Goal: Task Accomplishment & Management: Use online tool/utility

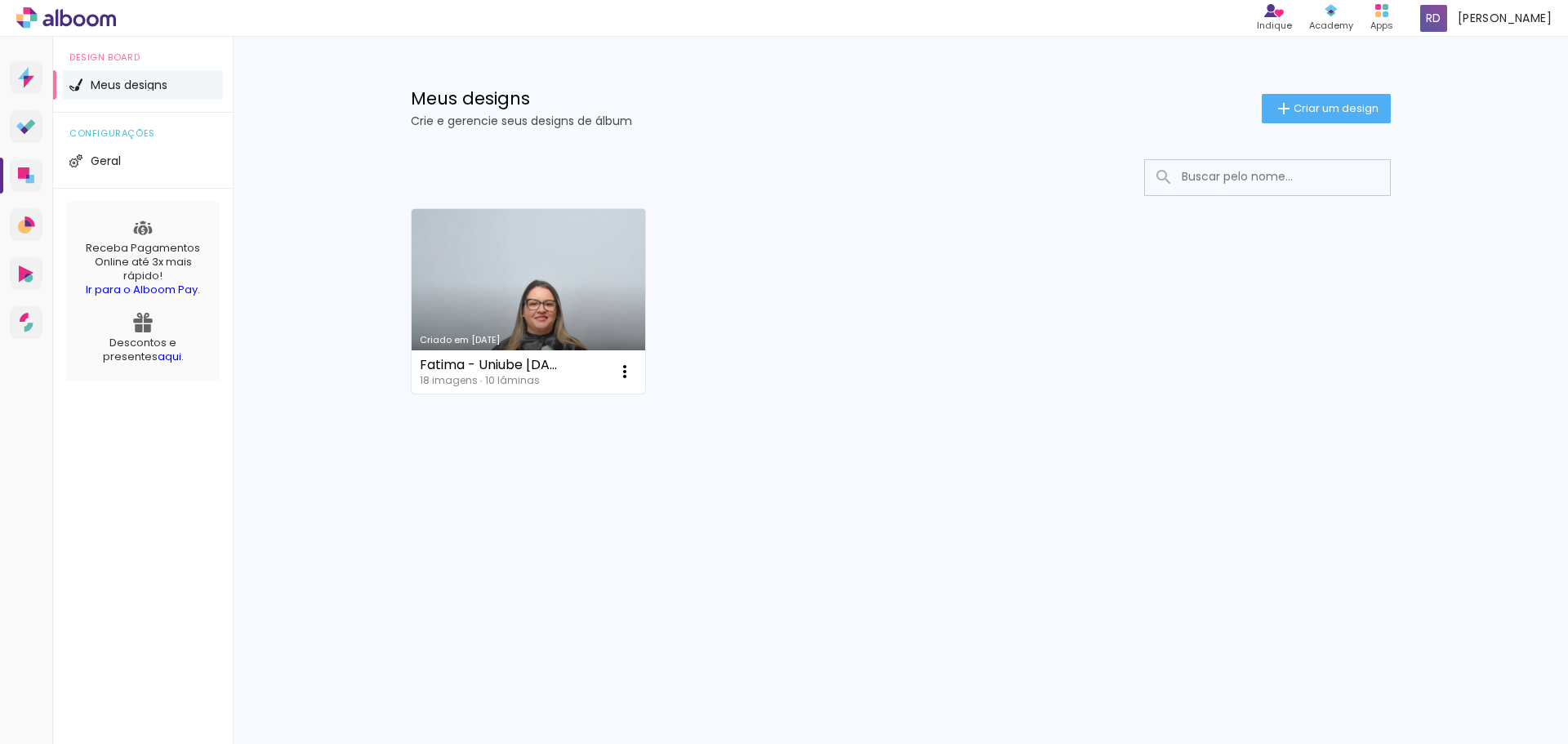
drag, startPoint x: 0, startPoint y: 0, endPoint x: 586, endPoint y: 265, distance: 643.1
click at [586, 265] on link "Criado em [DATE]" at bounding box center [529, 301] width 235 height 185
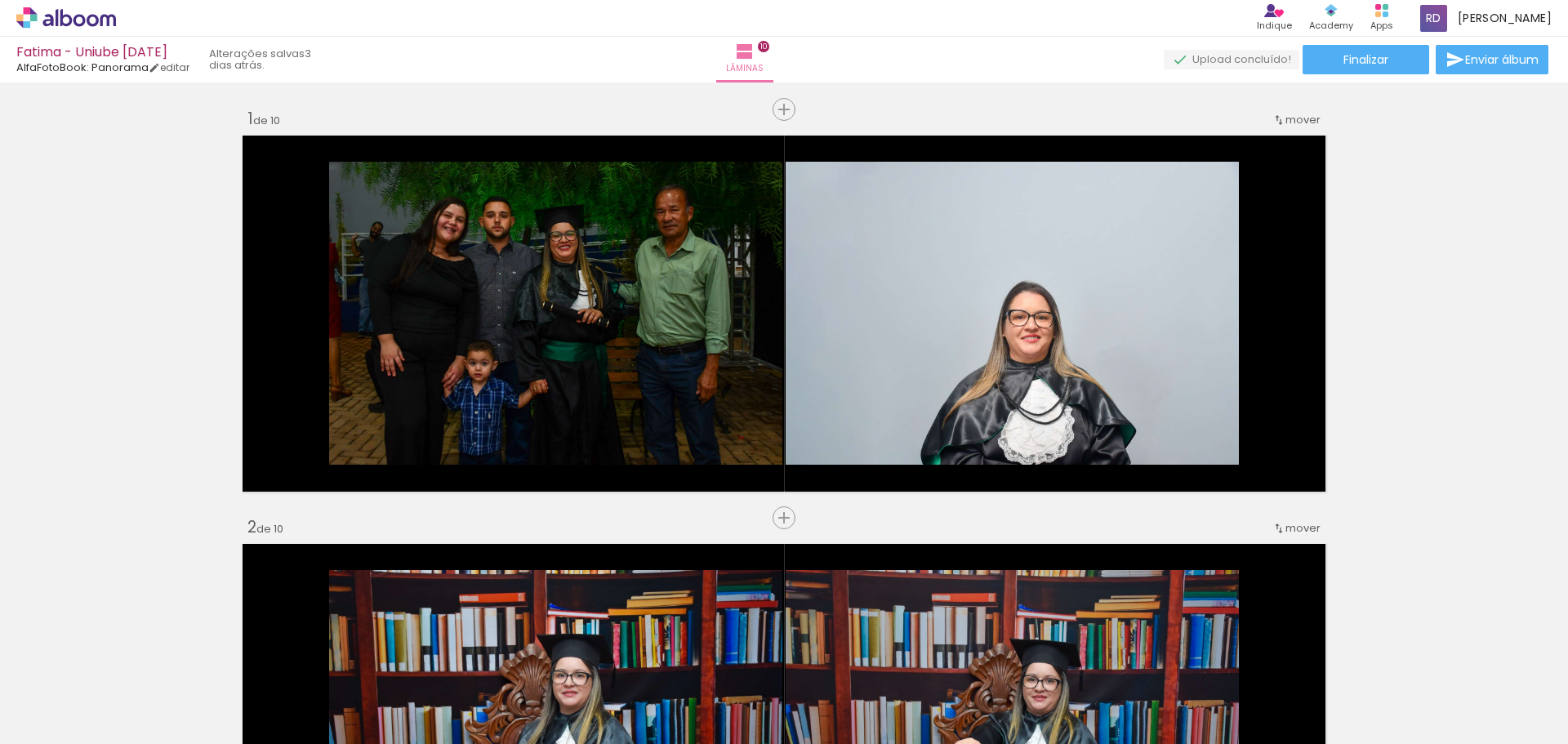
click at [63, 721] on span "Adicionar Fotos" at bounding box center [58, 722] width 49 height 18
click at [0, 0] on input "file" at bounding box center [0, 0] width 0 height 0
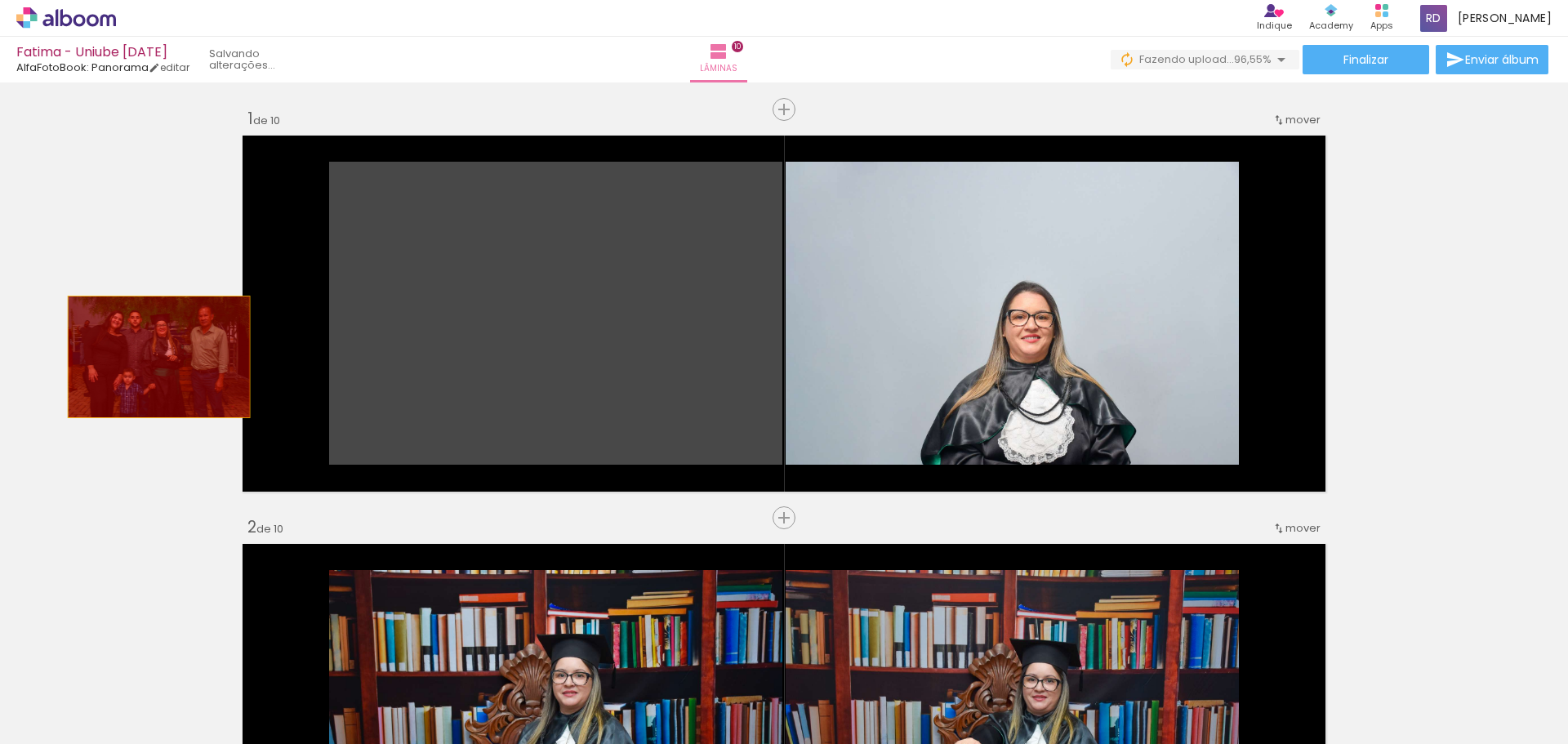
drag, startPoint x: 616, startPoint y: 294, endPoint x: 153, endPoint y: 357, distance: 467.3
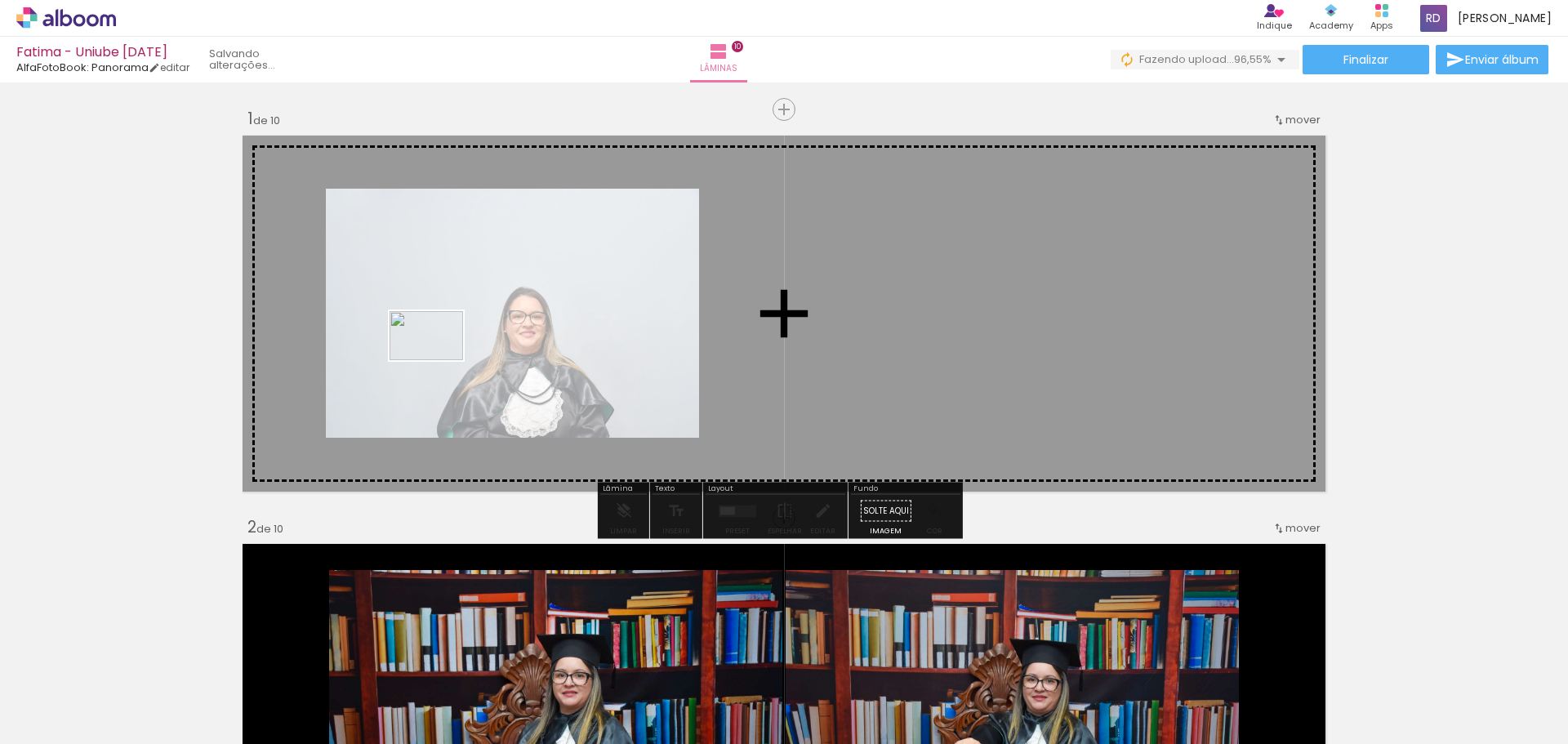
drag, startPoint x: 691, startPoint y: 692, endPoint x: 439, endPoint y: 360, distance: 416.8
click at [439, 360] on quentale-workspace at bounding box center [784, 372] width 1568 height 744
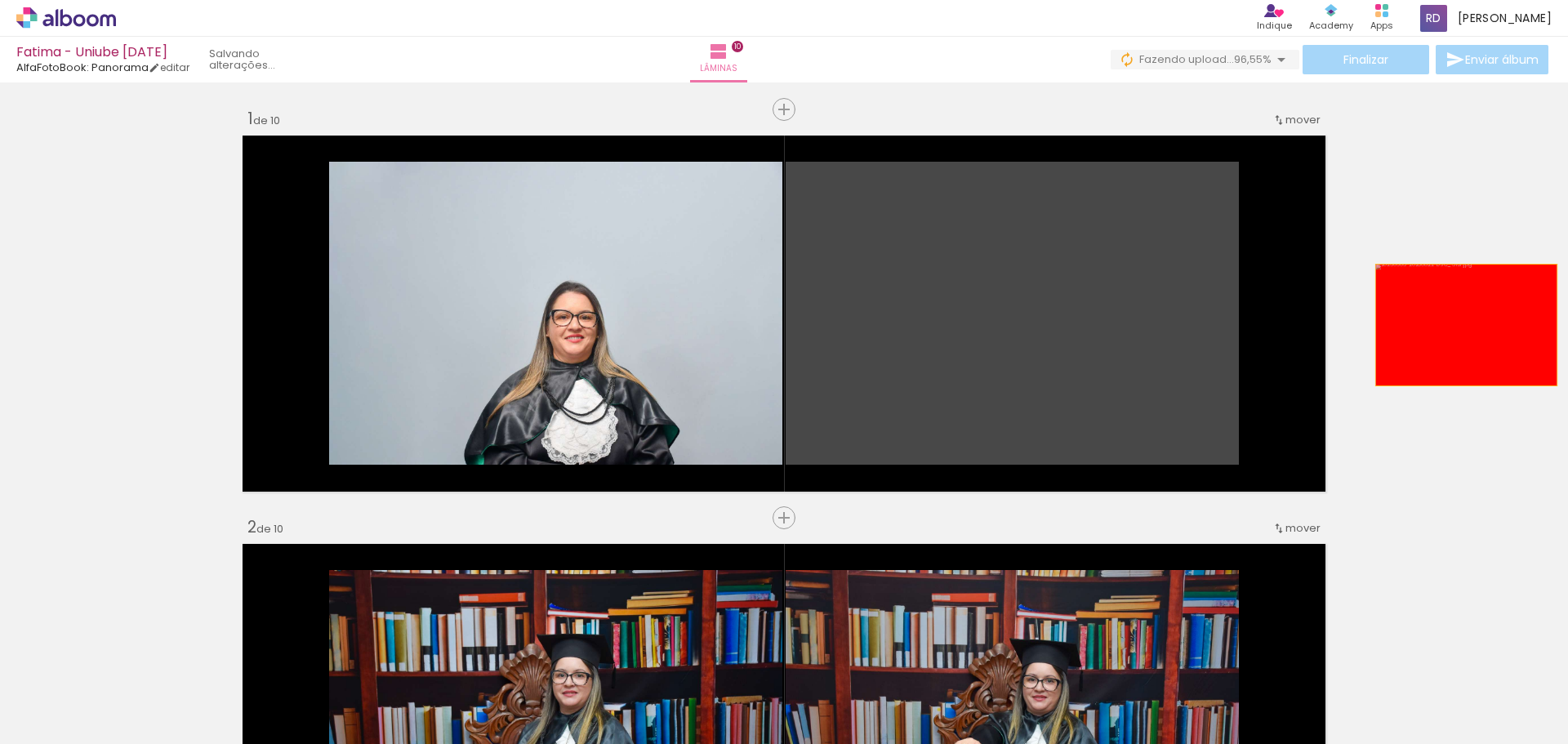
drag, startPoint x: 1082, startPoint y: 303, endPoint x: 1460, endPoint y: 325, distance: 378.6
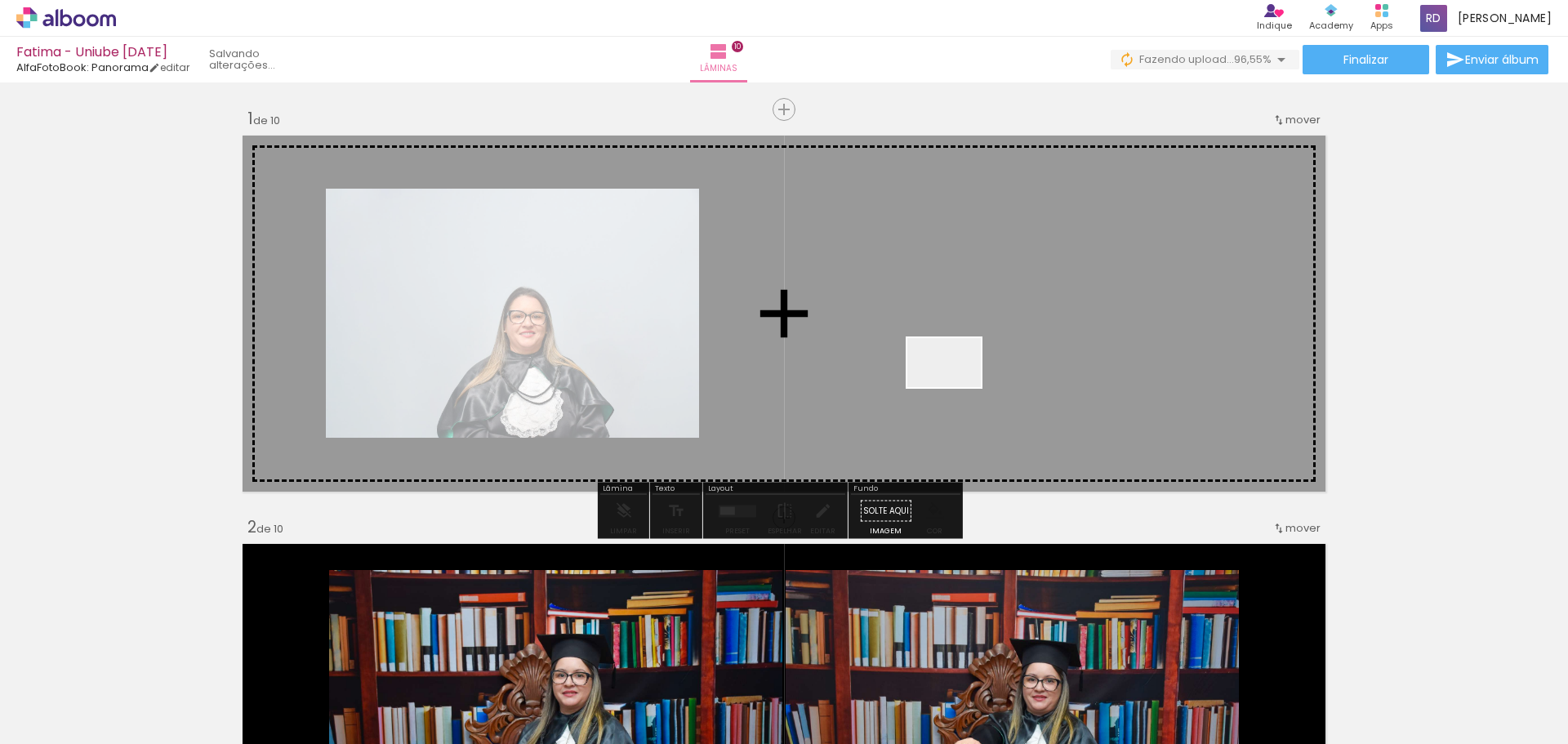
drag, startPoint x: 618, startPoint y: 690, endPoint x: 957, endPoint y: 387, distance: 454.7
click at [957, 387] on quentale-workspace at bounding box center [784, 372] width 1568 height 744
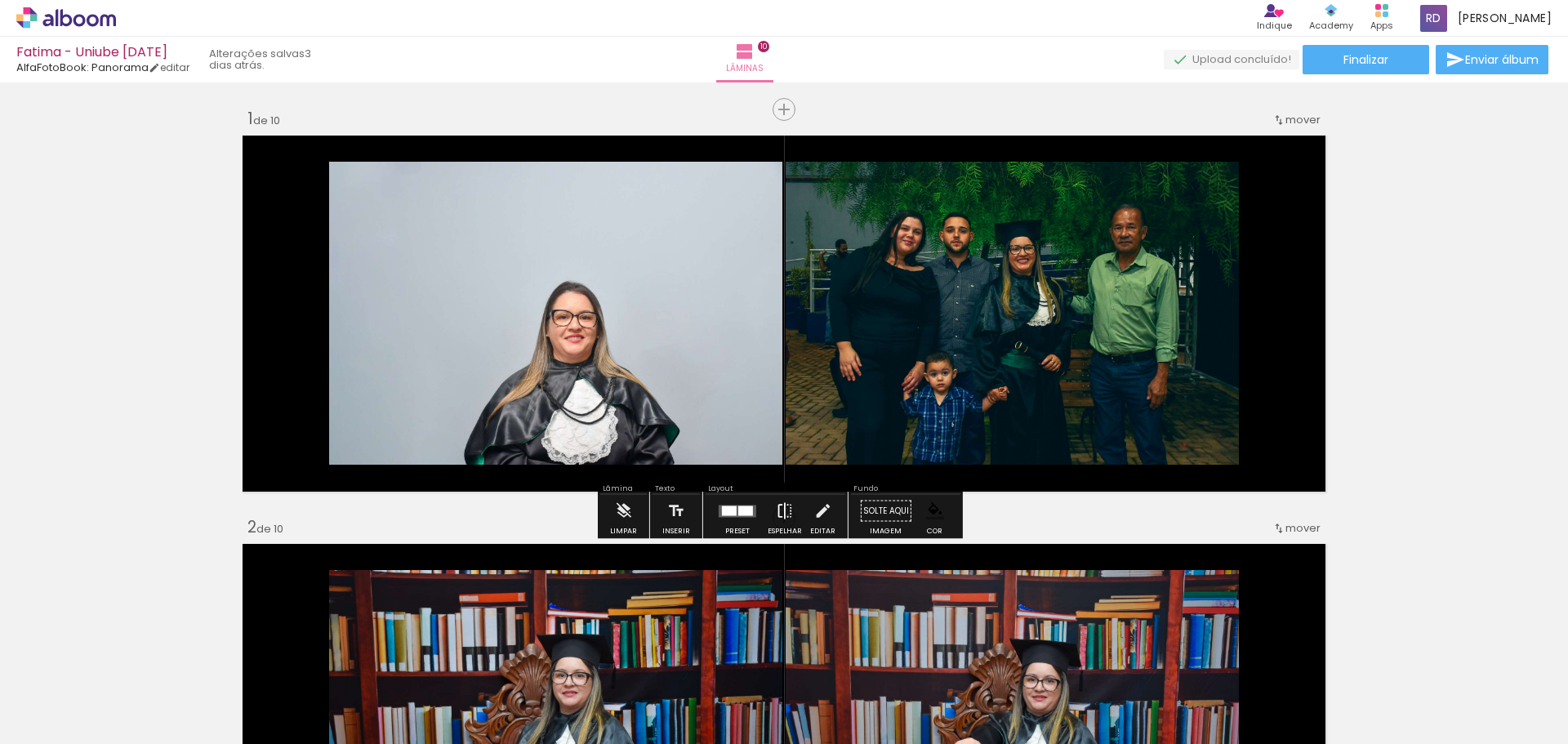
click at [784, 515] on iron-icon at bounding box center [785, 511] width 18 height 33
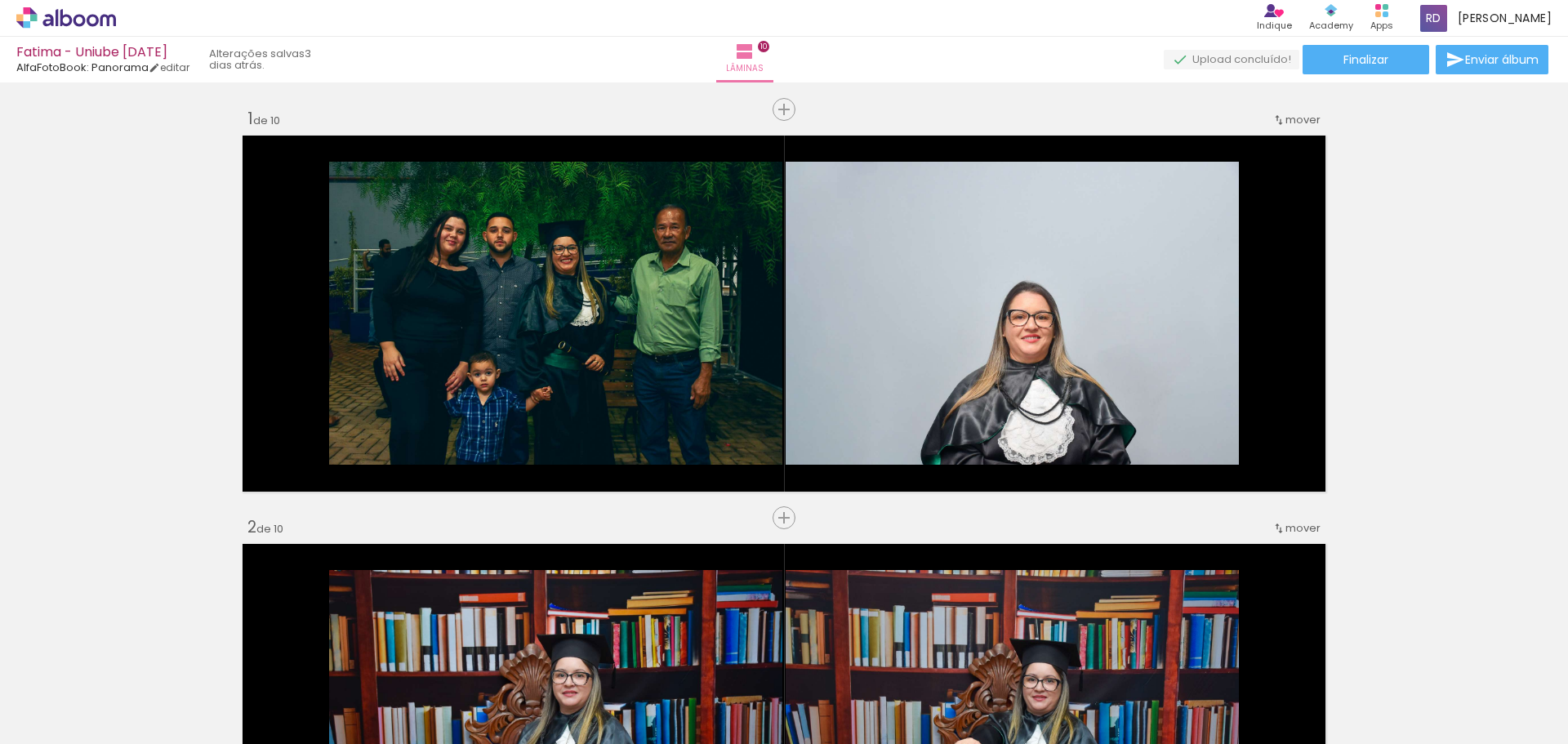
click at [54, 726] on span "Adicionar Fotos" at bounding box center [58, 722] width 49 height 18
click at [0, 0] on input "file" at bounding box center [0, 0] width 0 height 0
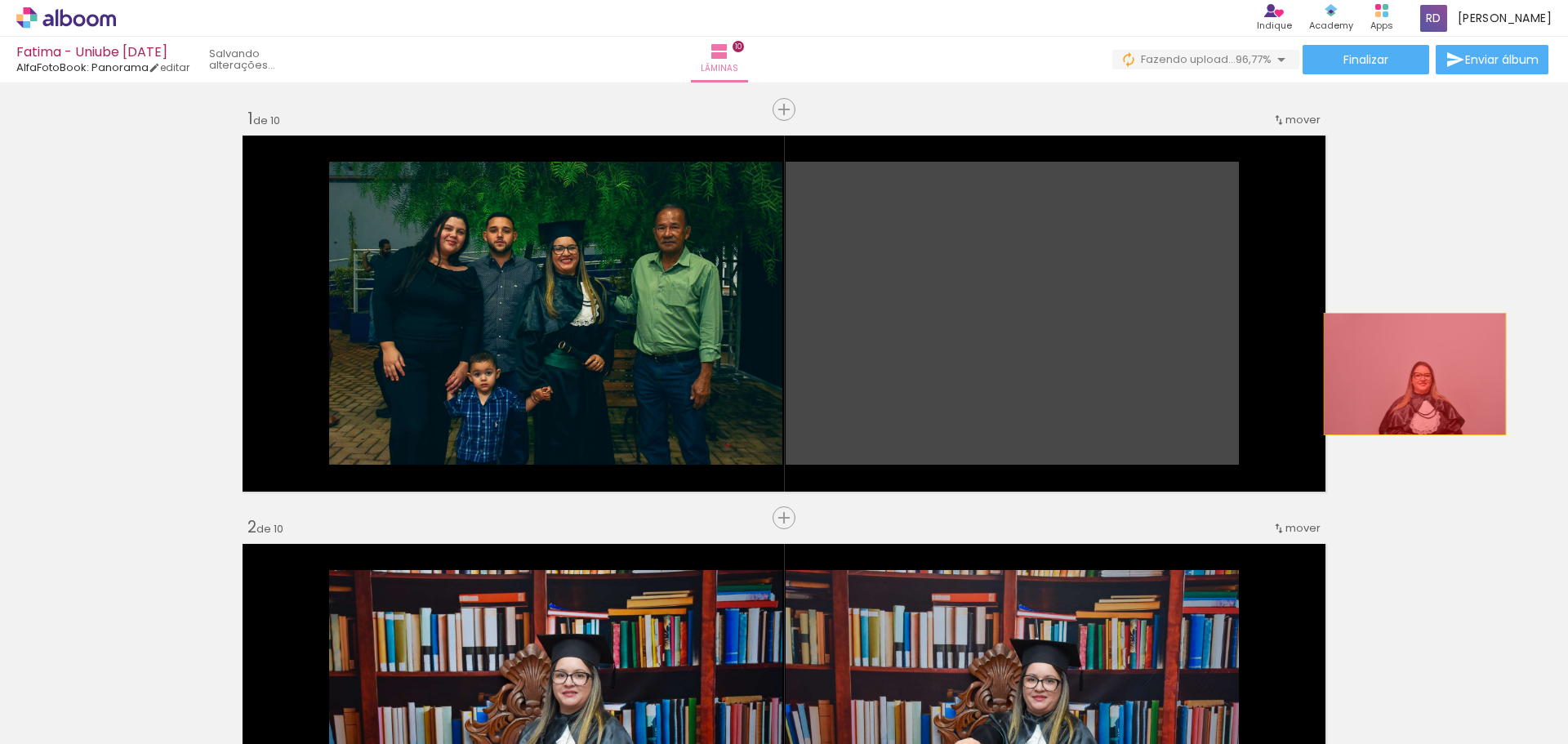
drag, startPoint x: 1073, startPoint y: 373, endPoint x: 1409, endPoint y: 374, distance: 336.0
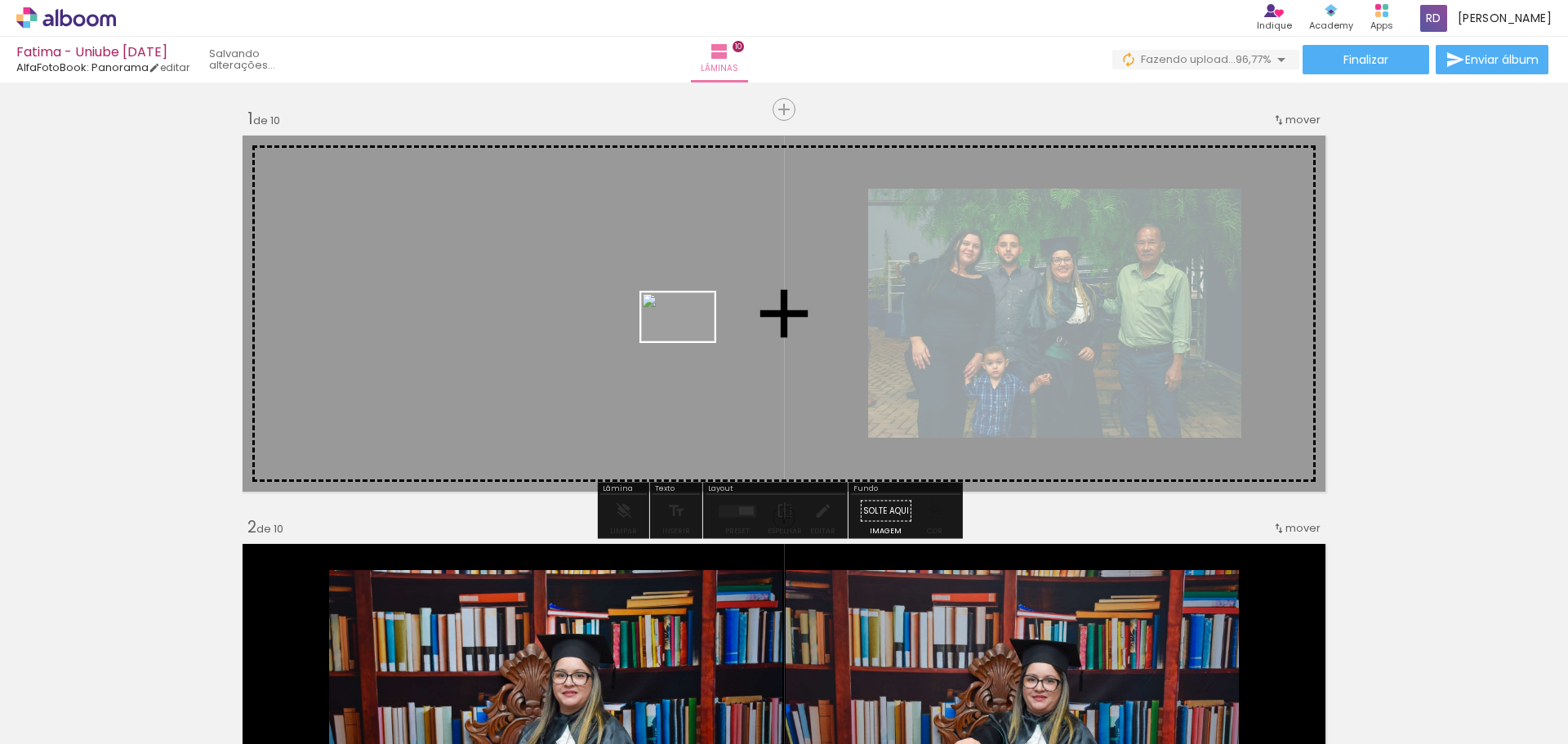
drag, startPoint x: 1517, startPoint y: 708, endPoint x: 690, endPoint y: 342, distance: 904.4
click at [690, 342] on quentale-workspace at bounding box center [784, 372] width 1568 height 744
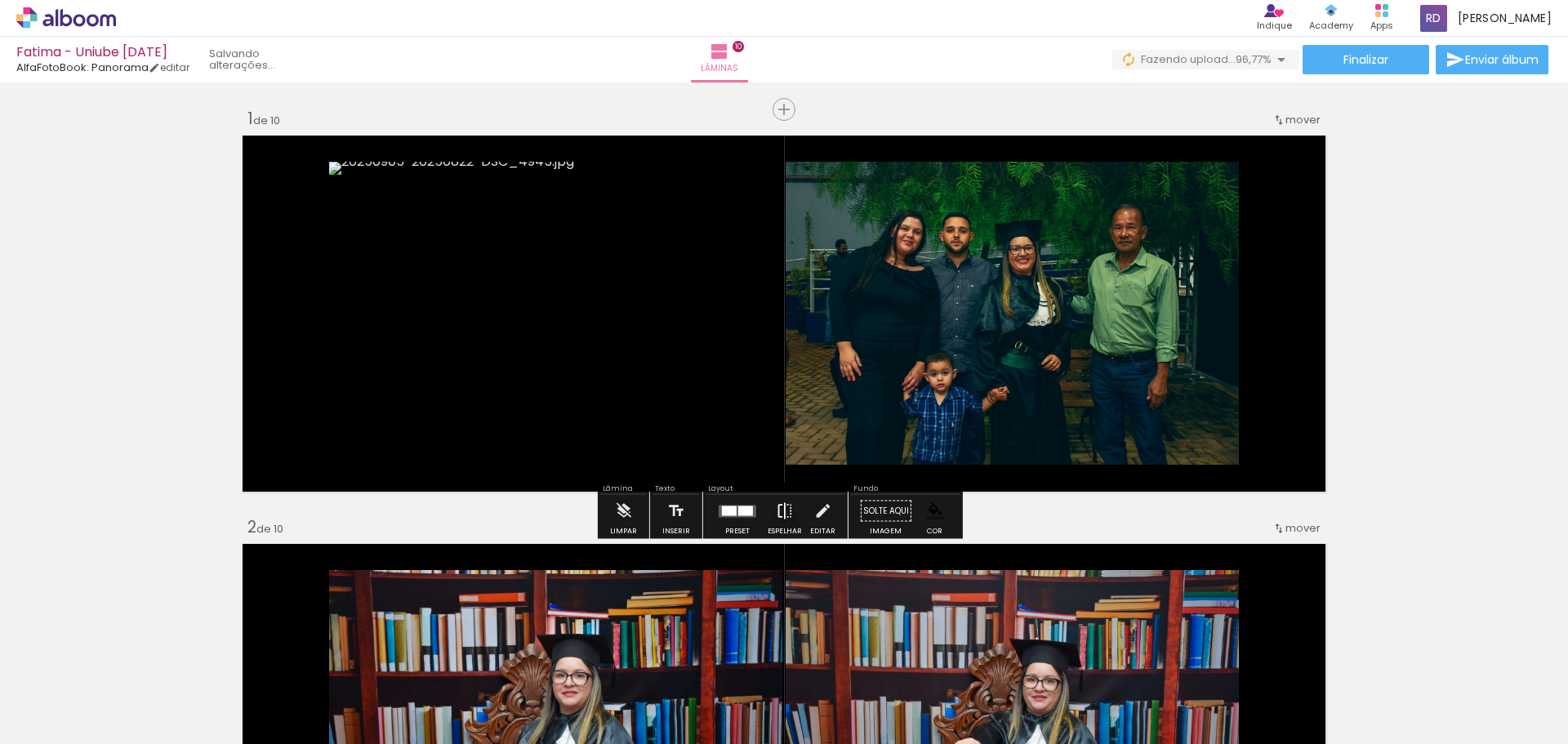
click at [782, 515] on iron-icon at bounding box center [785, 511] width 18 height 33
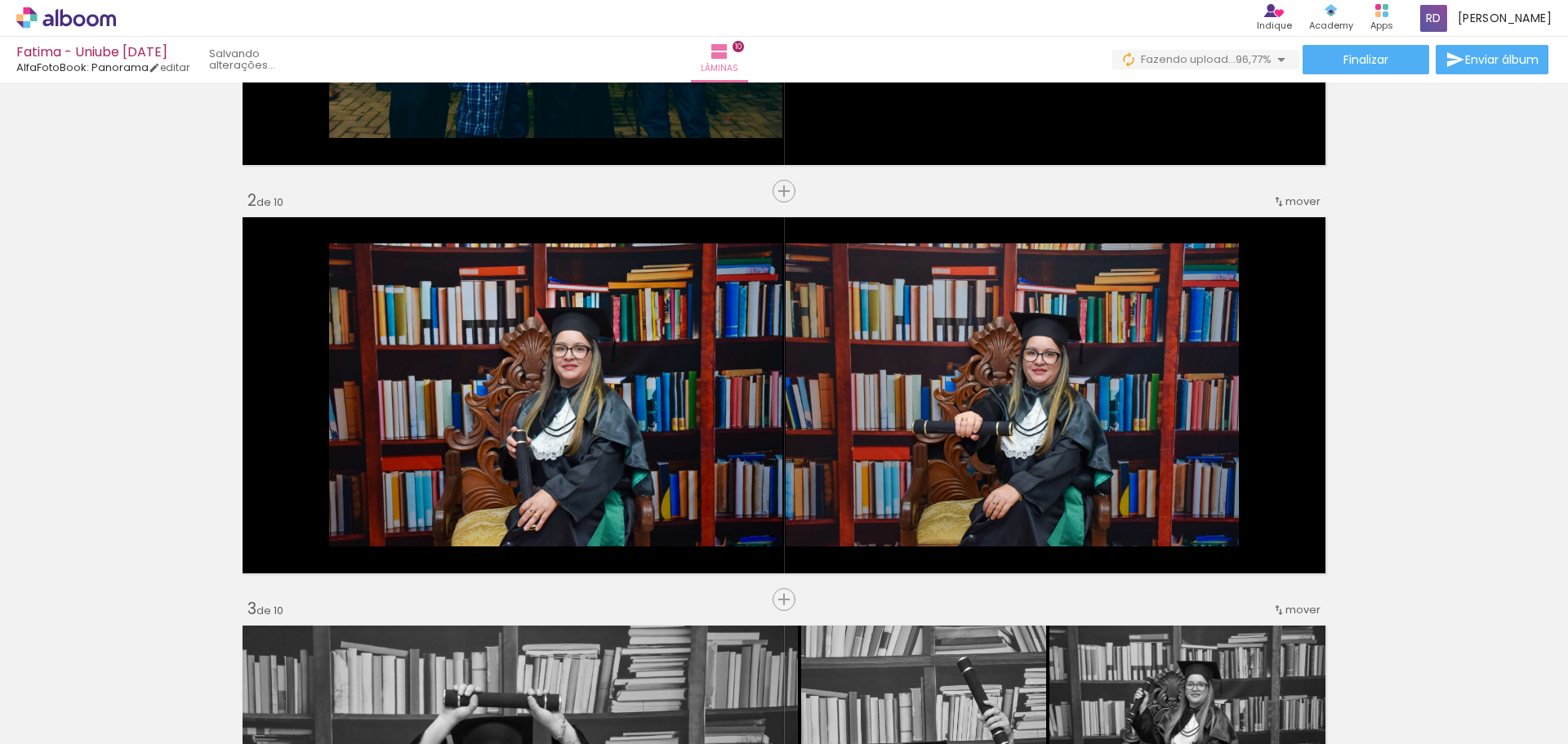
scroll to position [408, 0]
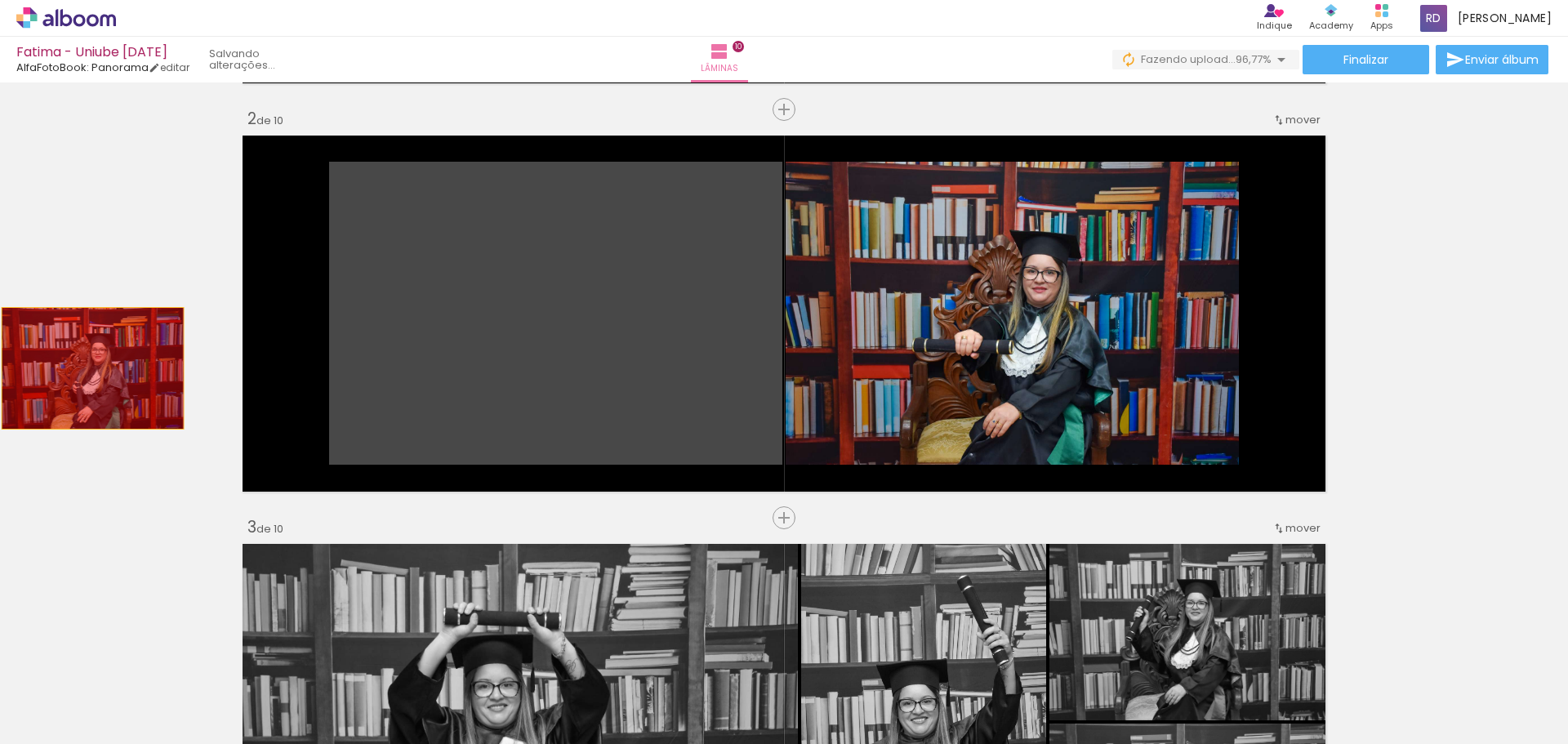
drag, startPoint x: 606, startPoint y: 339, endPoint x: 87, endPoint y: 369, distance: 519.9
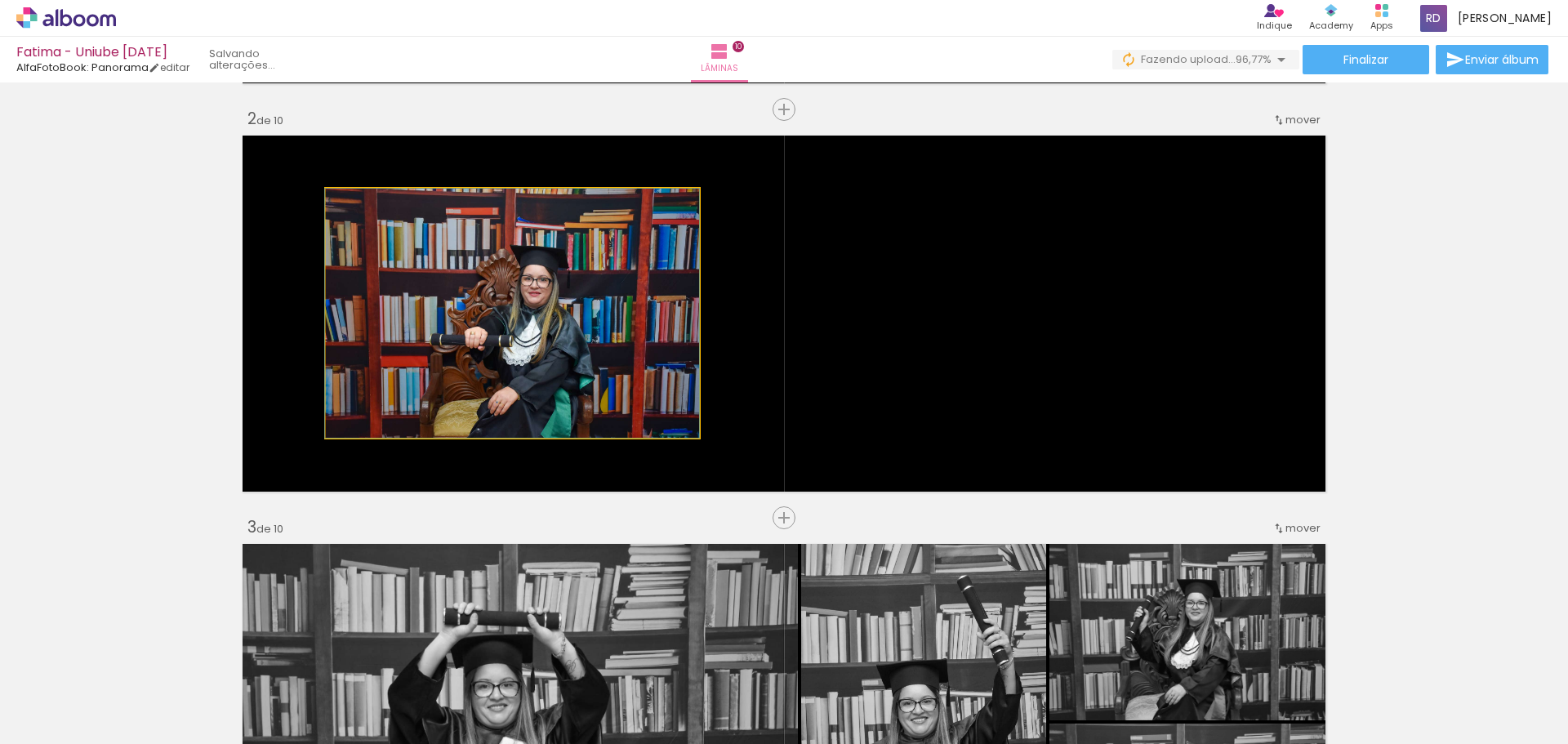
drag, startPoint x: 445, startPoint y: 346, endPoint x: 6, endPoint y: 352, distance: 439.0
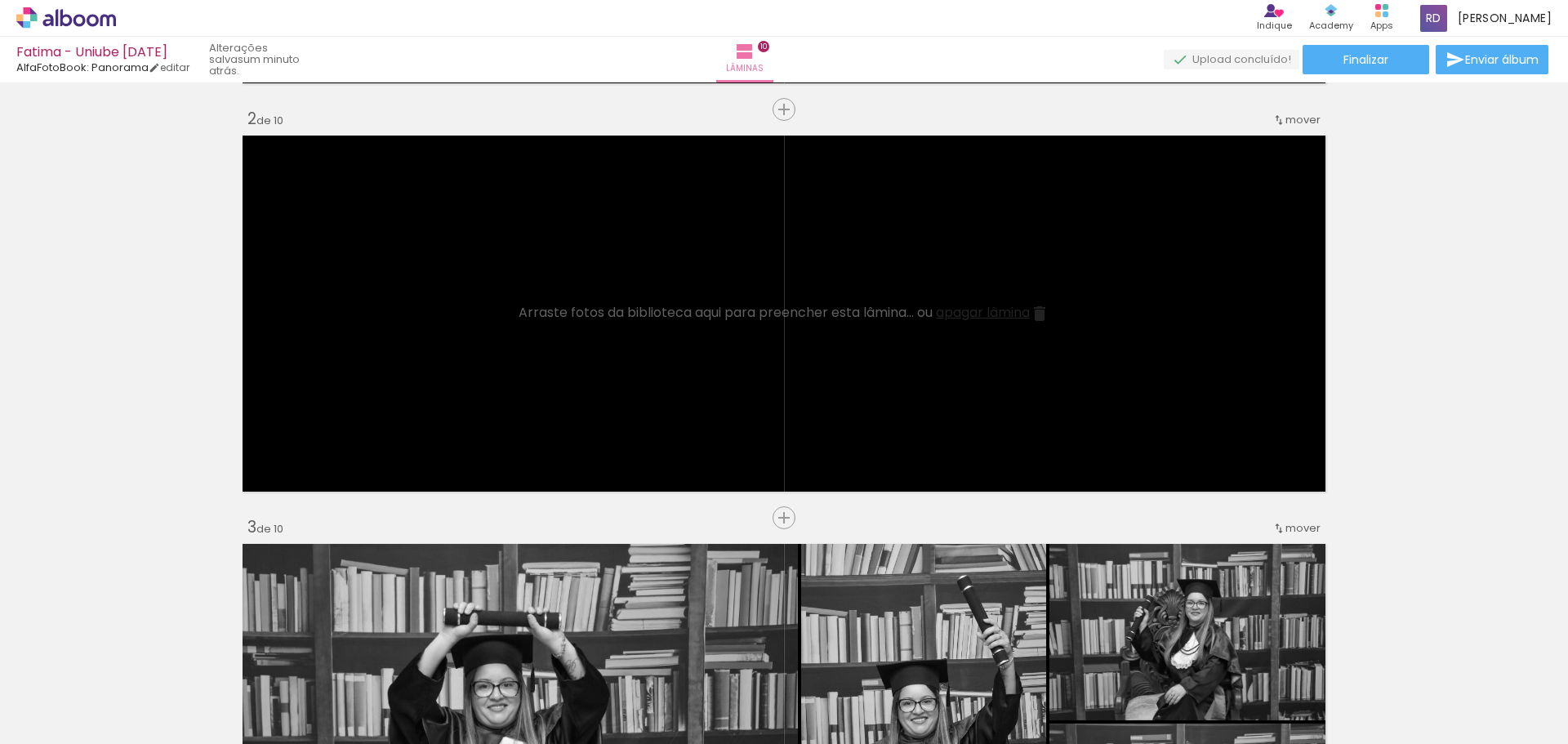
scroll to position [0, 1407]
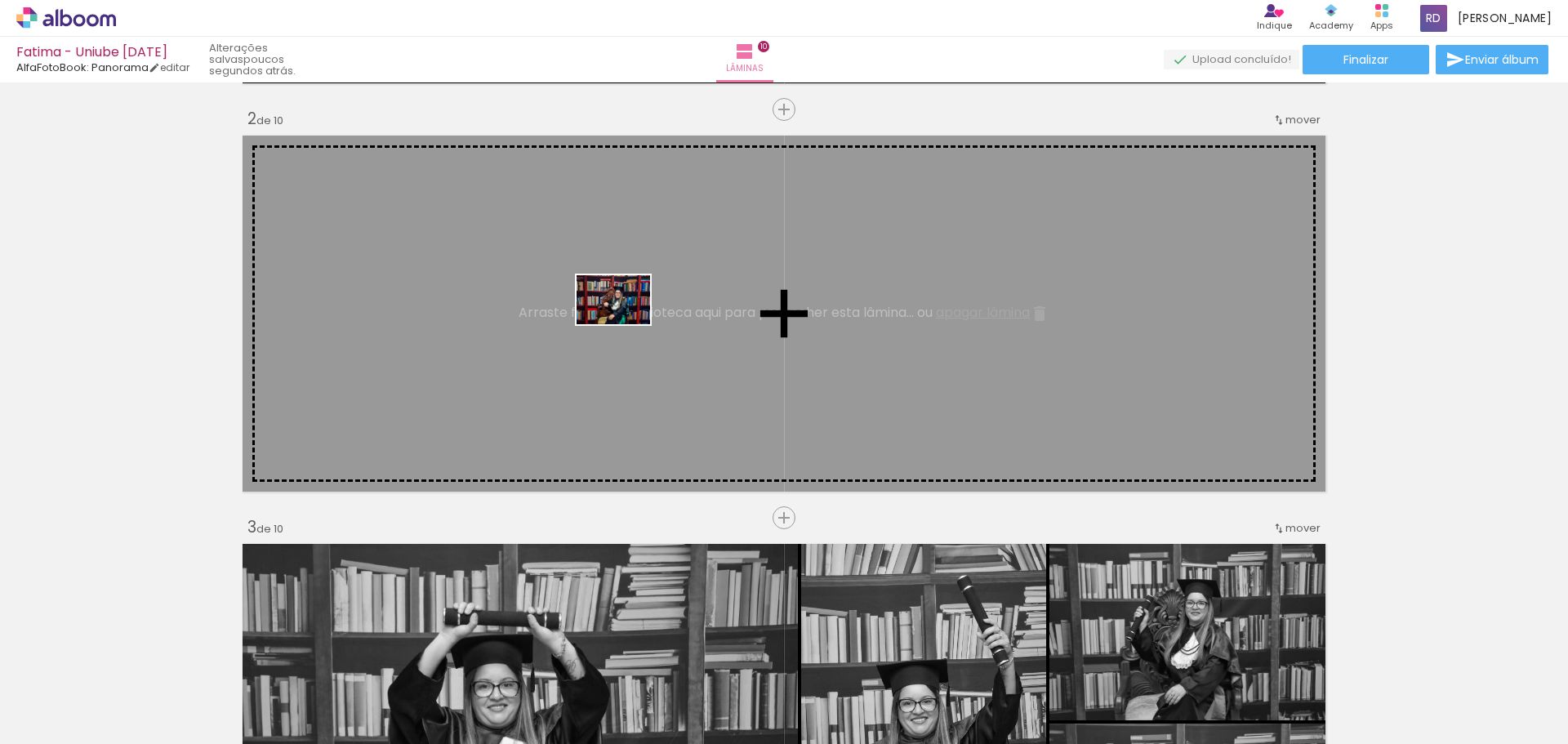
drag, startPoint x: 780, startPoint y: 701, endPoint x: 623, endPoint y: 324, distance: 408.4
click at [623, 324] on quentale-workspace at bounding box center [784, 372] width 1568 height 744
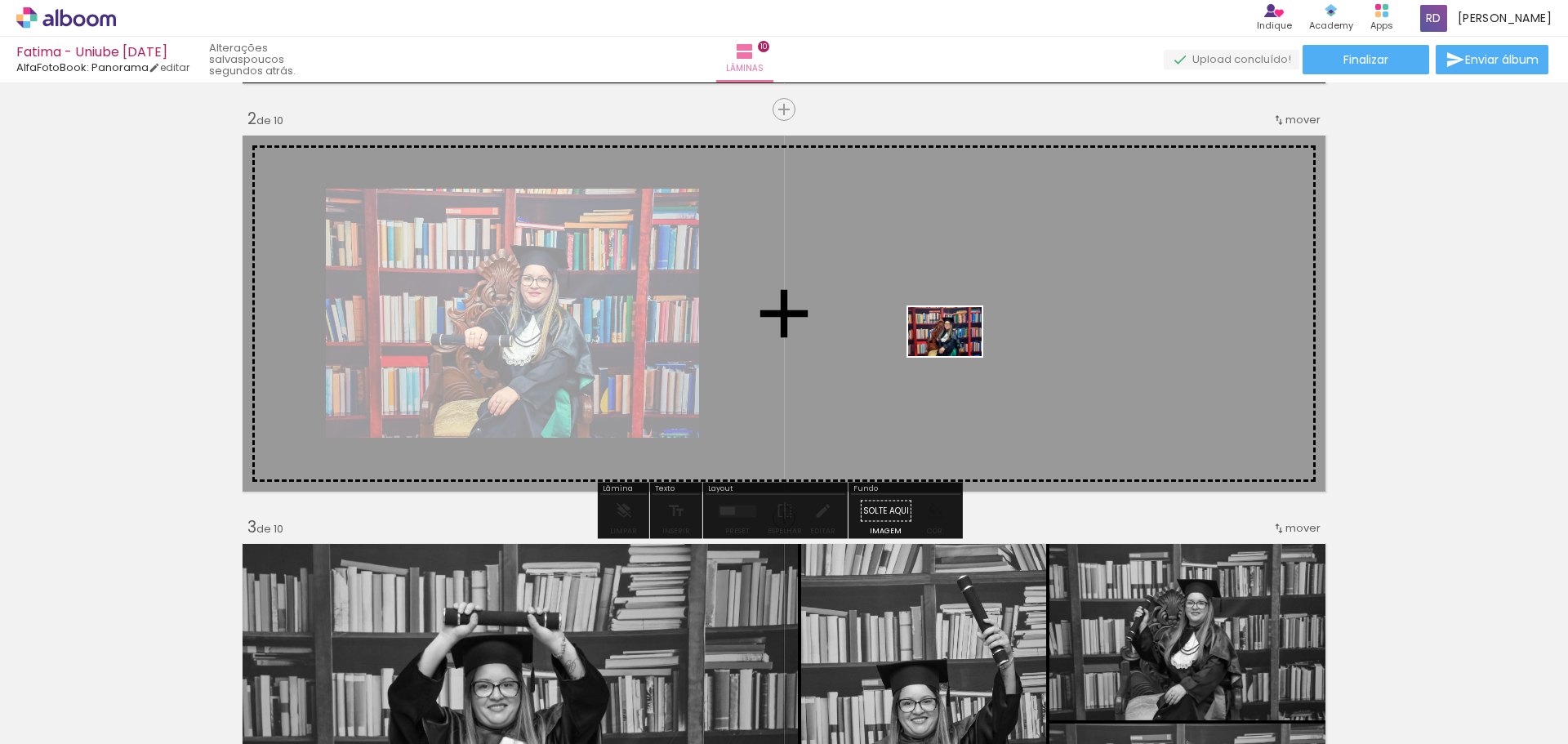
drag, startPoint x: 593, startPoint y: 701, endPoint x: 957, endPoint y: 356, distance: 501.5
click at [957, 356] on quentale-workspace at bounding box center [784, 372] width 1568 height 744
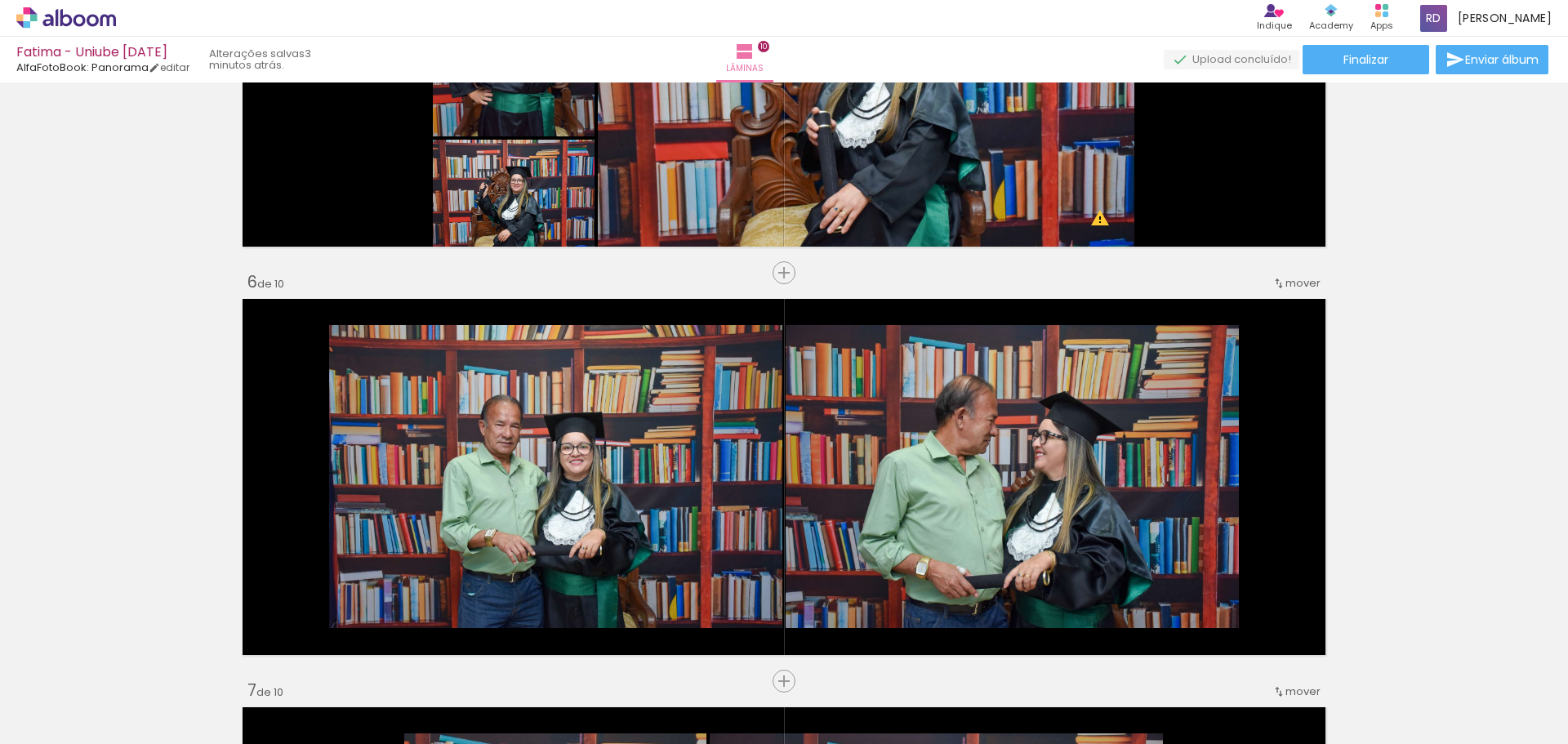
scroll to position [1796, 0]
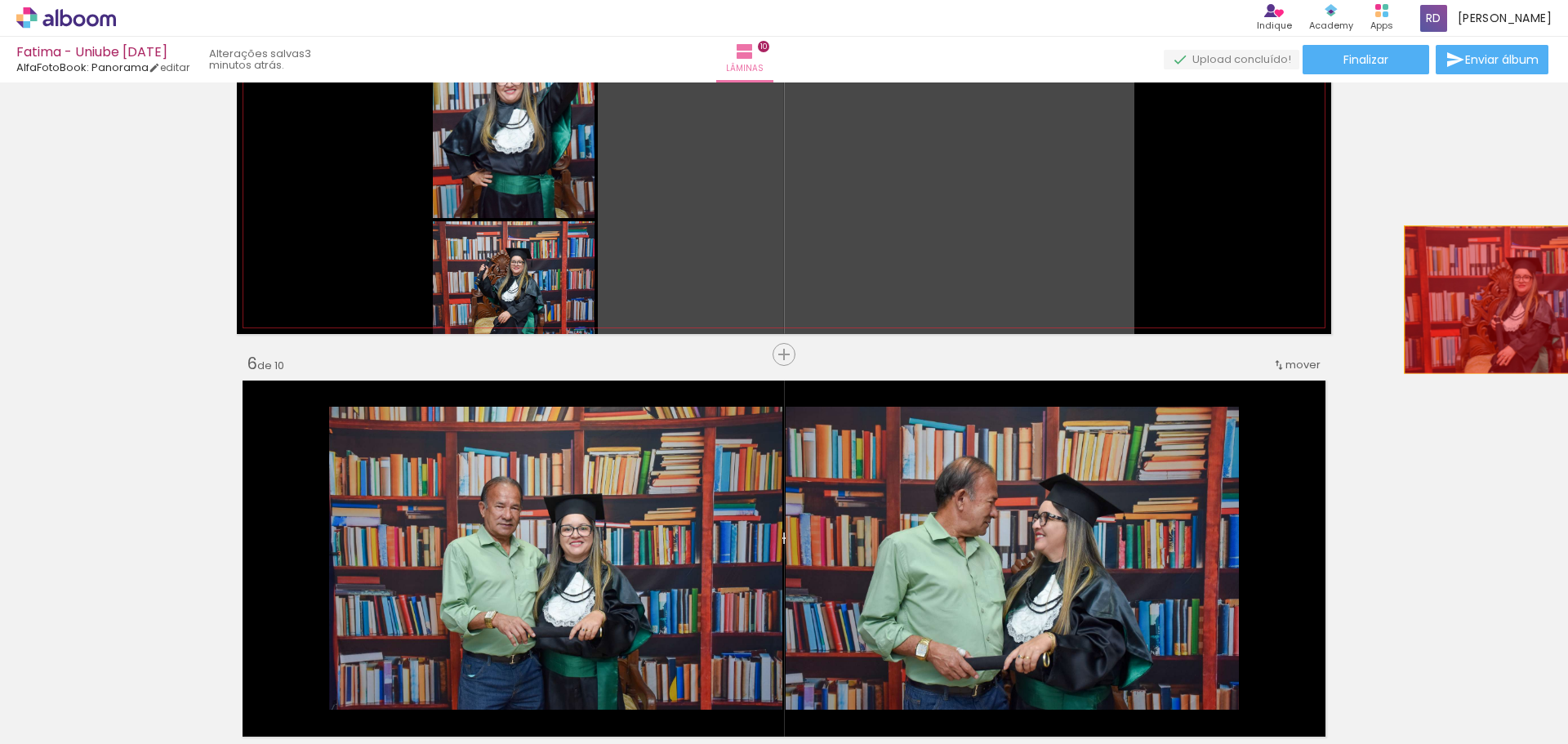
drag, startPoint x: 984, startPoint y: 197, endPoint x: 1506, endPoint y: 300, distance: 532.1
click at [1506, 300] on div "Inserir lâmina 1 de 10 Inserir lâmina 2 de 10 Inserir lâmina 3 de 10 Inserir lâ…" at bounding box center [784, 537] width 1568 height 4492
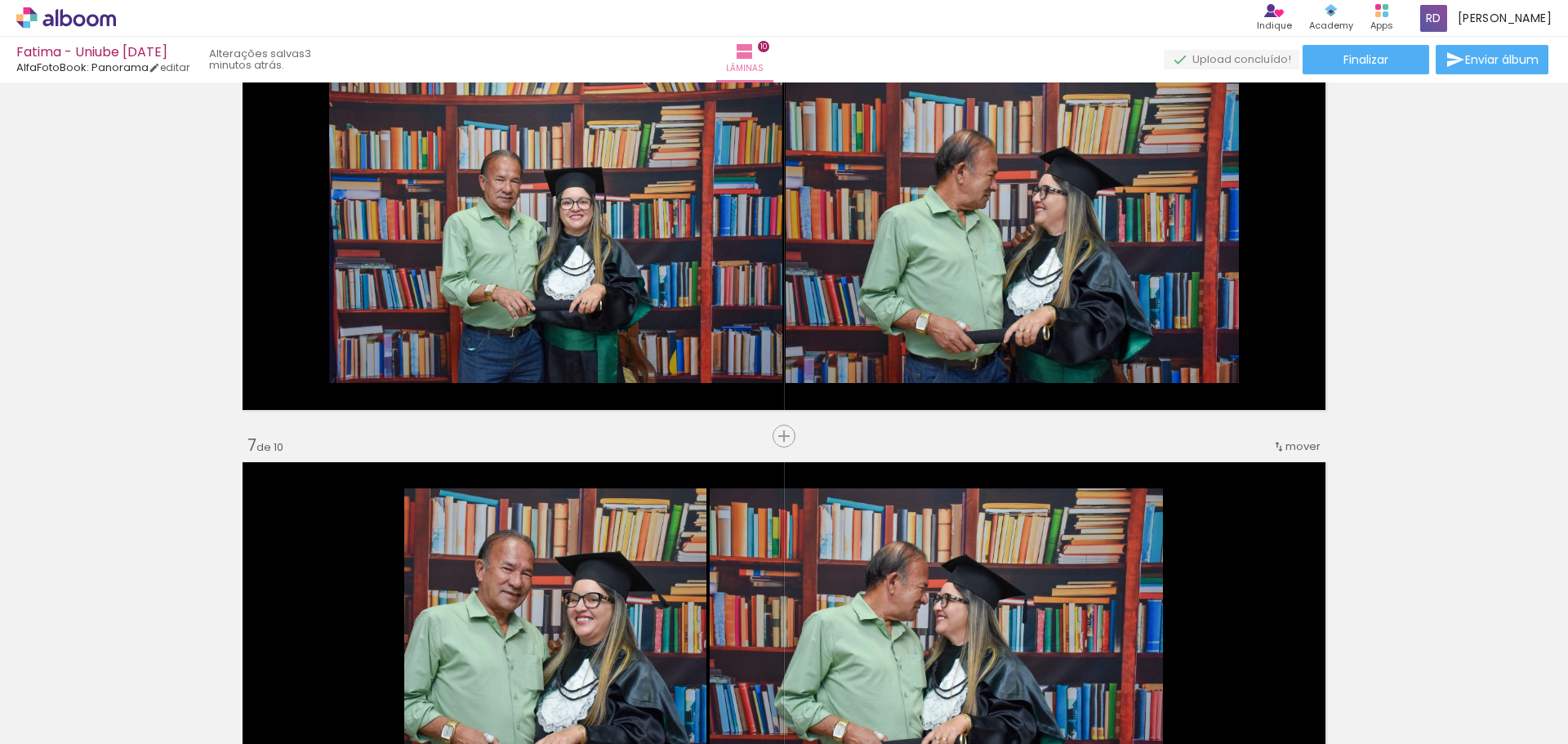
scroll to position [1633, 0]
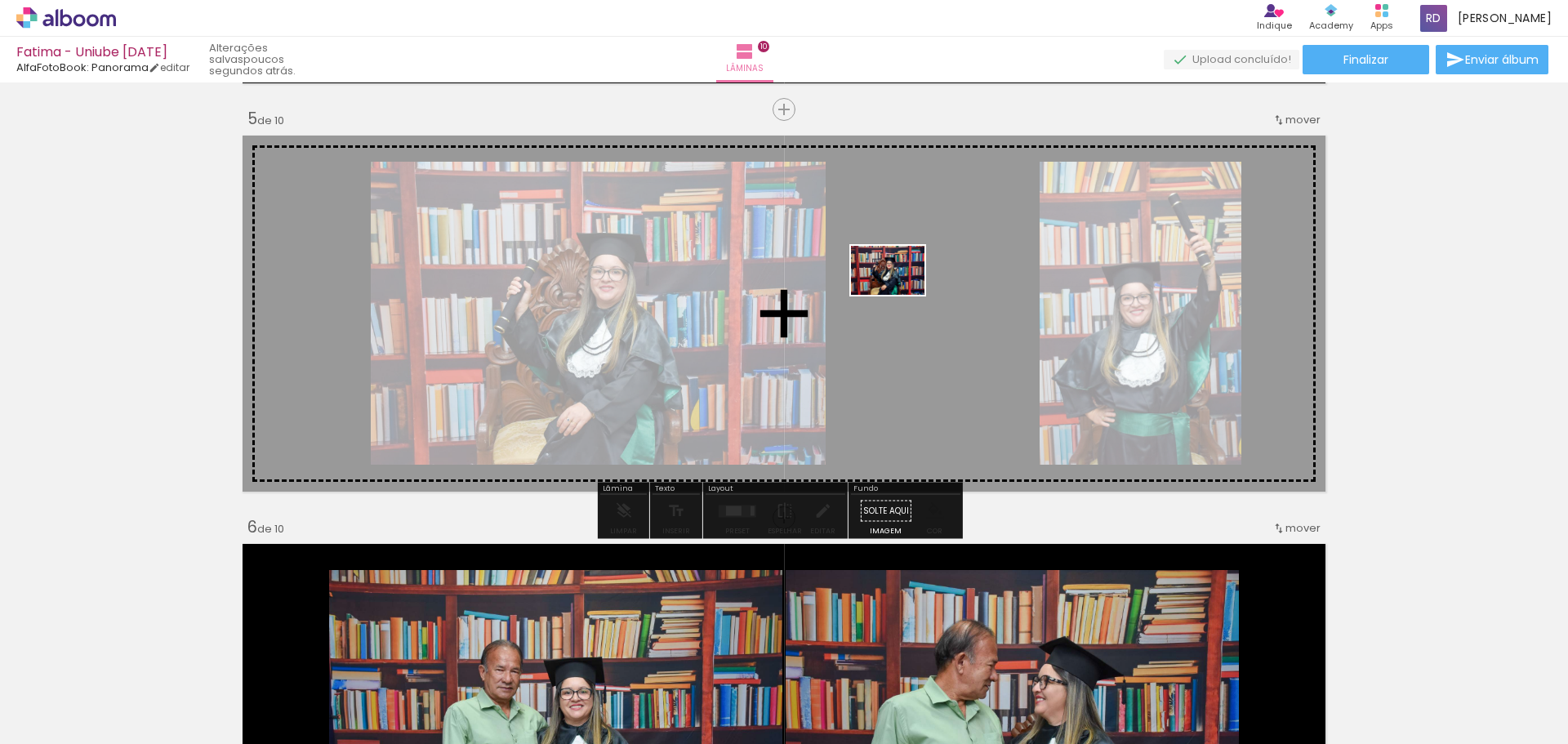
drag, startPoint x: 698, startPoint y: 691, endPoint x: 901, endPoint y: 295, distance: 445.0
click at [901, 295] on quentale-workspace at bounding box center [784, 372] width 1568 height 744
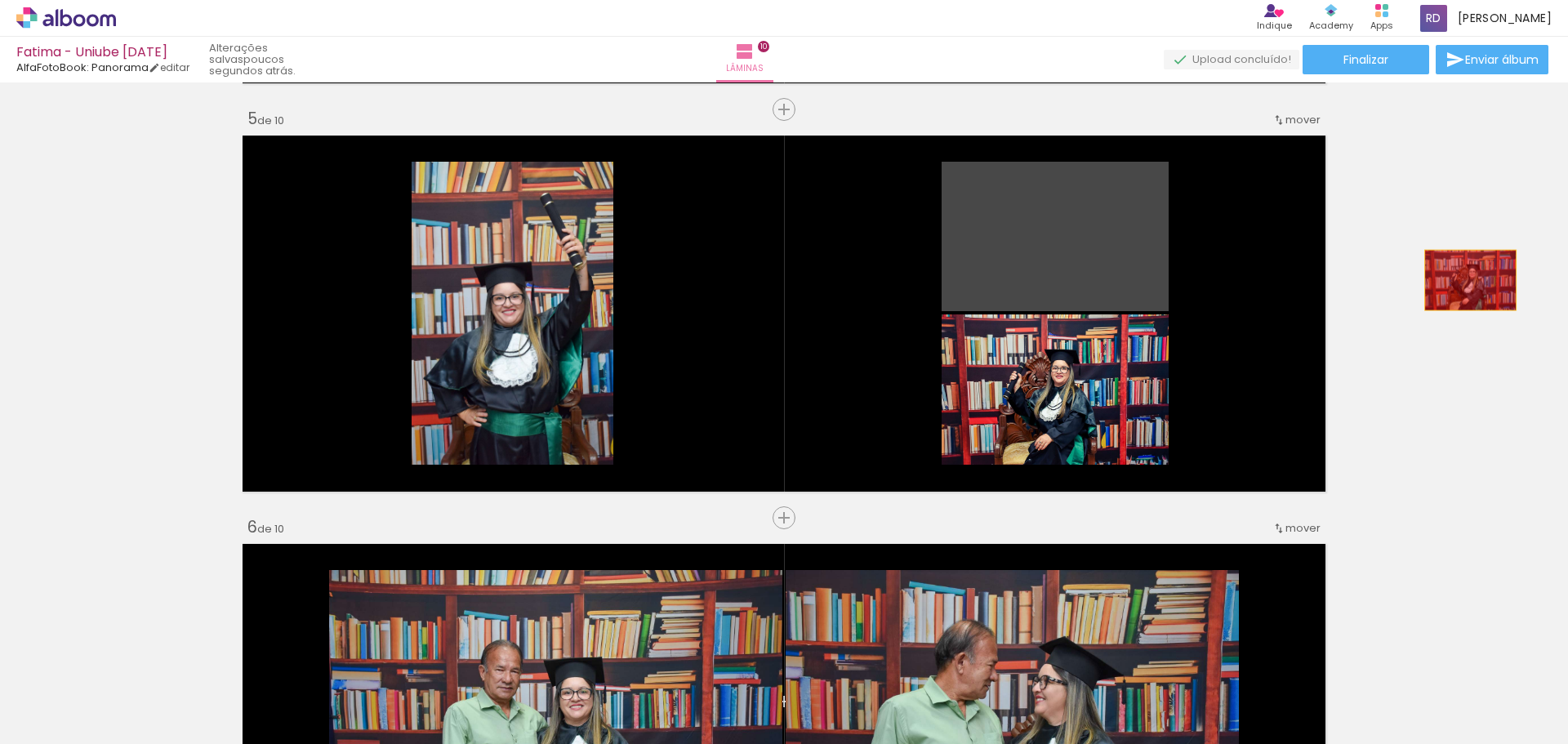
drag, startPoint x: 1128, startPoint y: 255, endPoint x: 1464, endPoint y: 280, distance: 336.9
click at [1464, 280] on div "Inserir lâmina 1 de 10 Inserir lâmina 2 de 10 Inserir lâmina 3 de 10 Inserir lâ…" at bounding box center [784, 701] width 1568 height 4492
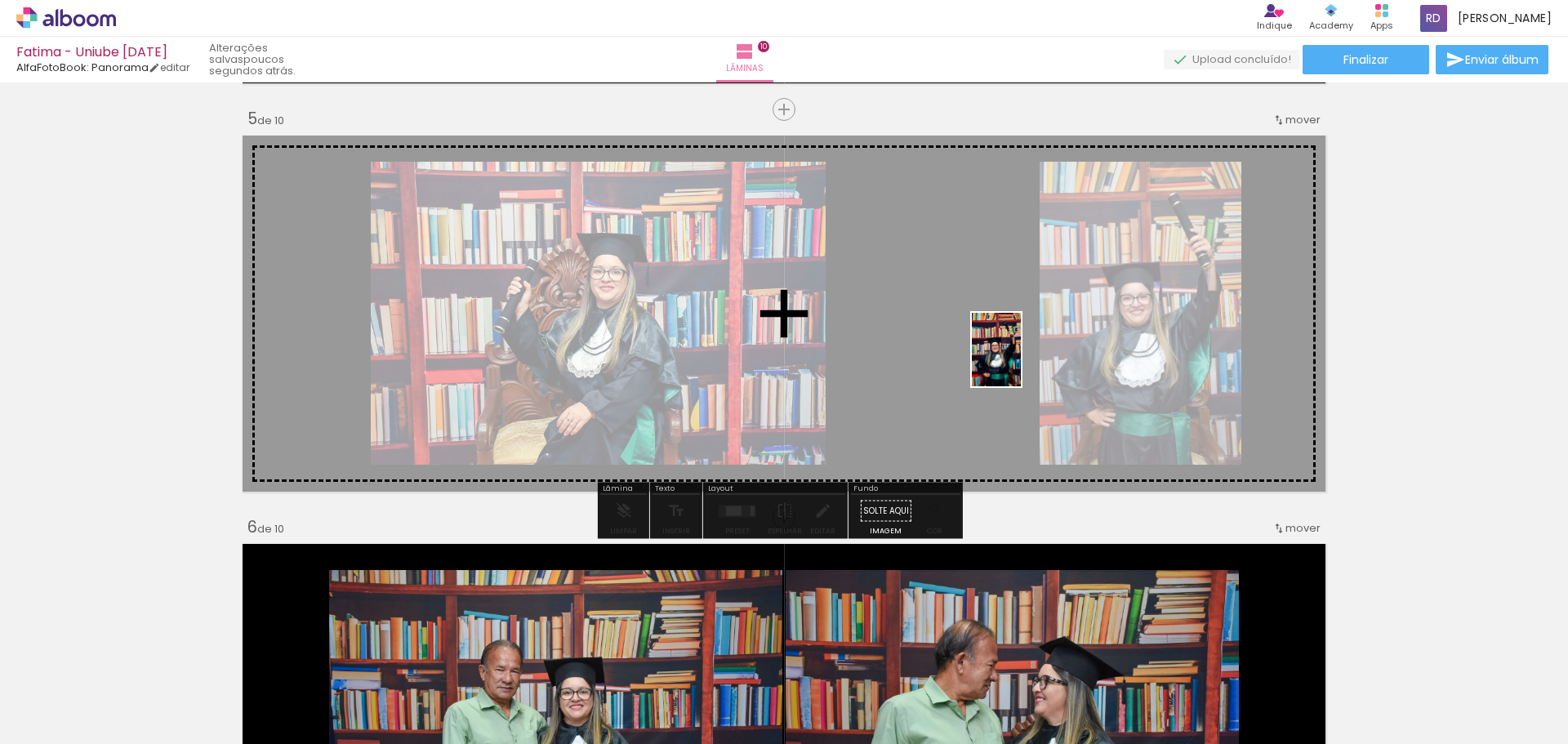
drag, startPoint x: 964, startPoint y: 694, endPoint x: 1021, endPoint y: 362, distance: 336.9
click at [1021, 362] on quentale-workspace at bounding box center [784, 372] width 1568 height 744
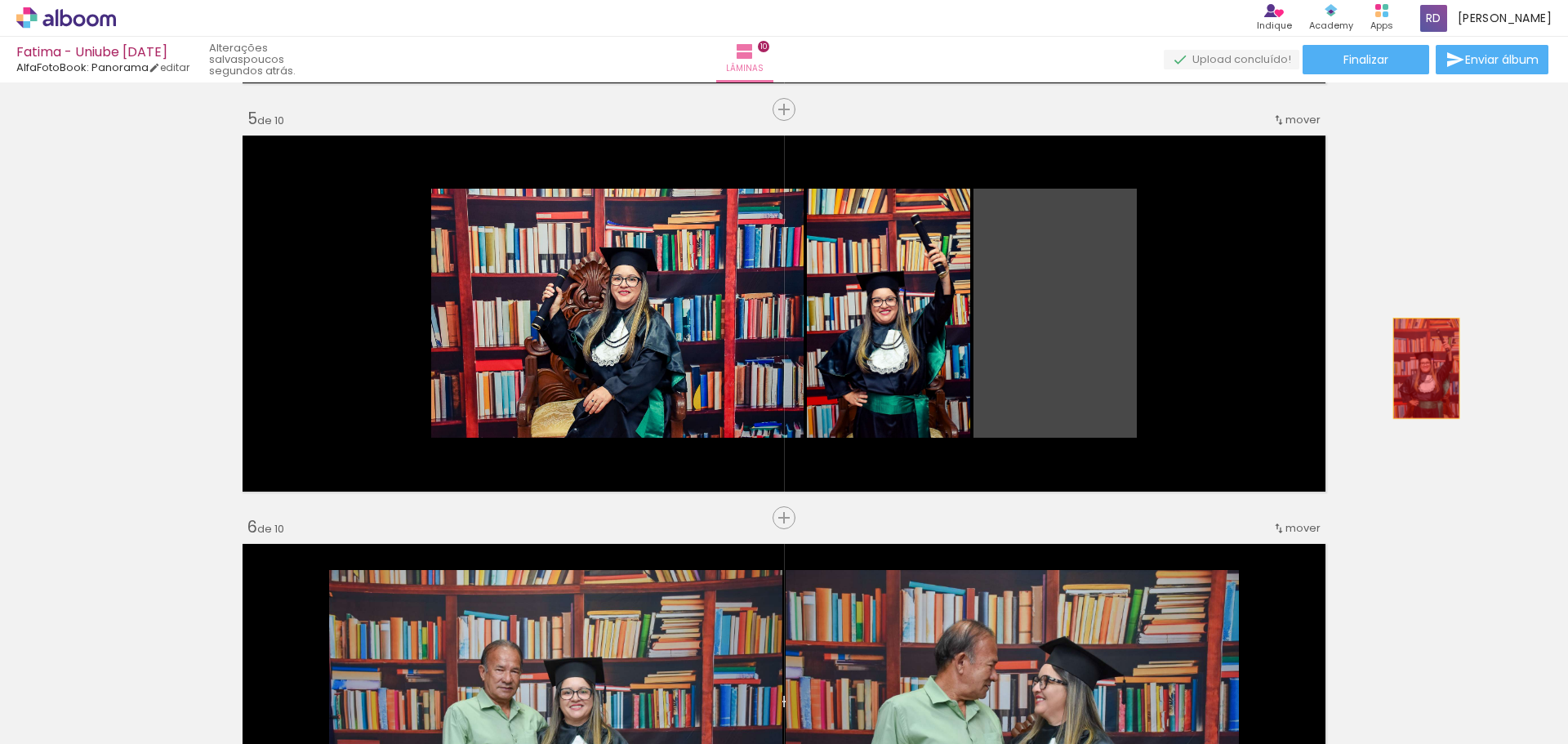
drag, startPoint x: 1035, startPoint y: 332, endPoint x: 1421, endPoint y: 368, distance: 387.7
click at [1421, 368] on div "Inserir lâmina 1 de 10 Inserir lâmina 2 de 10 Inserir lâmina 3 de 10 Inserir lâ…" at bounding box center [784, 701] width 1568 height 4492
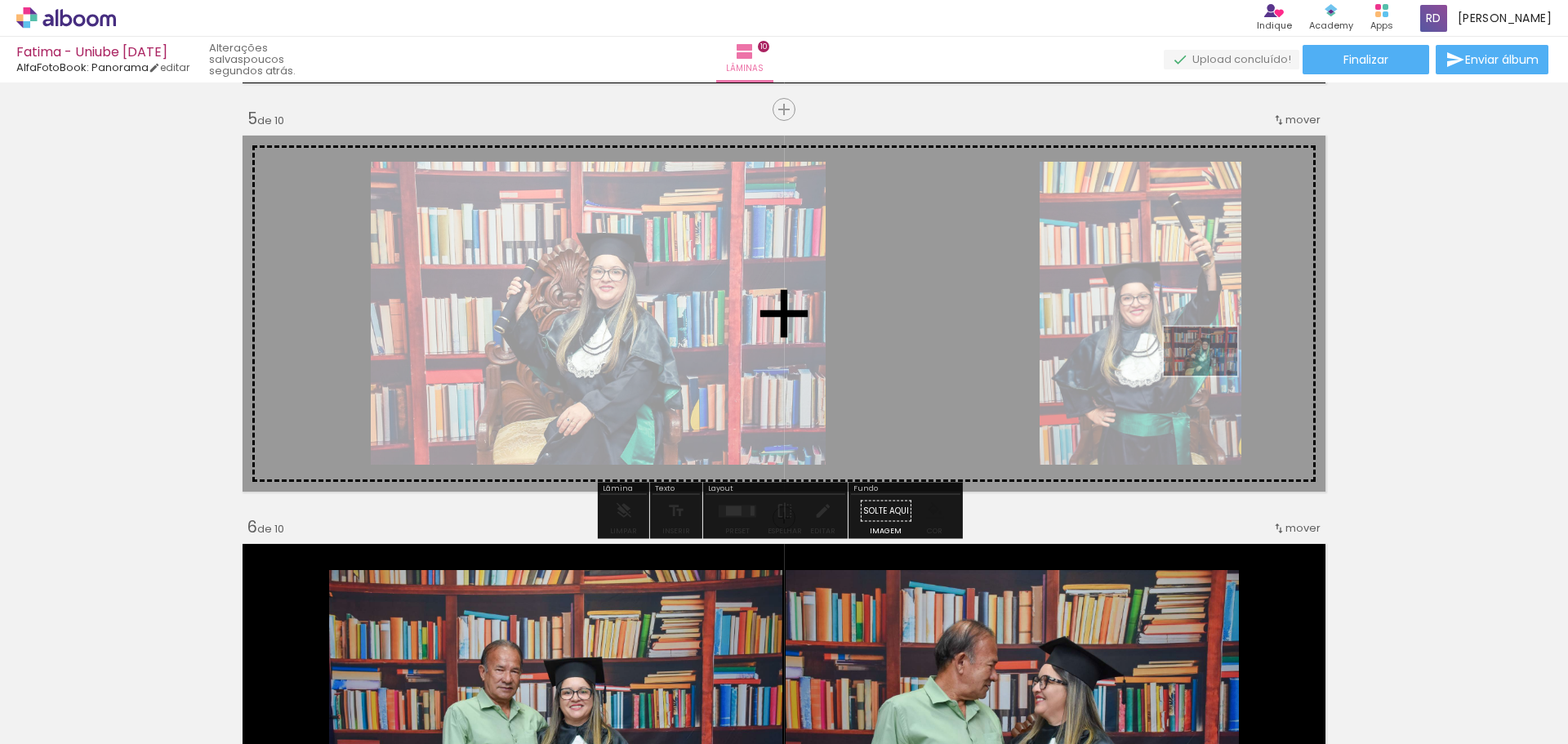
drag, startPoint x: 769, startPoint y: 699, endPoint x: 1213, endPoint y: 376, distance: 549.1
click at [1213, 376] on quentale-workspace at bounding box center [784, 372] width 1568 height 744
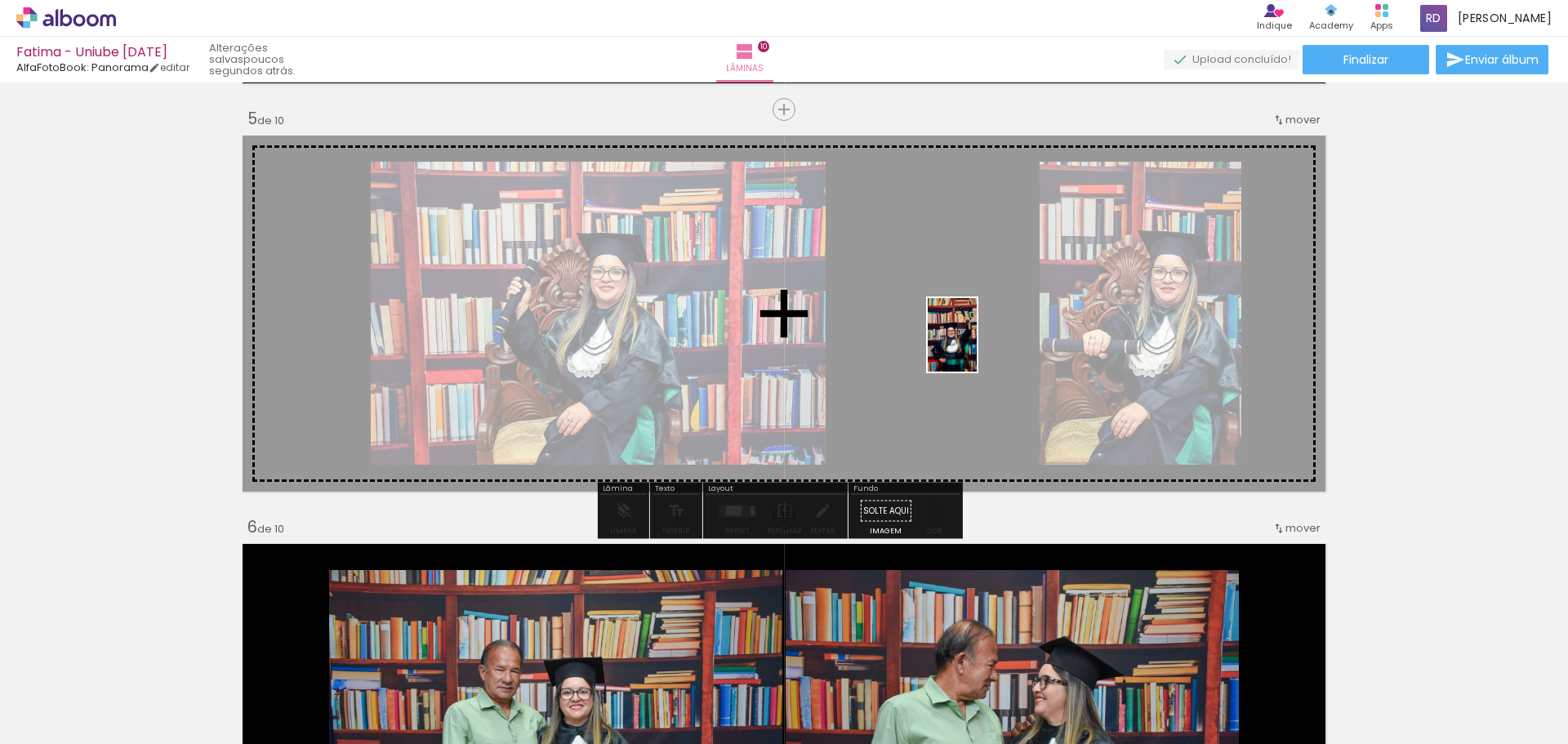
drag, startPoint x: 955, startPoint y: 706, endPoint x: 977, endPoint y: 346, distance: 360.7
click at [977, 346] on quentale-workspace at bounding box center [784, 372] width 1568 height 744
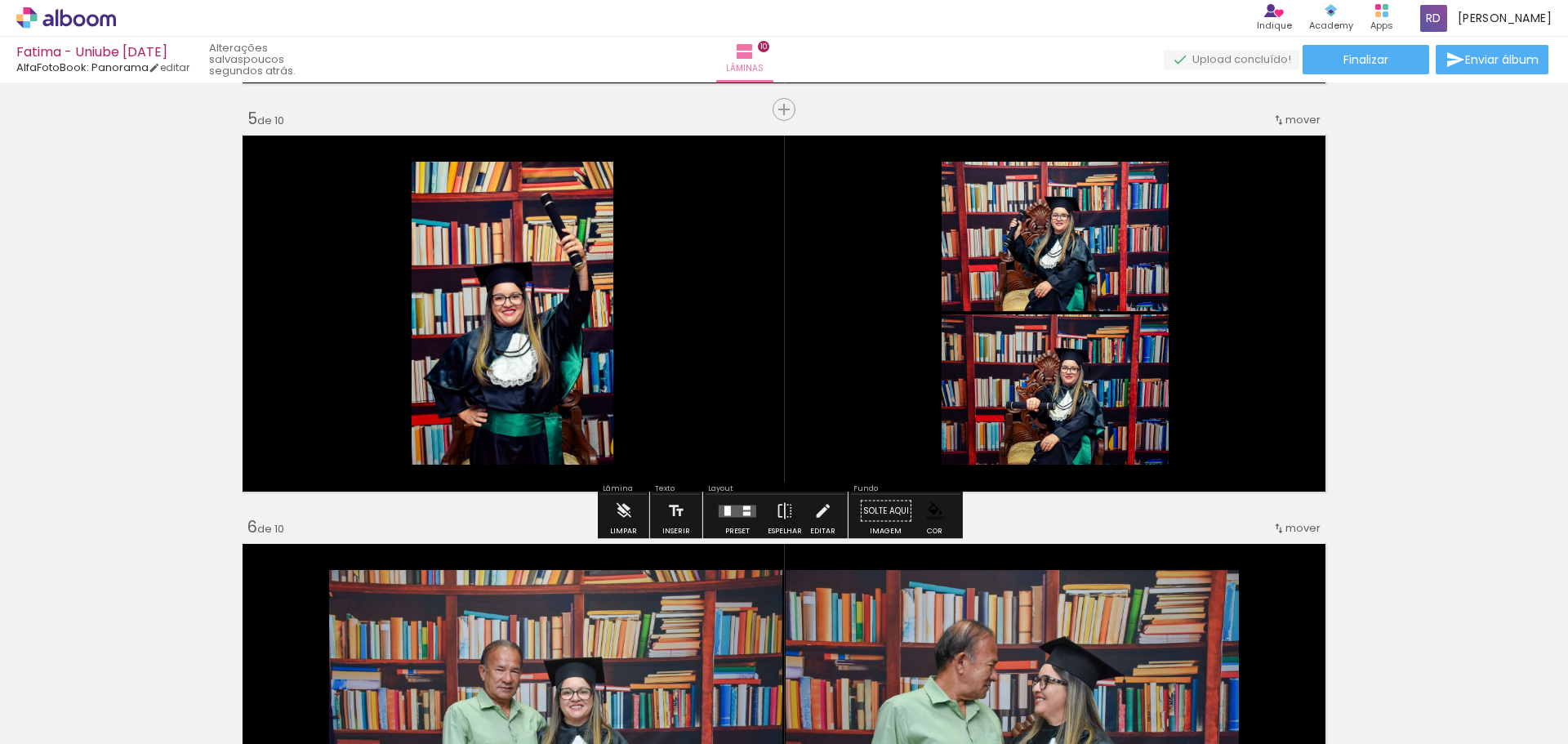
click at [729, 526] on div at bounding box center [738, 511] width 44 height 33
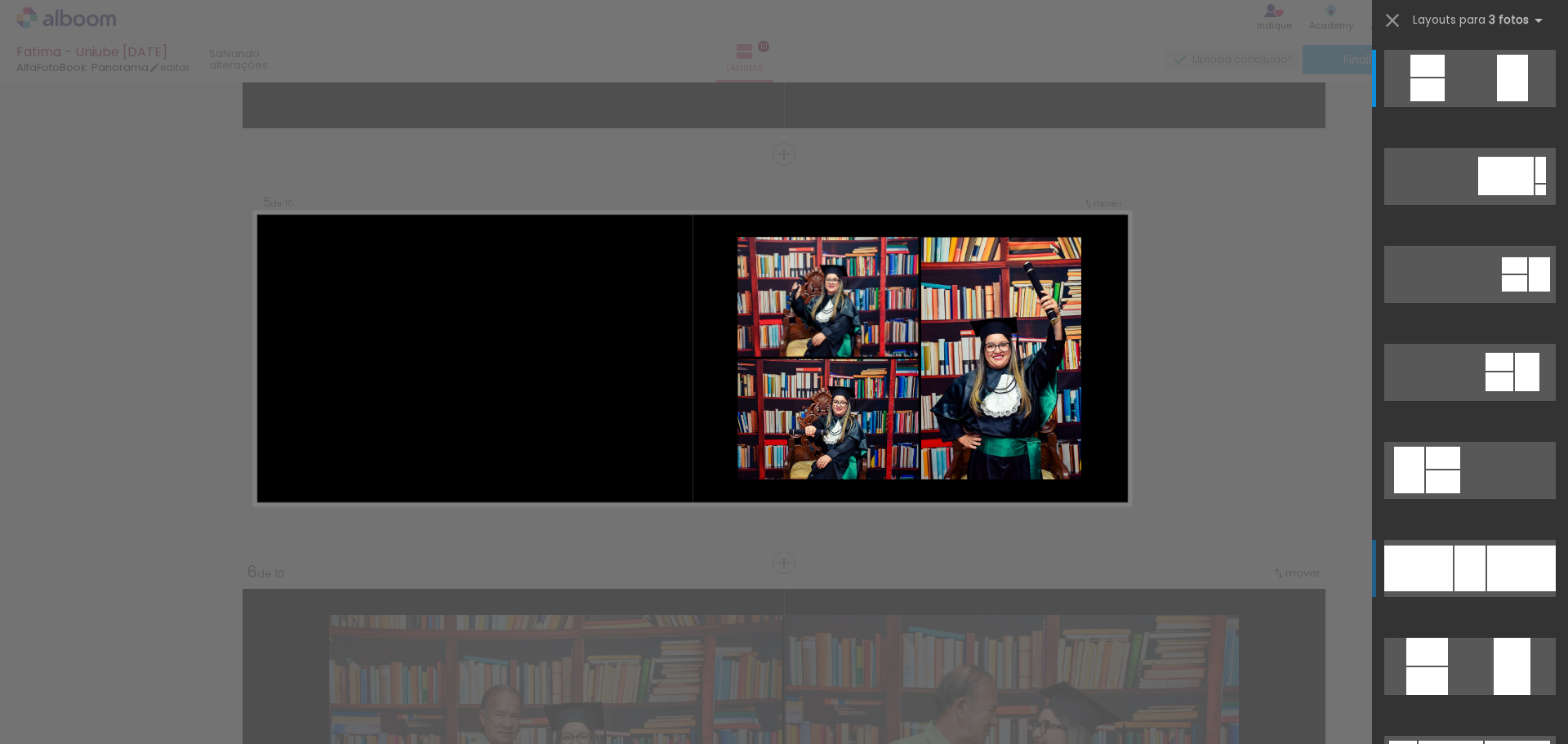
scroll to position [1585, 0]
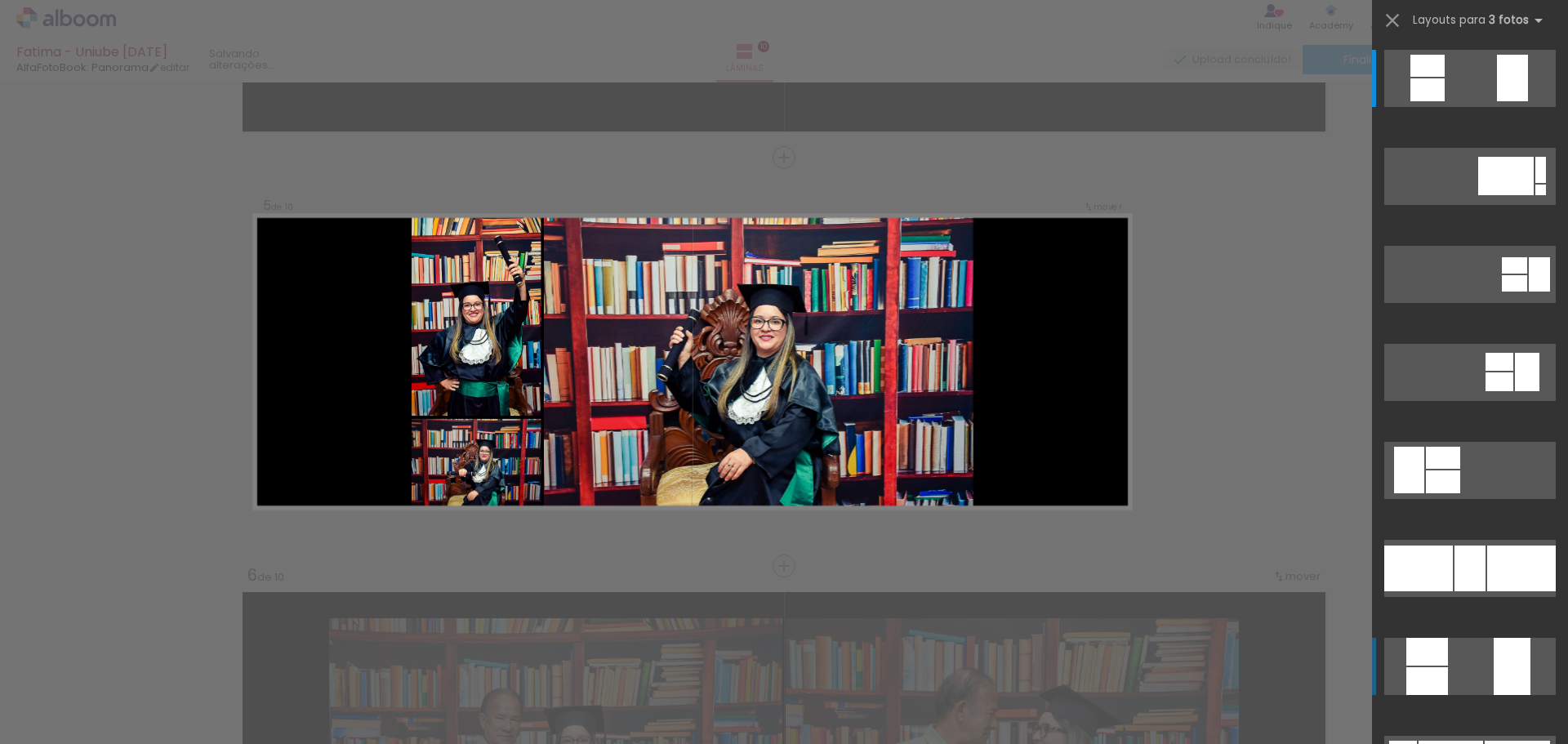
scroll to position [245, 0]
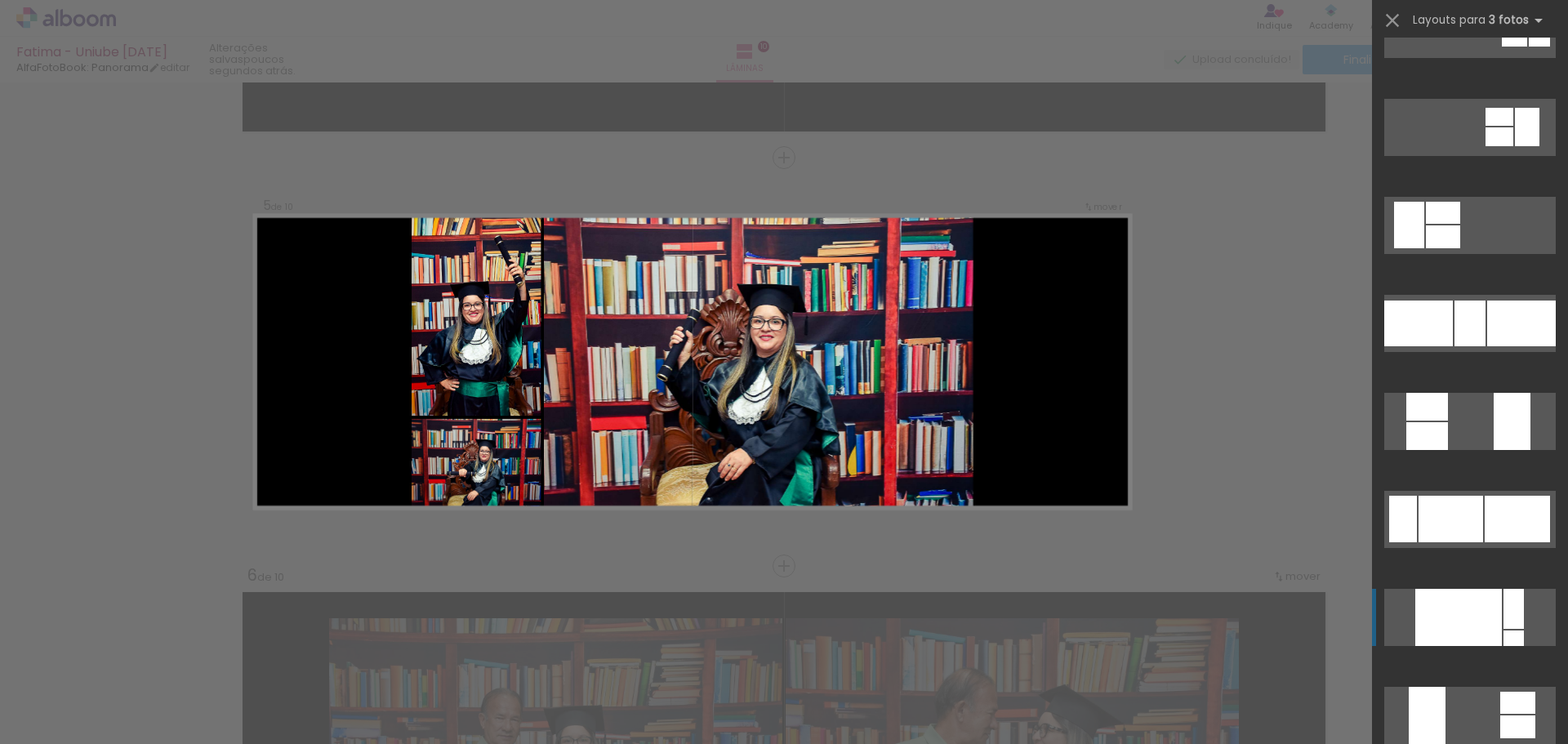
click at [1459, 599] on div at bounding box center [1459, 617] width 87 height 57
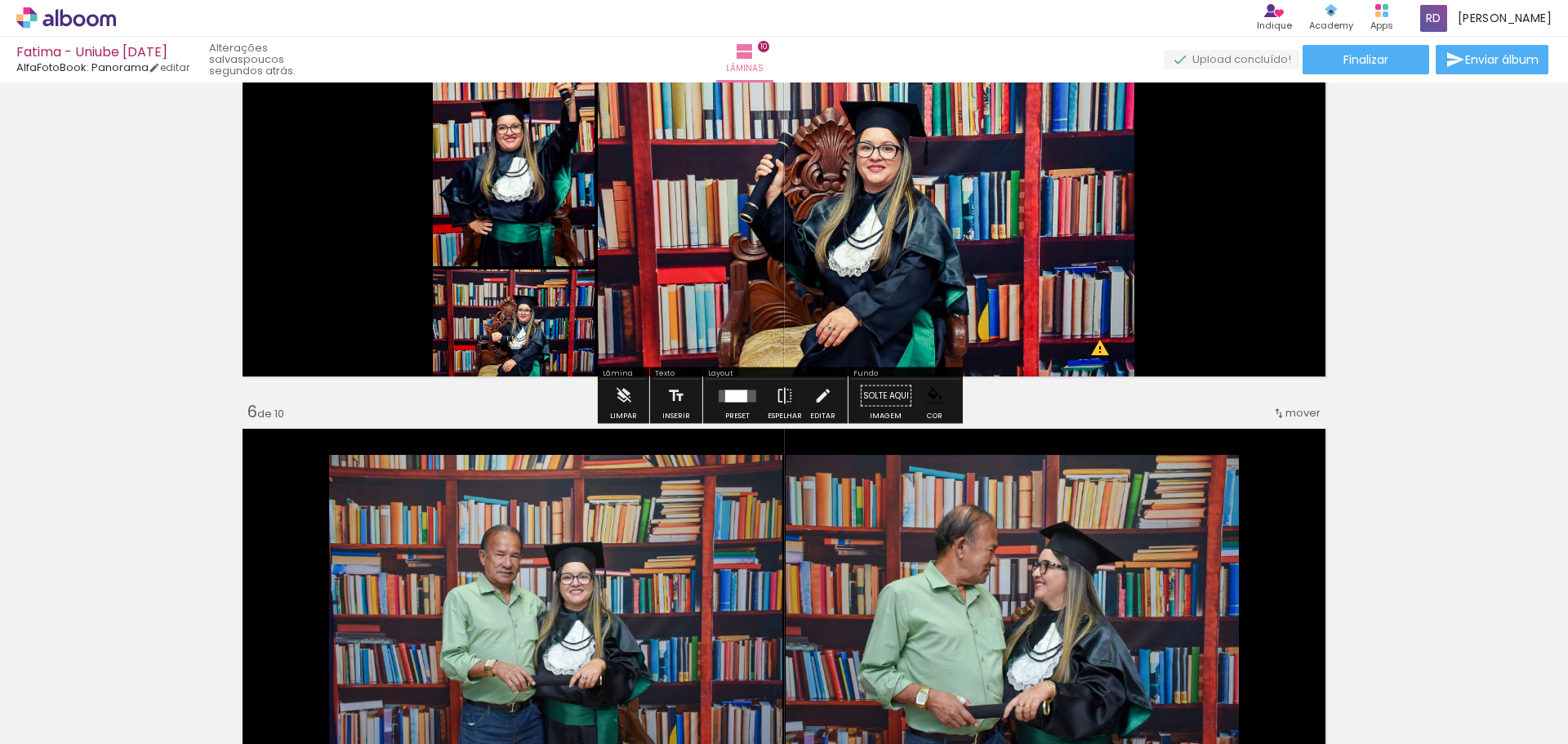
scroll to position [1503, 0]
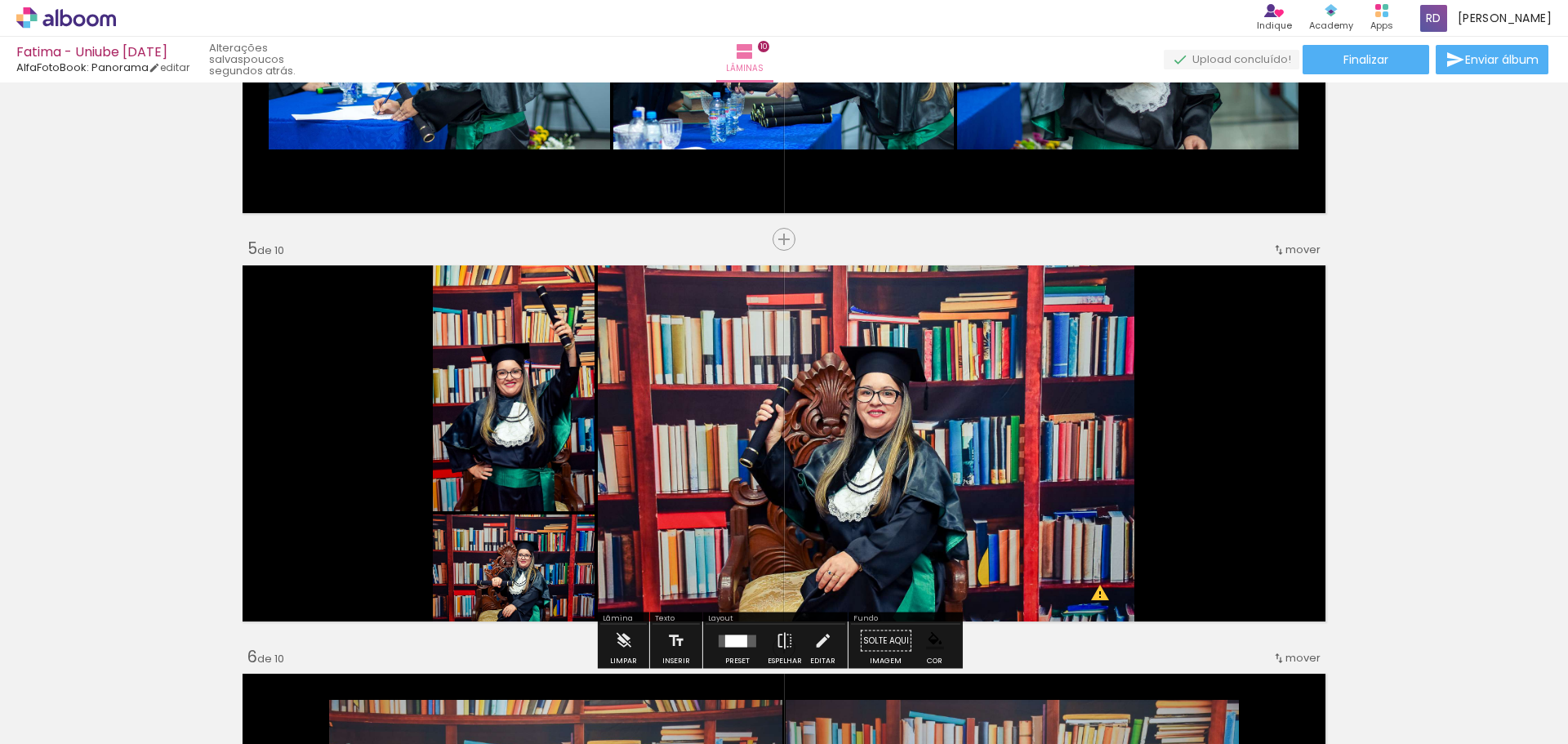
click at [0, 0] on slot "P&B" at bounding box center [0, 0] width 0 height 0
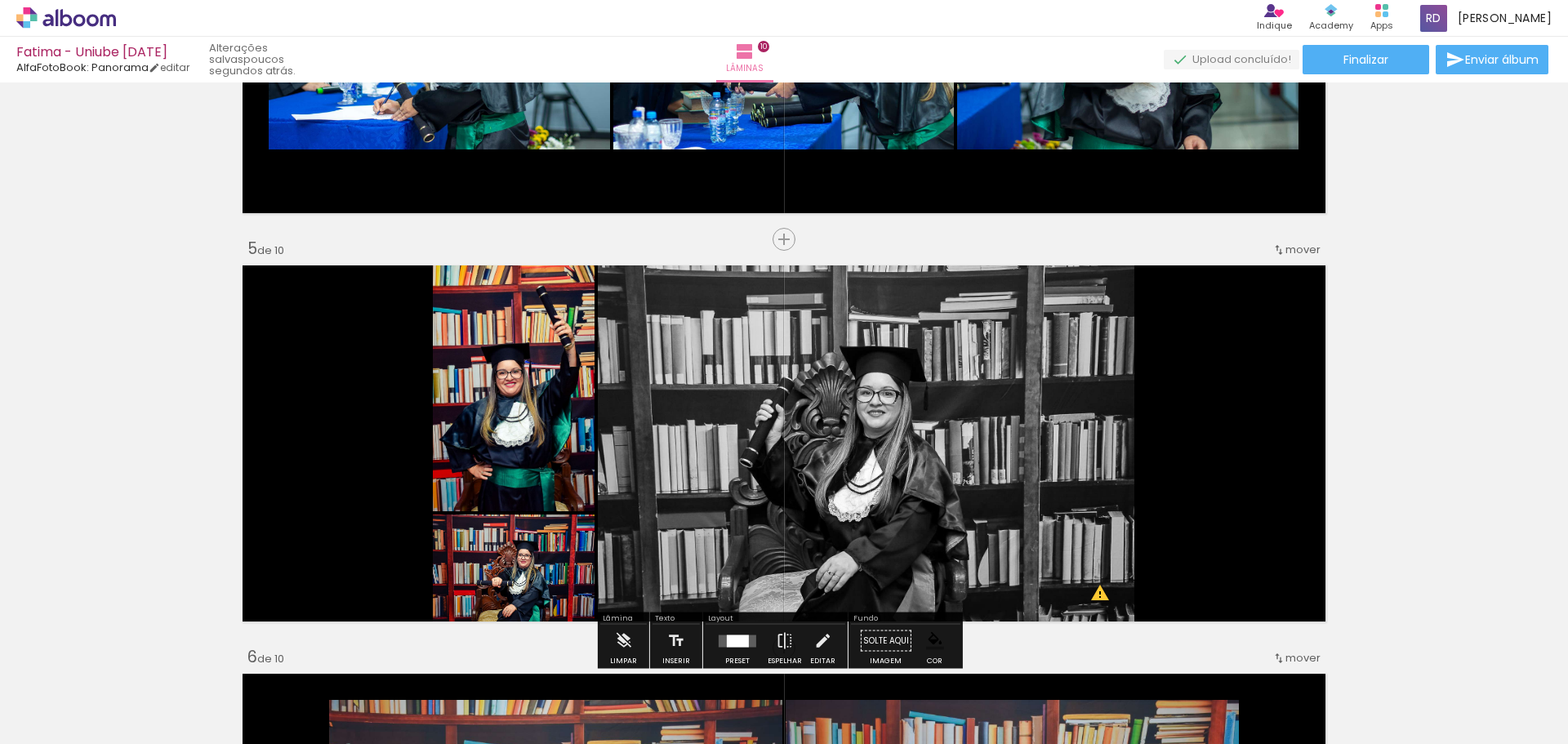
click at [0, 0] on slot "P&B" at bounding box center [0, 0] width 0 height 0
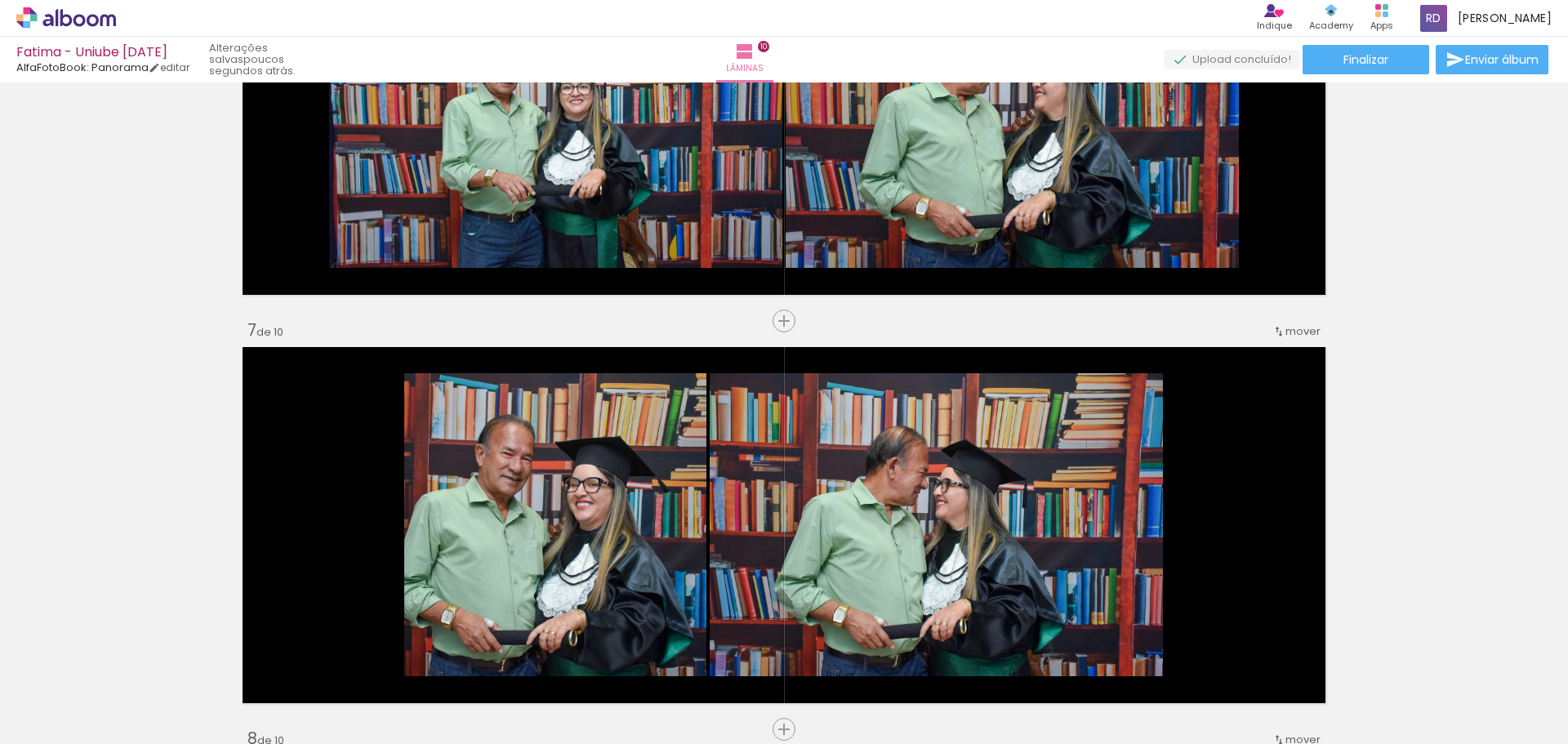
scroll to position [1993, 0]
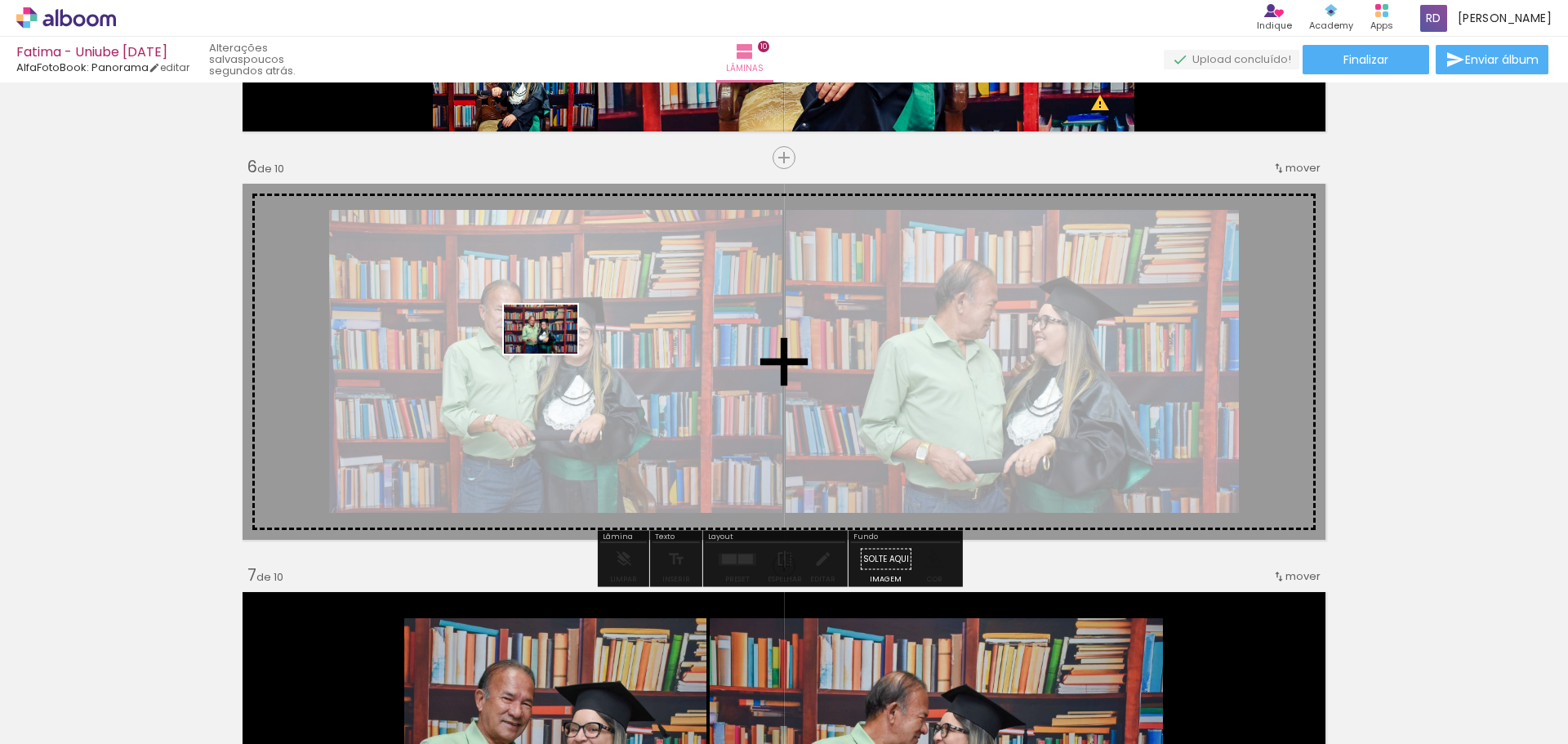
drag, startPoint x: 1058, startPoint y: 700, endPoint x: 553, endPoint y: 353, distance: 612.7
click at [553, 353] on quentale-workspace at bounding box center [784, 372] width 1568 height 744
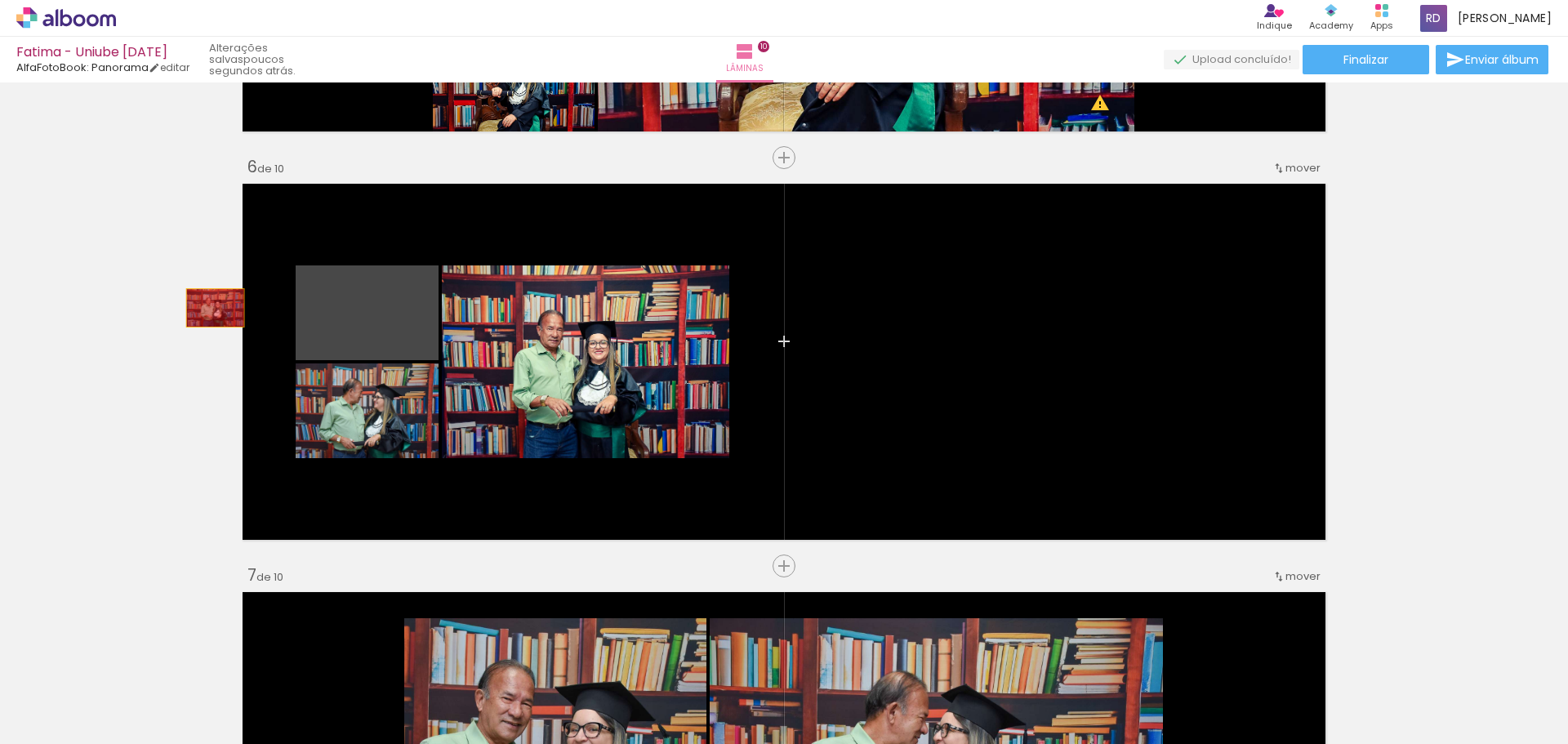
drag, startPoint x: 386, startPoint y: 327, endPoint x: 181, endPoint y: 318, distance: 205.2
click at [181, 318] on div "Inserir lâmina 1 de 10 Inserir lâmina 2 de 10 Inserir lâmina 3 de 10 Inserir lâ…" at bounding box center [784, 341] width 1568 height 4492
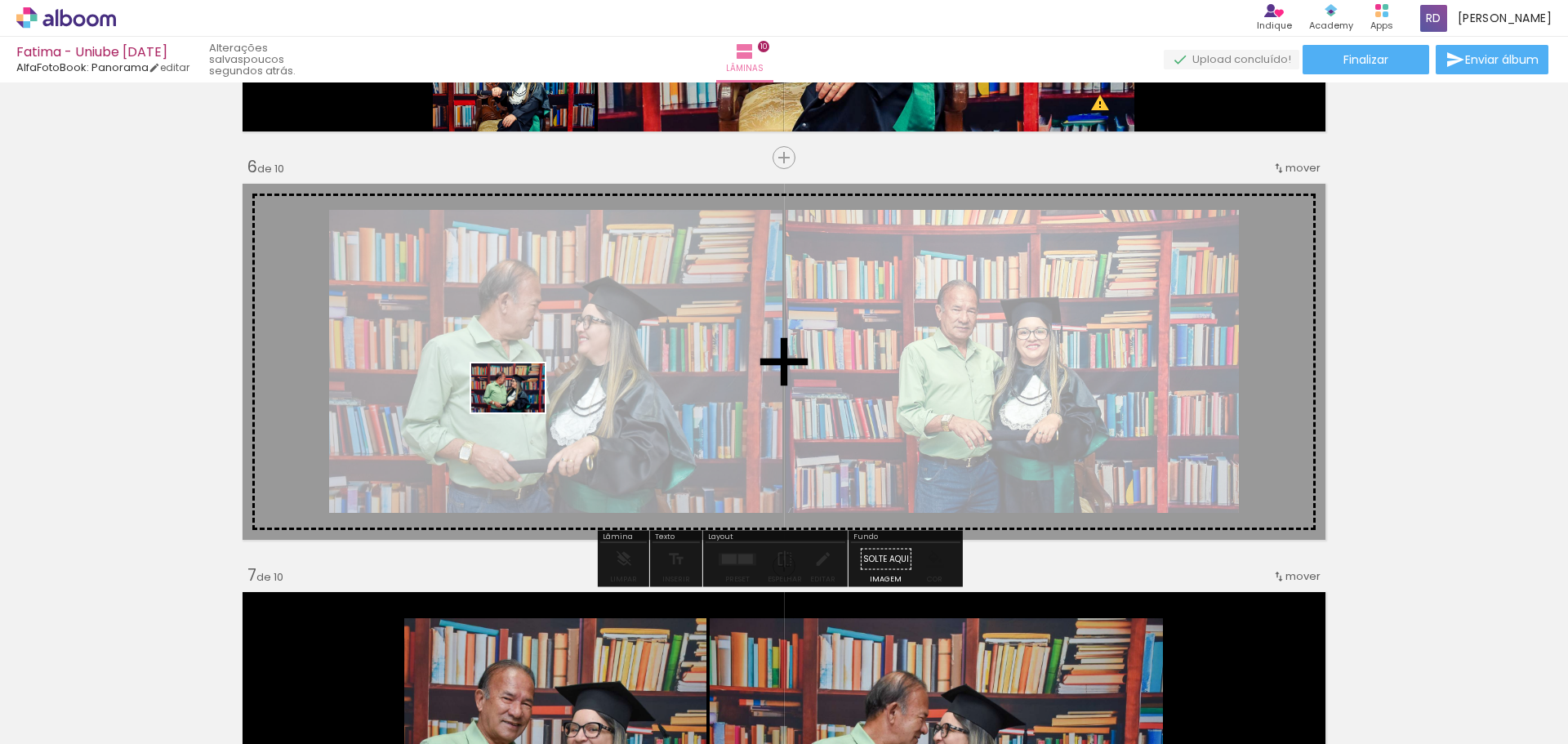
drag, startPoint x: 1154, startPoint y: 691, endPoint x: 520, endPoint y: 412, distance: 692.7
click at [520, 412] on quentale-workspace at bounding box center [784, 372] width 1568 height 744
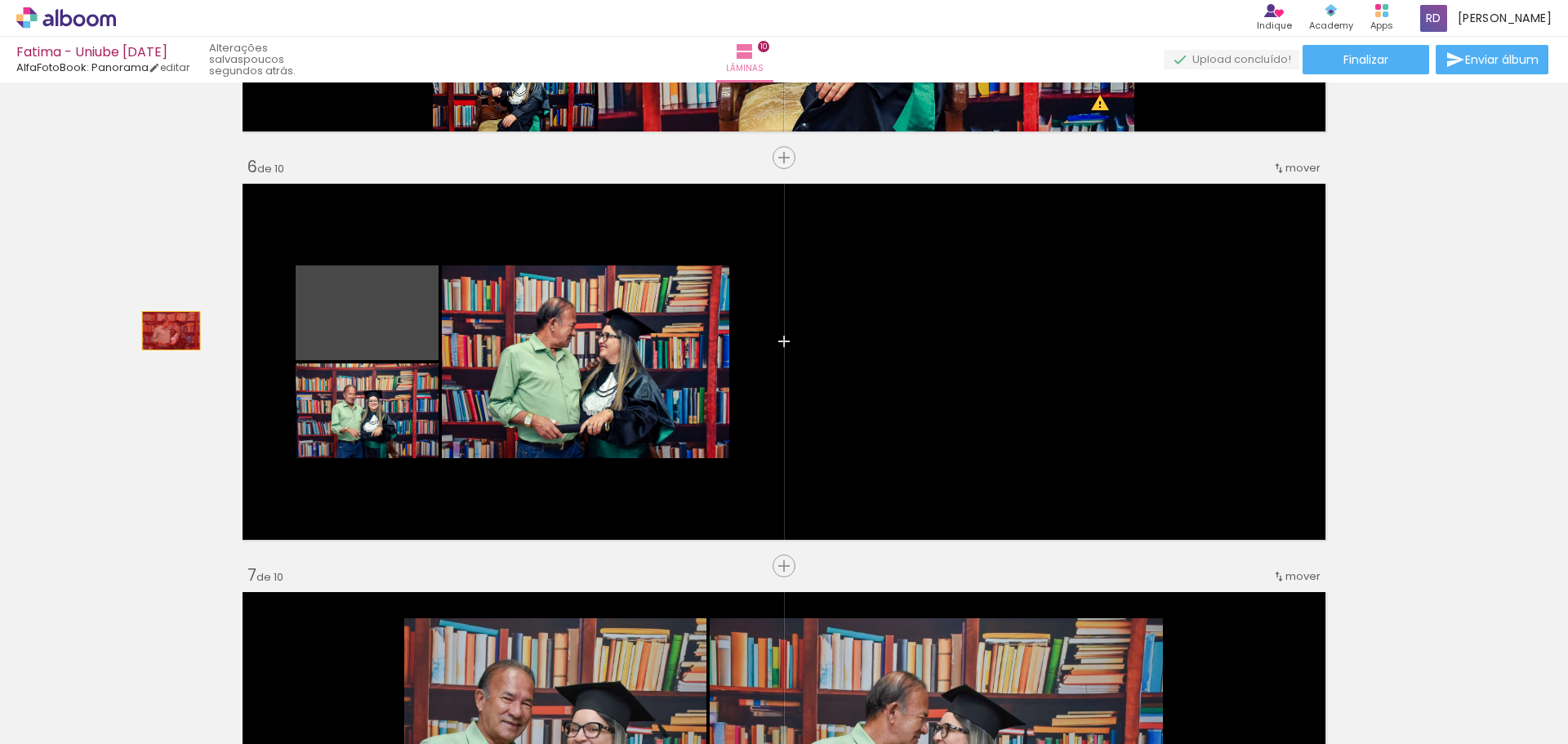
drag, startPoint x: 368, startPoint y: 328, endPoint x: 137, endPoint y: 336, distance: 231.1
click at [137, 336] on div "Inserir lâmina 1 de 10 Inserir lâmina 2 de 10 Inserir lâmina 3 de 10 Inserir lâ…" at bounding box center [784, 341] width 1568 height 4492
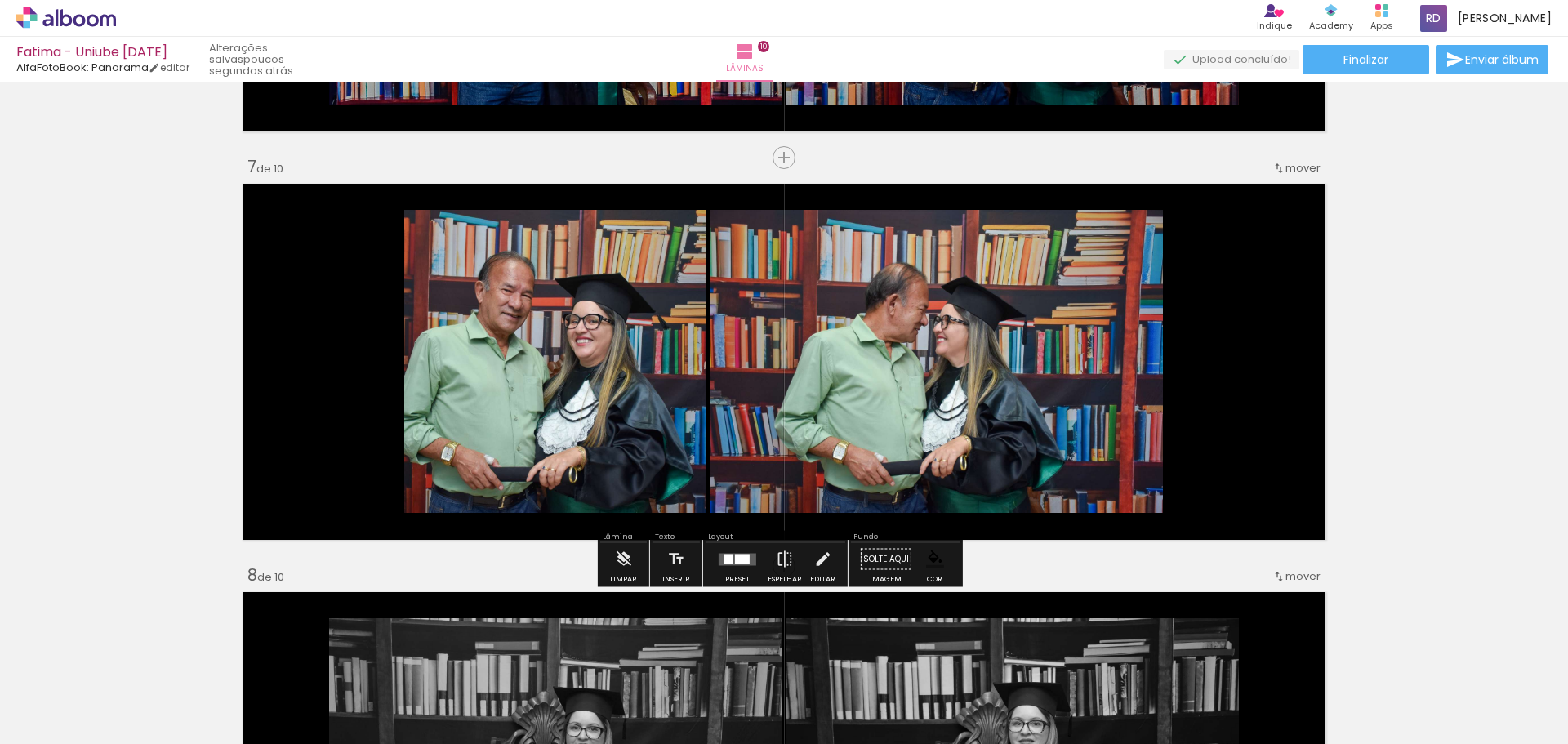
scroll to position [2483, 0]
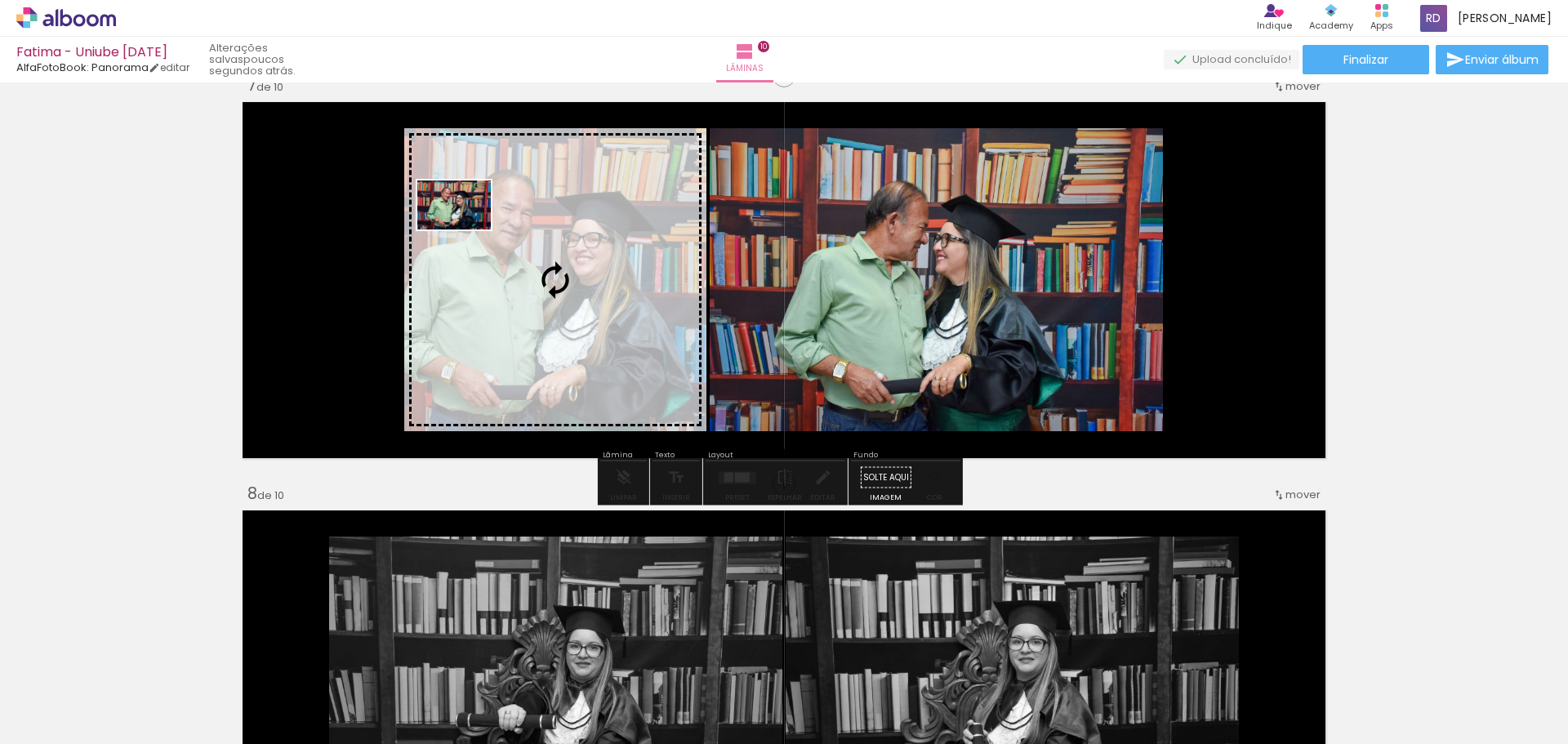
drag, startPoint x: 1083, startPoint y: 588, endPoint x: 466, endPoint y: 230, distance: 713.3
click at [466, 230] on quentale-workspace at bounding box center [784, 372] width 1568 height 744
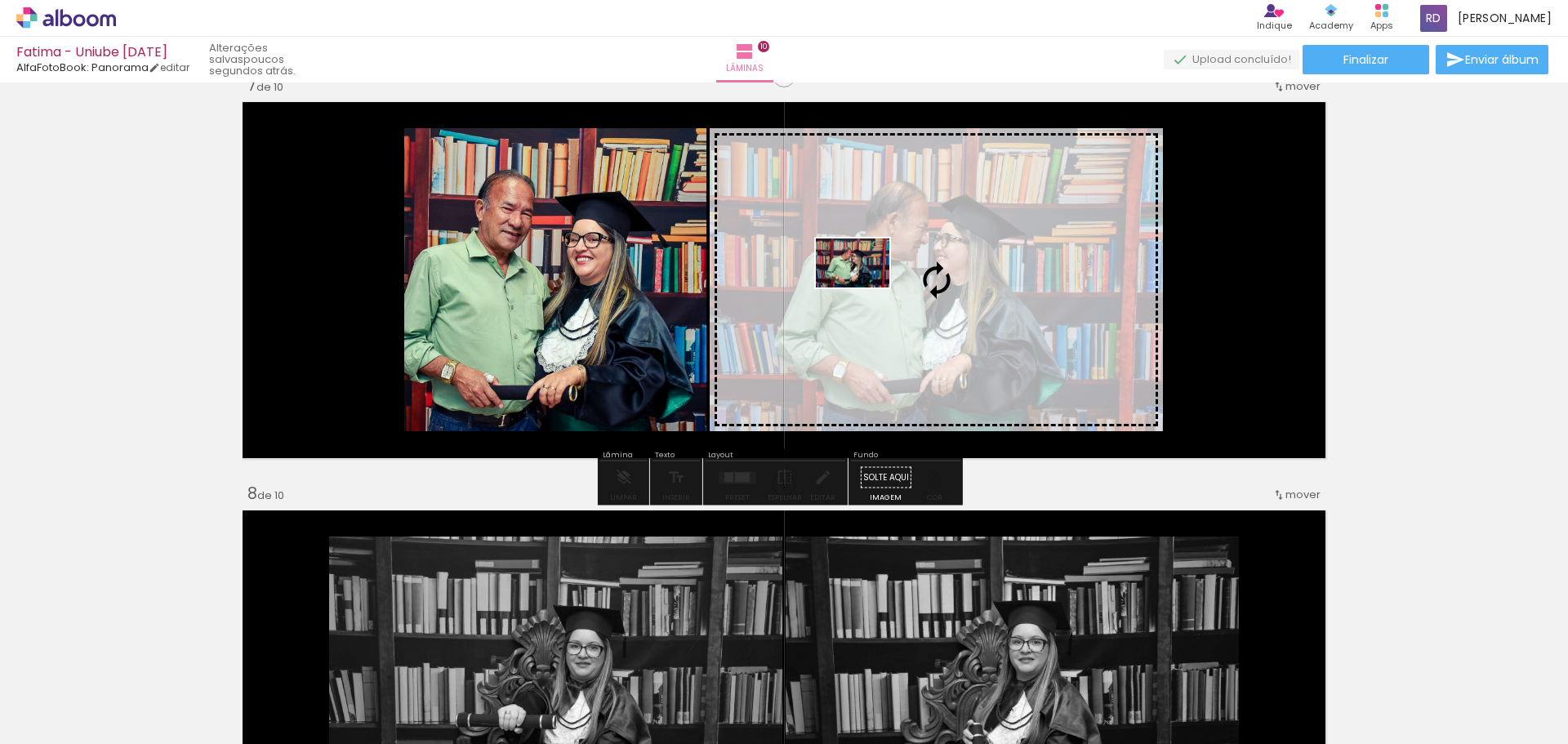
drag, startPoint x: 1240, startPoint y: 712, endPoint x: 865, endPoint y: 287, distance: 566.8
click at [865, 287] on quentale-workspace at bounding box center [784, 372] width 1568 height 744
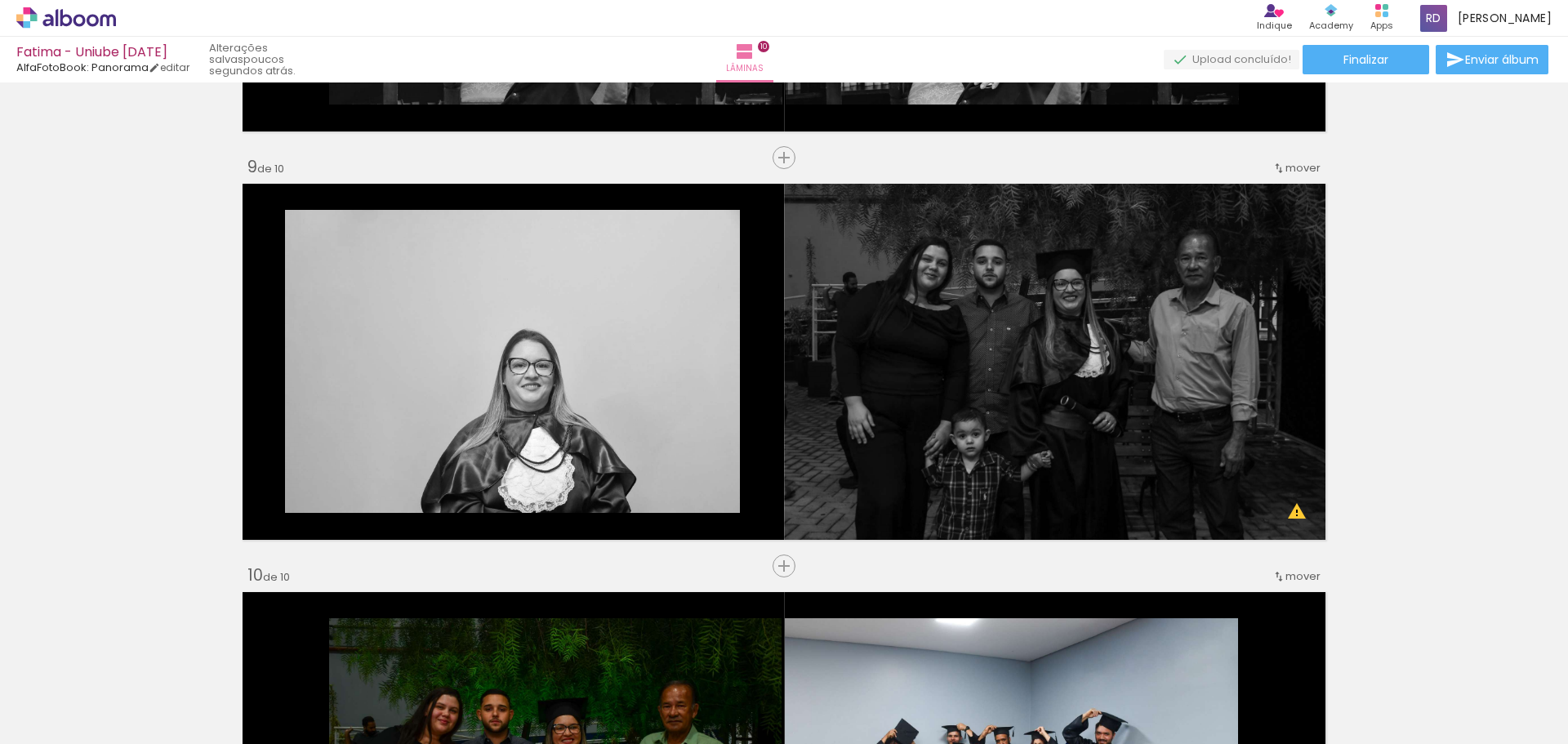
scroll to position [3136, 0]
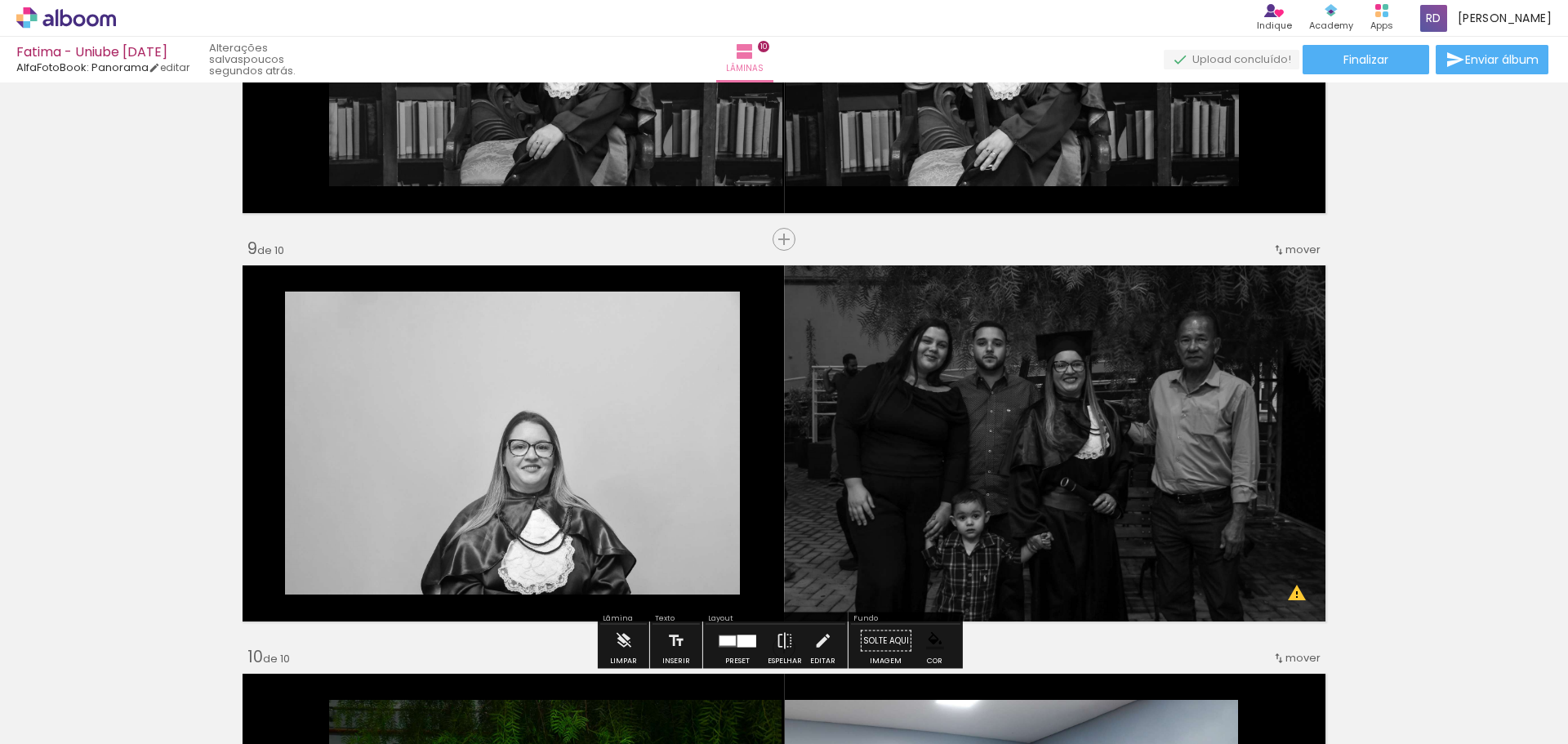
click at [906, 268] on paper-button "P&B" at bounding box center [918, 276] width 24 height 24
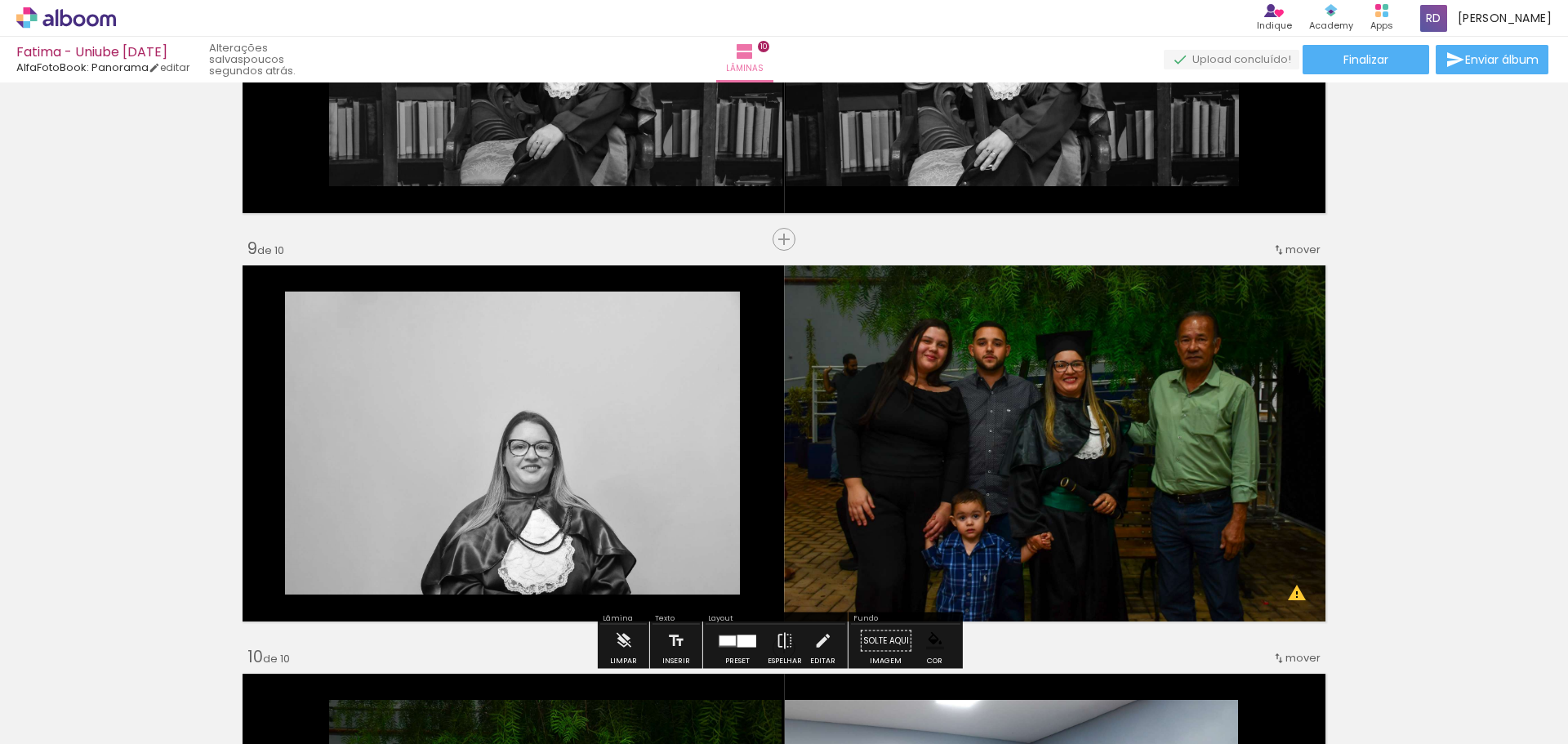
scroll to position [3299, 0]
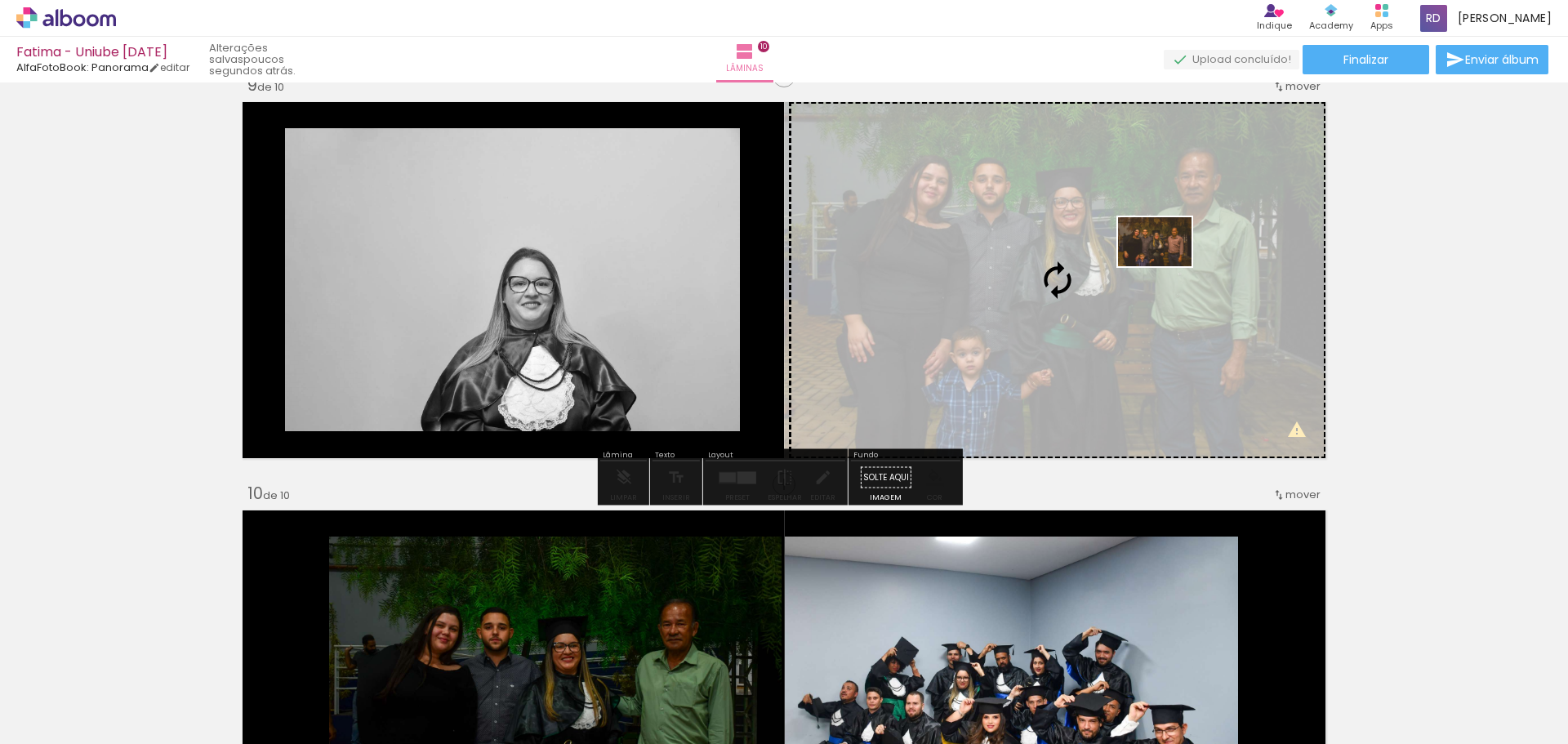
drag, startPoint x: 505, startPoint y: 691, endPoint x: 1163, endPoint y: 272, distance: 780.1
click at [1163, 272] on quentale-workspace at bounding box center [784, 372] width 1568 height 744
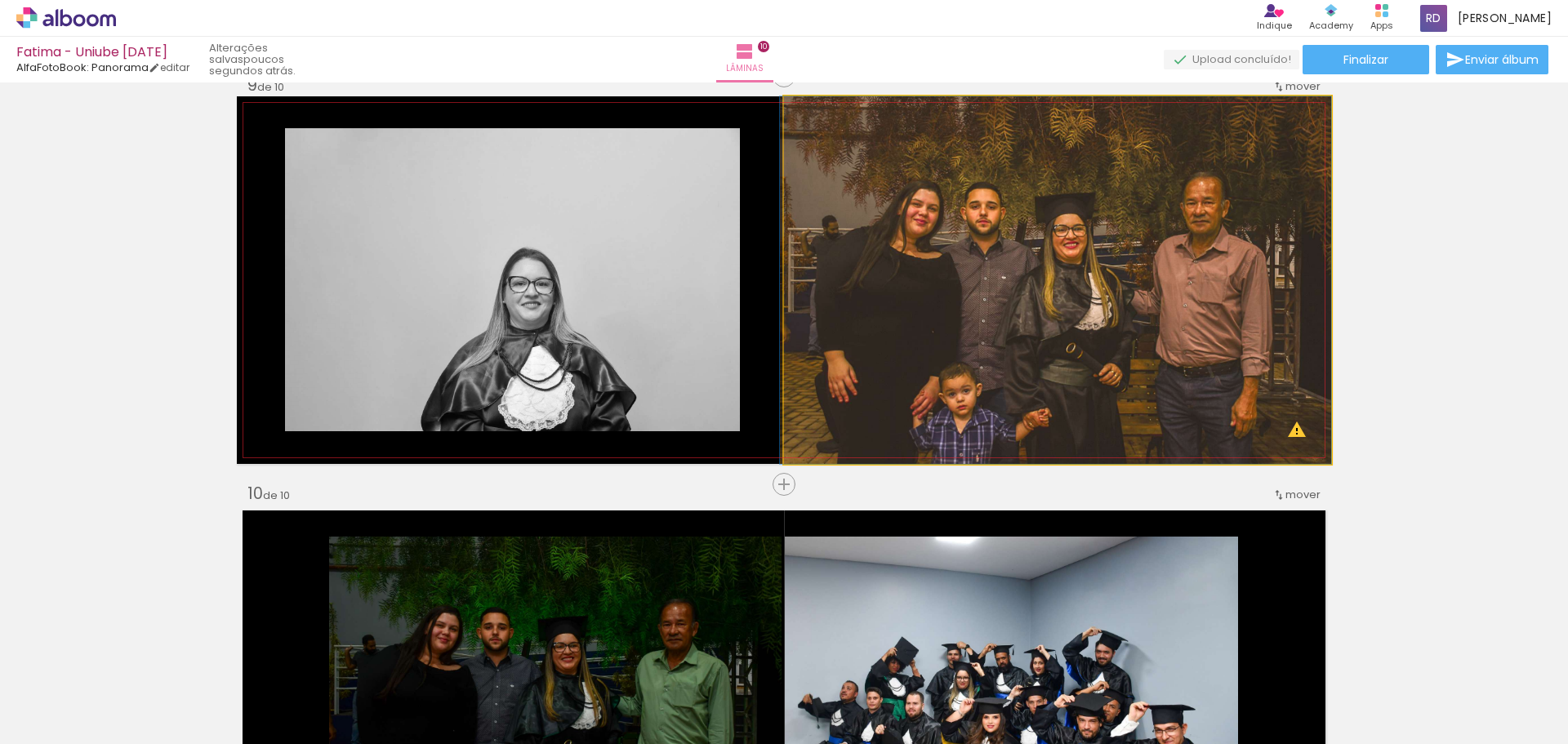
drag, startPoint x: 1175, startPoint y: 334, endPoint x: 1168, endPoint y: 316, distance: 19.3
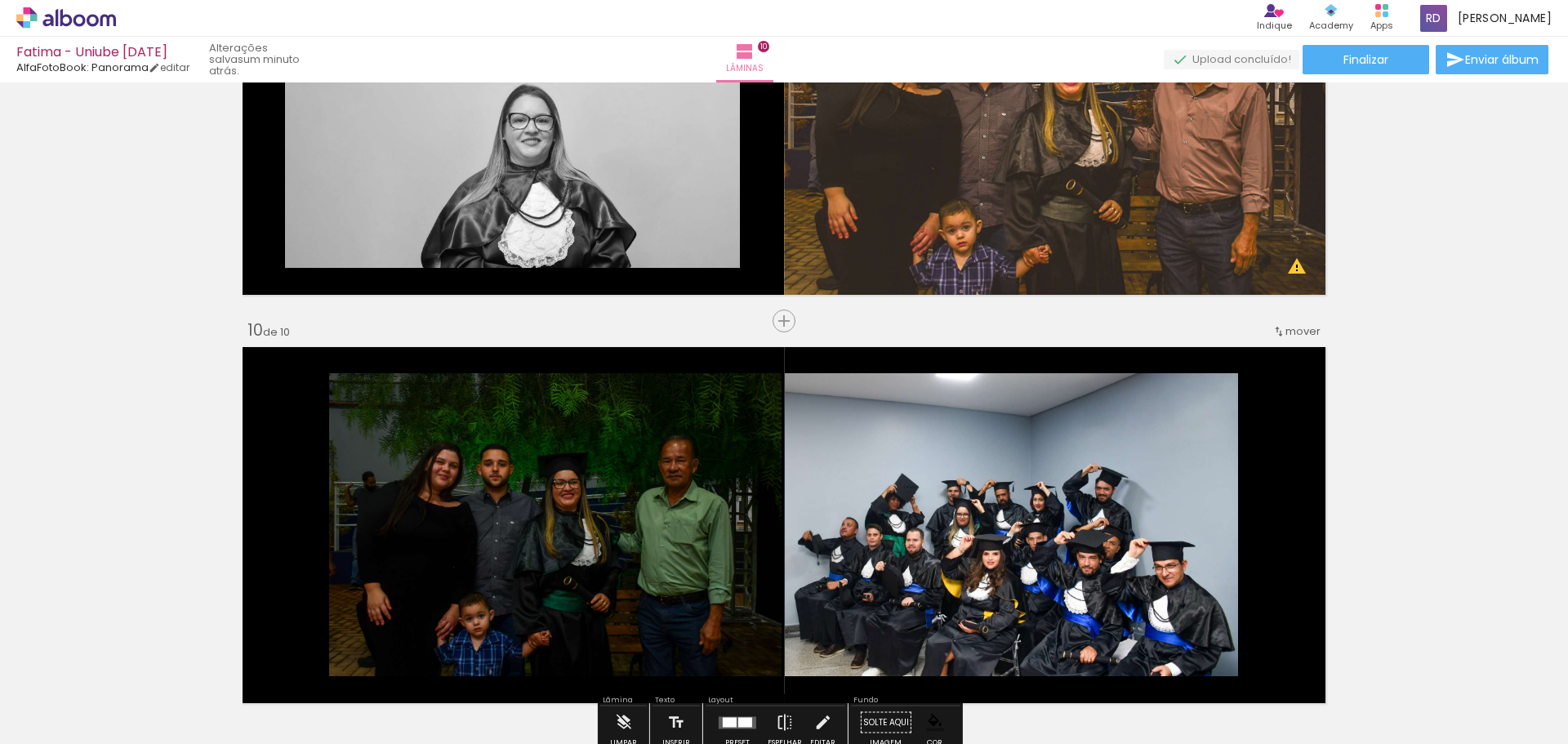
scroll to position [3626, 0]
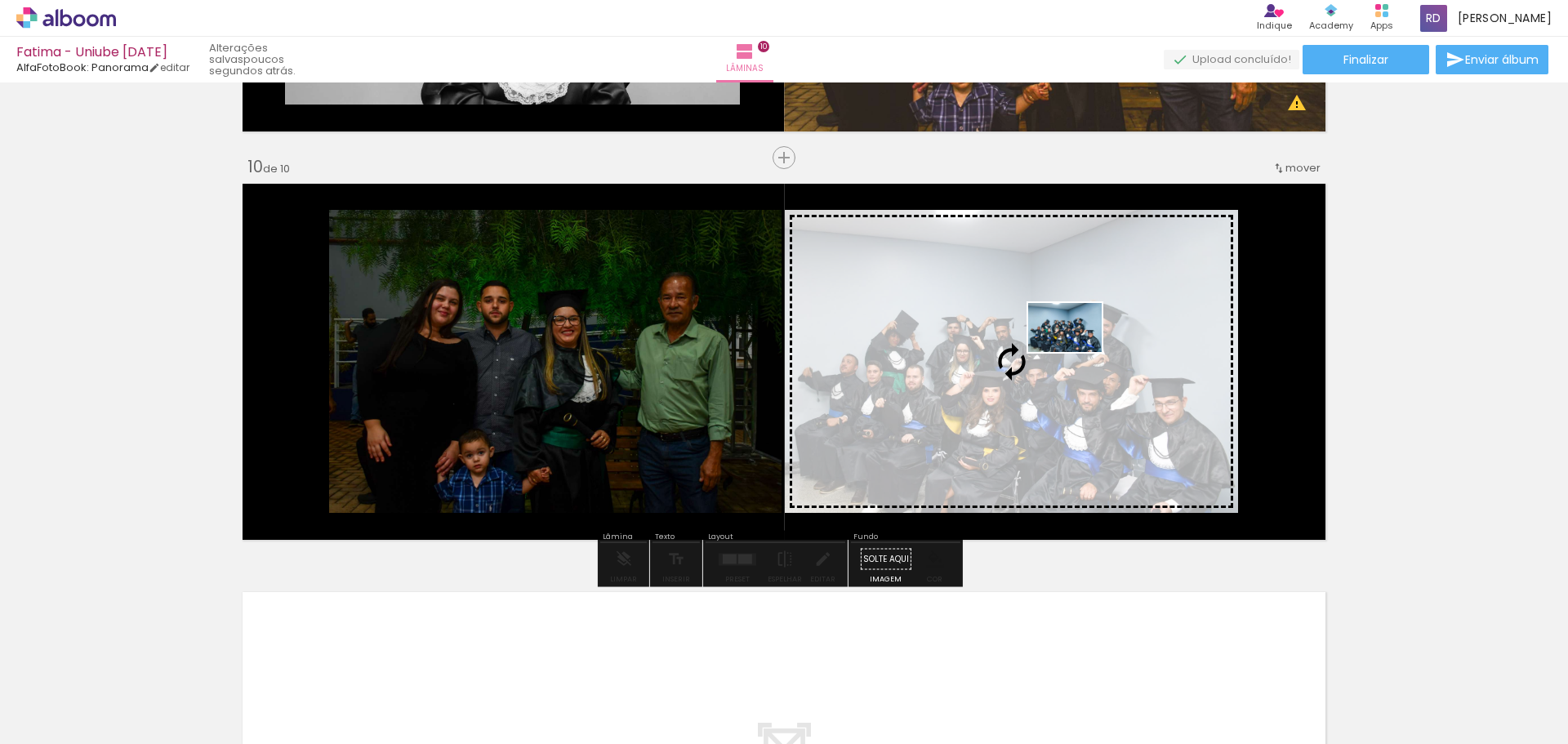
drag, startPoint x: 1426, startPoint y: 702, endPoint x: 1078, endPoint y: 352, distance: 493.6
click at [1078, 352] on quentale-workspace at bounding box center [784, 372] width 1568 height 744
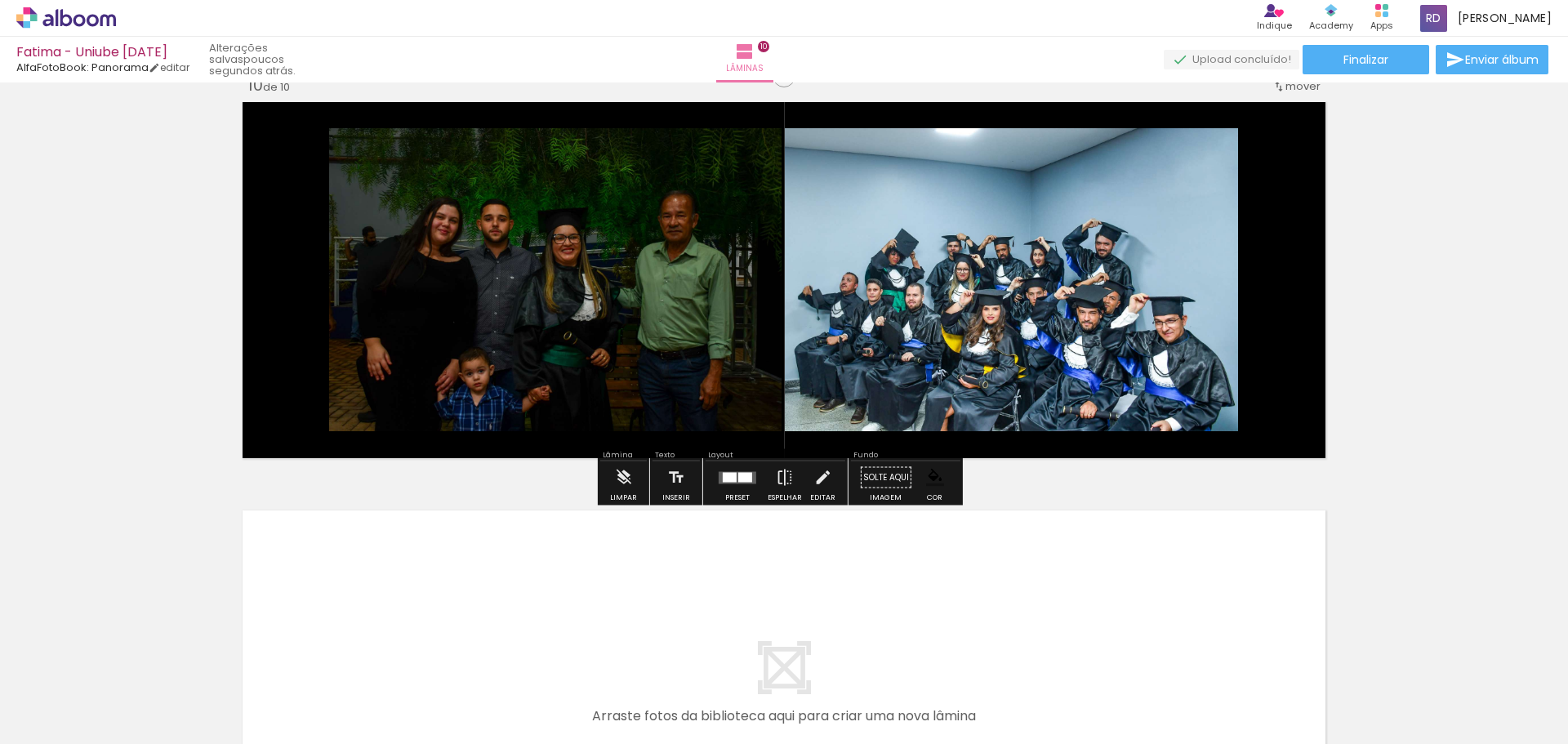
scroll to position [3545, 0]
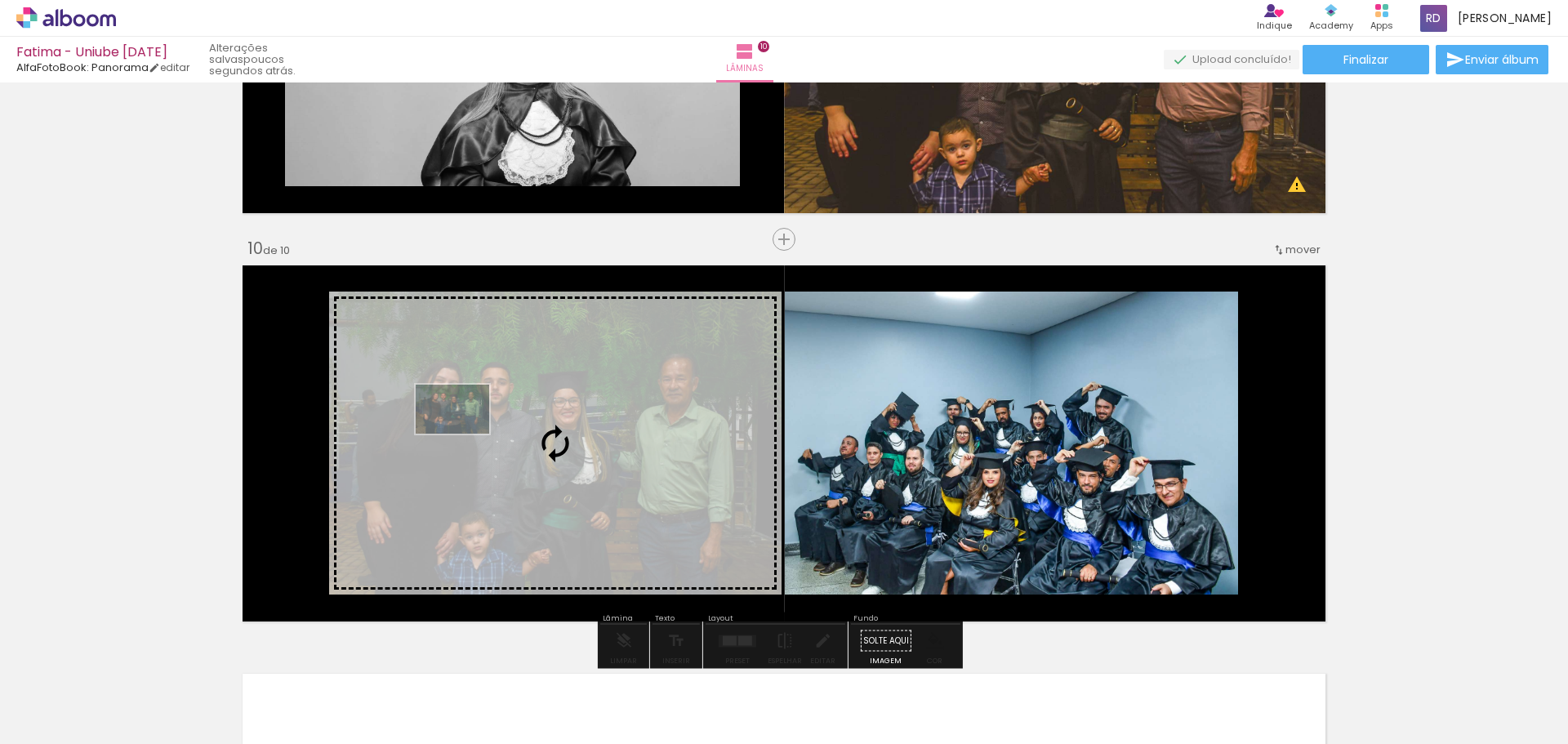
drag, startPoint x: 405, startPoint y: 701, endPoint x: 469, endPoint y: 437, distance: 271.6
click at [469, 437] on quentale-workspace at bounding box center [784, 372] width 1568 height 744
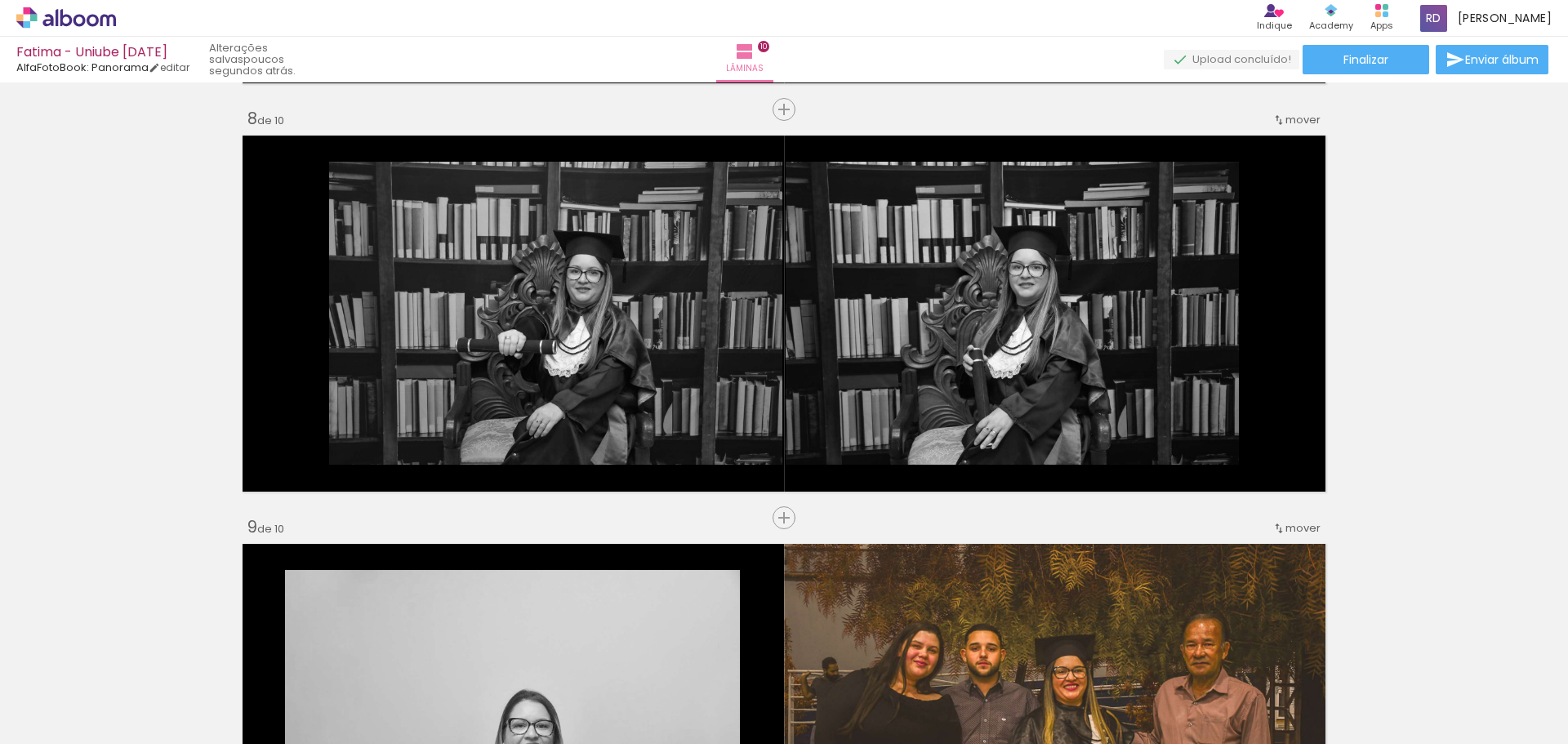
scroll to position [3266, 0]
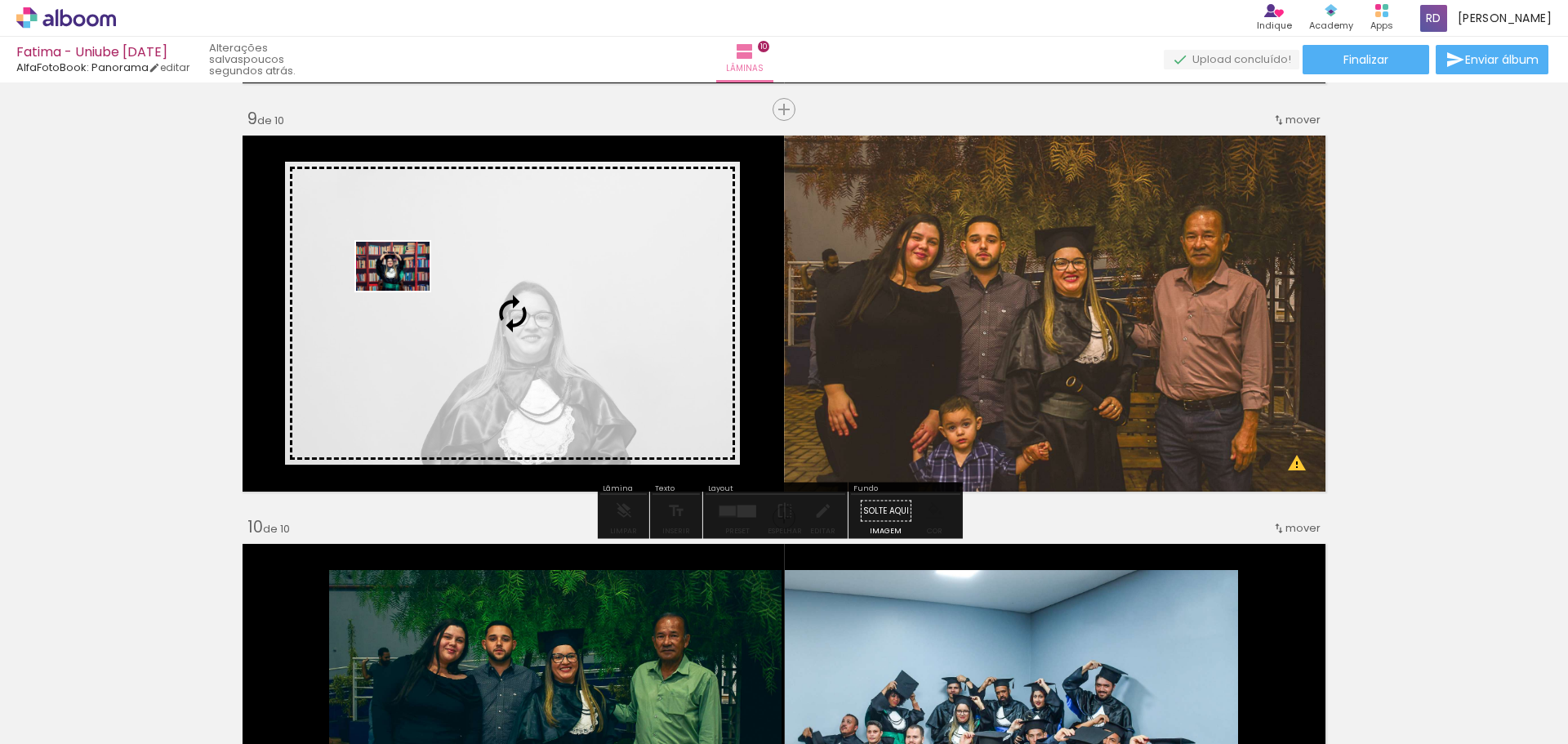
drag, startPoint x: 885, startPoint y: 696, endPoint x: 405, endPoint y: 291, distance: 628.0
click at [405, 291] on quentale-workspace at bounding box center [784, 372] width 1568 height 744
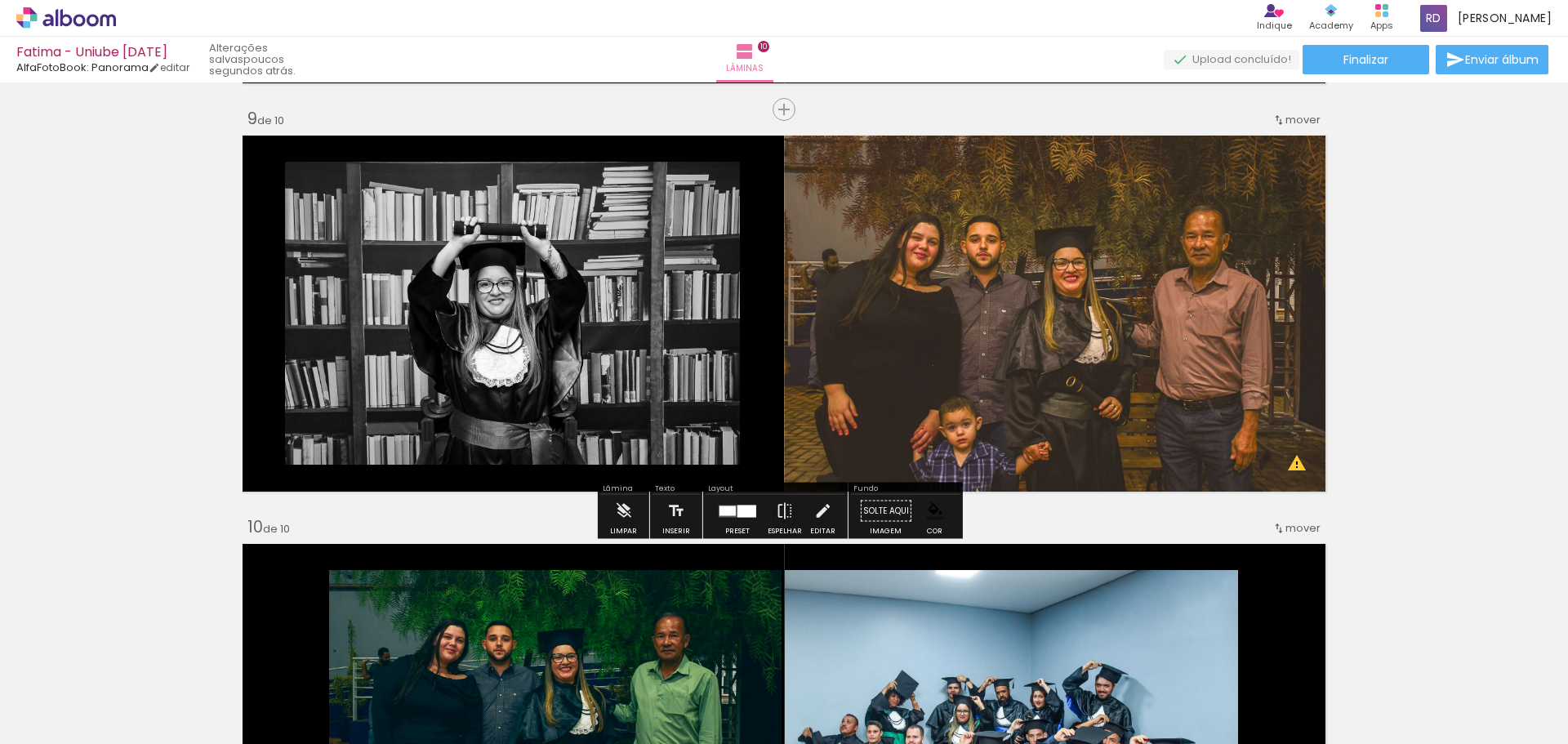
click at [0, 0] on slot "P&B" at bounding box center [0, 0] width 0 height 0
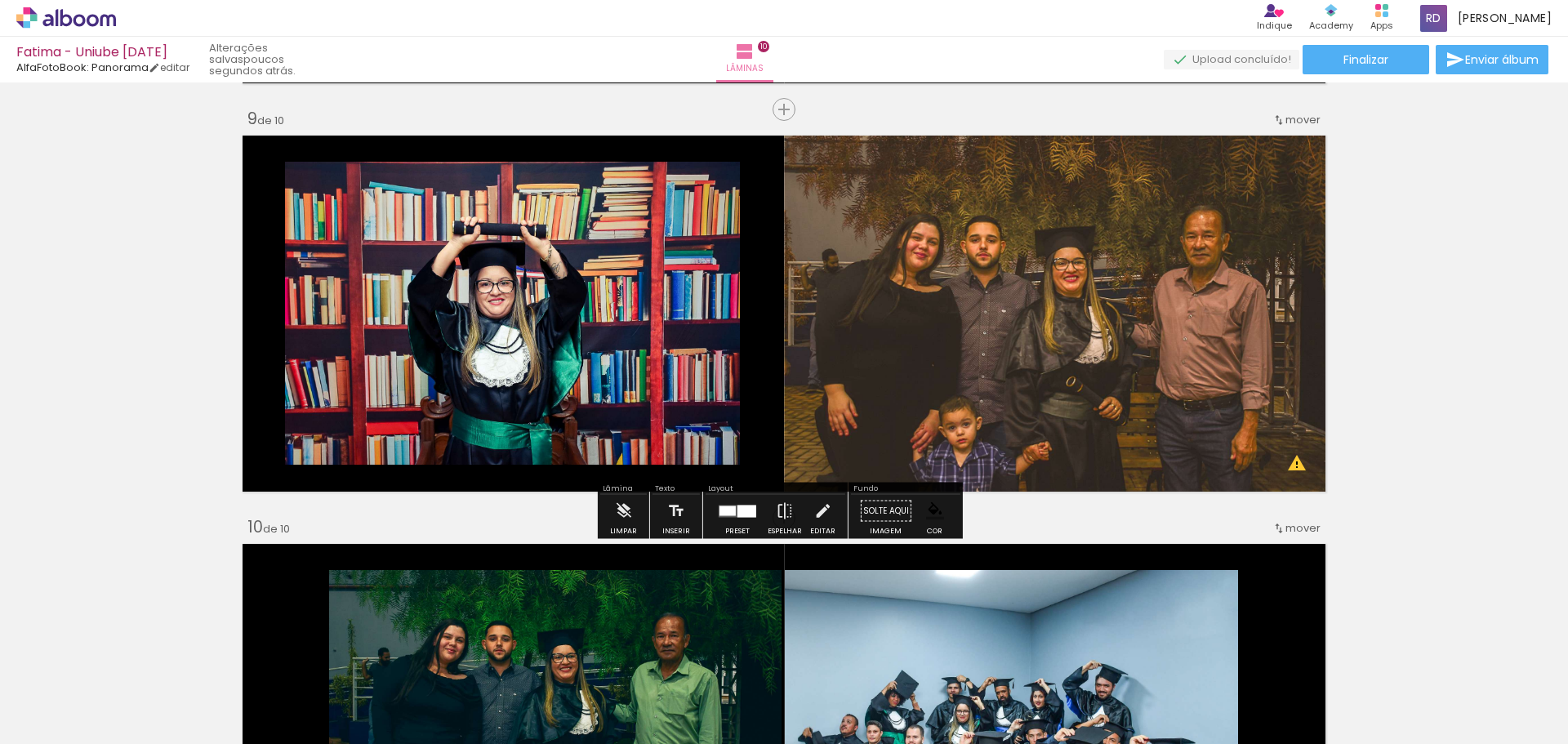
click at [0, 0] on slot "P&B" at bounding box center [0, 0] width 0 height 0
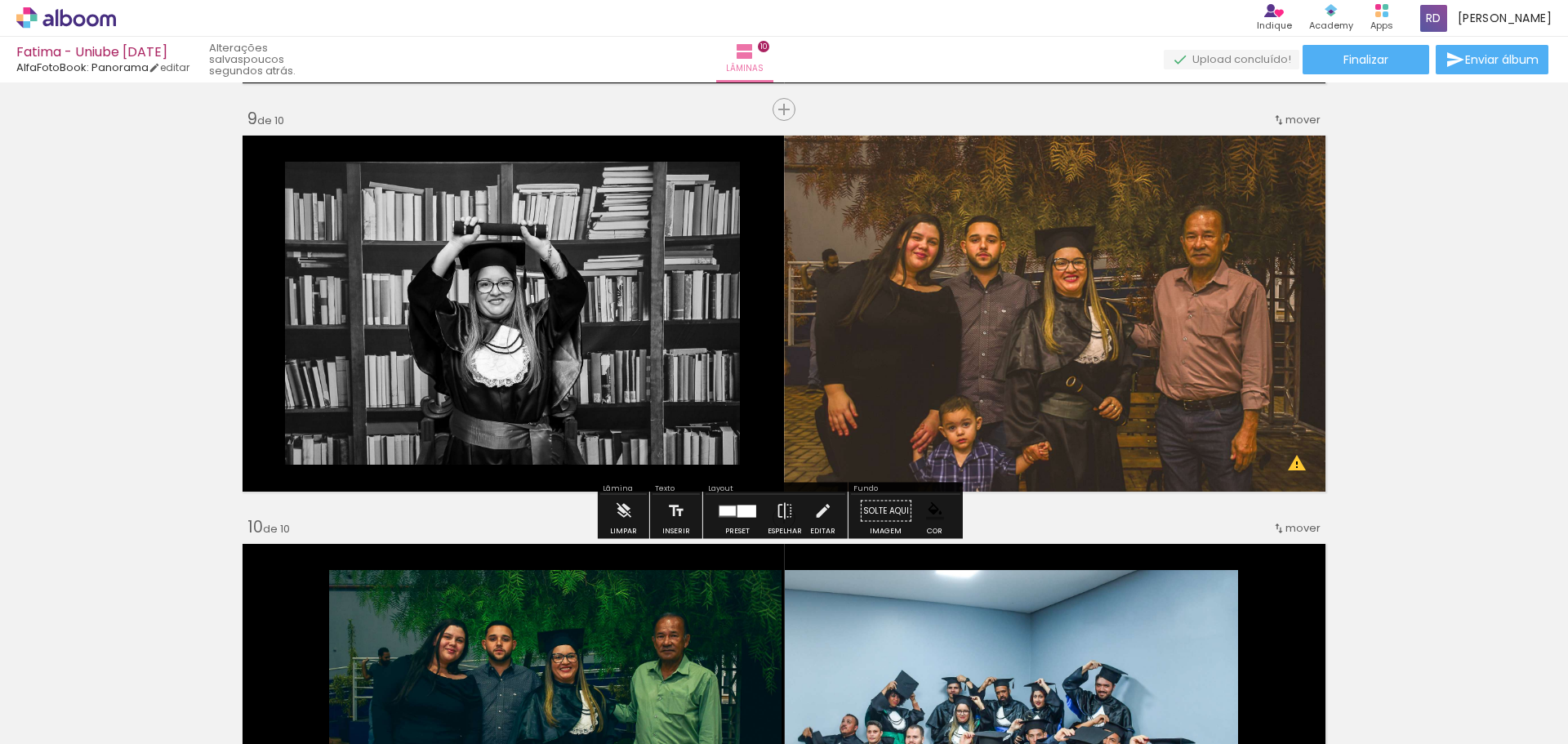
click at [0, 0] on slot "P&B" at bounding box center [0, 0] width 0 height 0
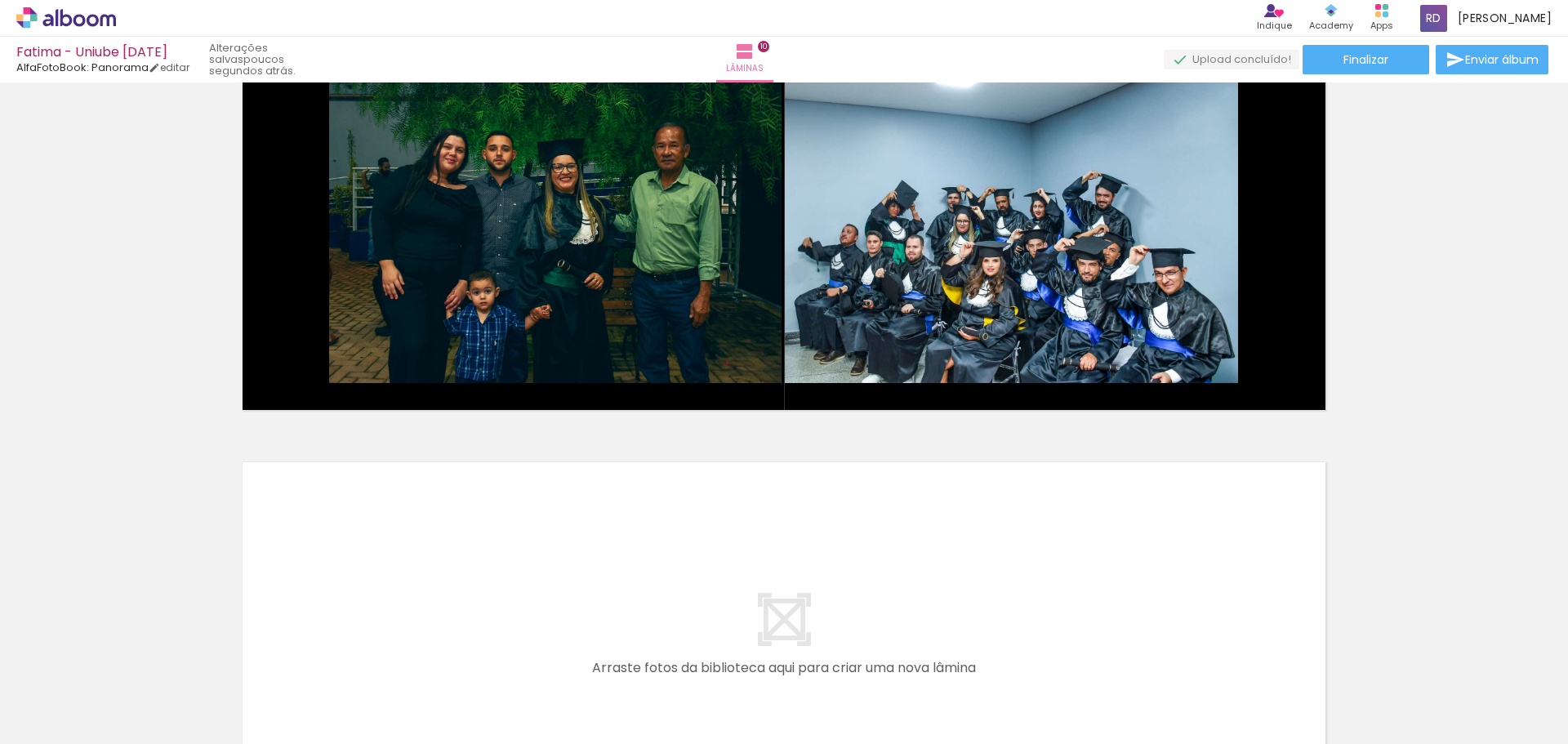
scroll to position [3593, 0]
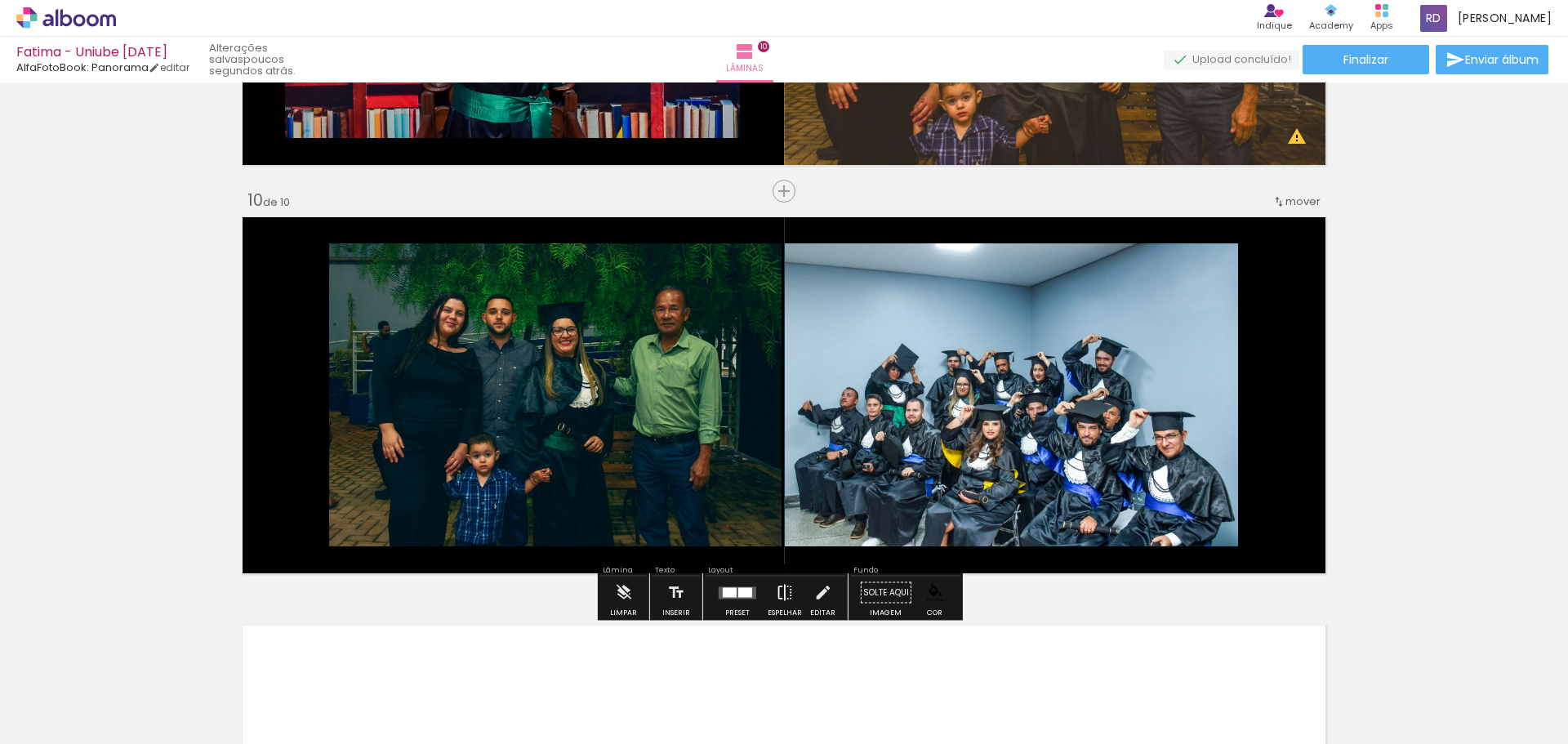
click at [794, 582] on paper-button "Espelhar" at bounding box center [784, 597] width 43 height 42
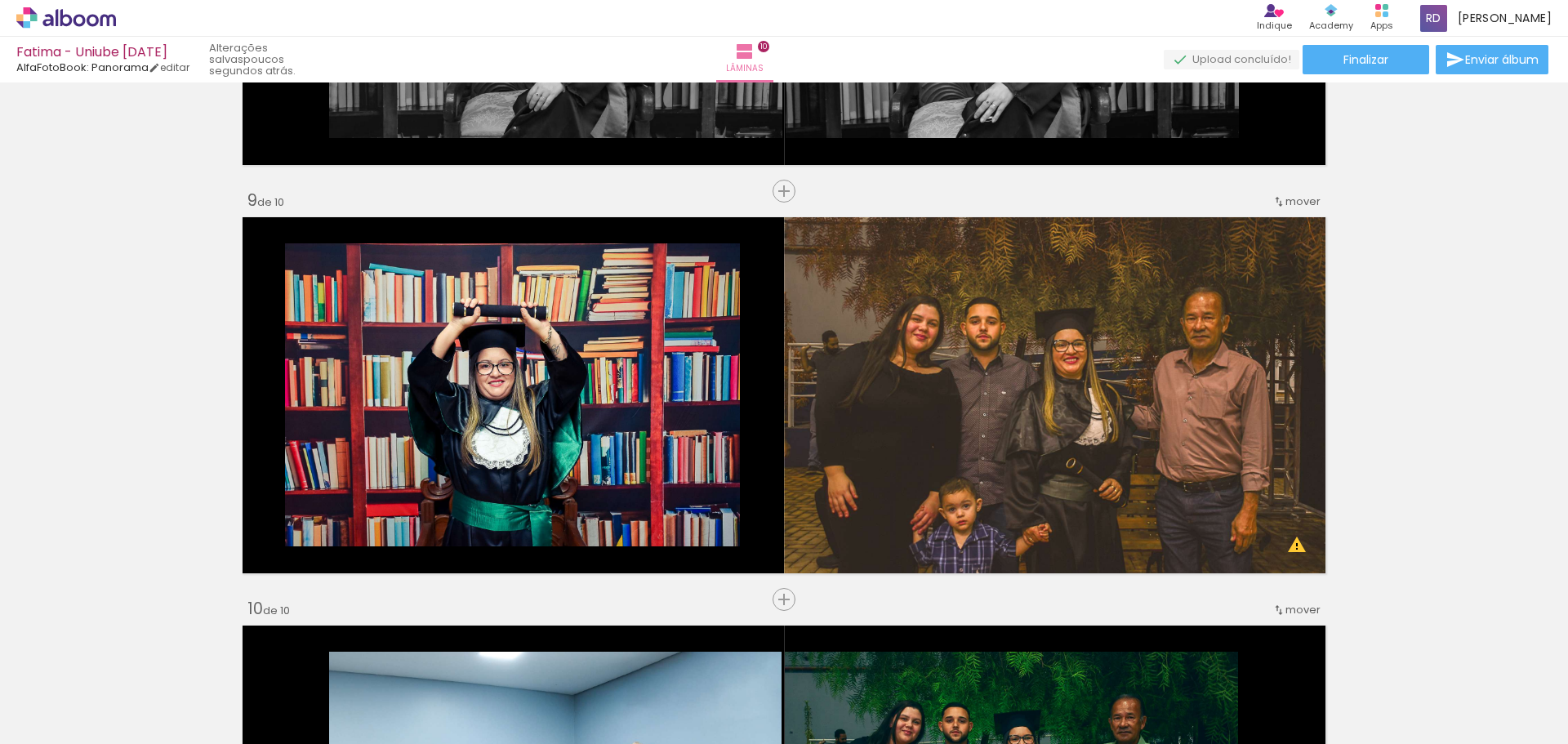
scroll to position [0, 0]
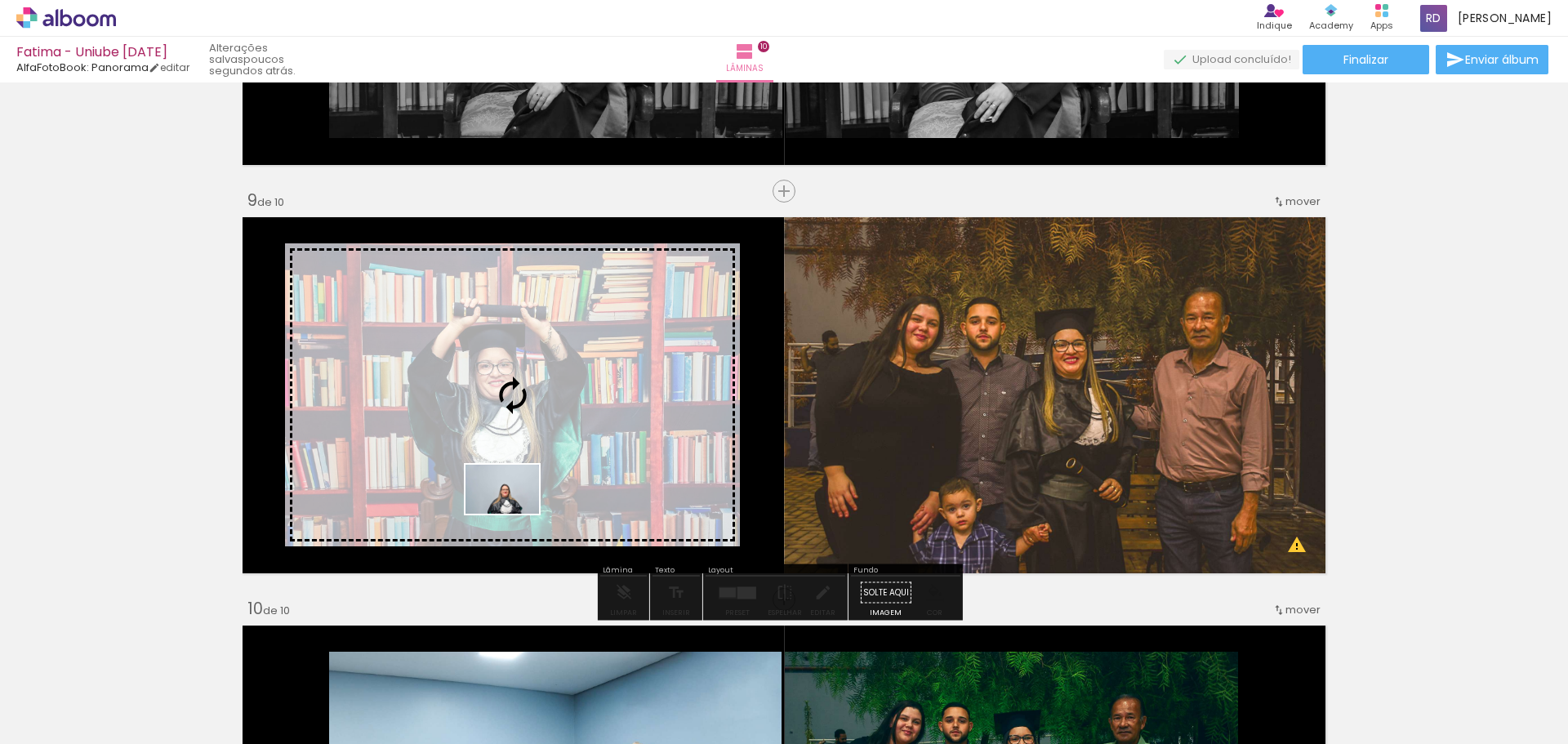
drag, startPoint x: 172, startPoint y: 699, endPoint x: 515, endPoint y: 514, distance: 389.7
click at [515, 514] on quentale-workspace at bounding box center [784, 372] width 1568 height 744
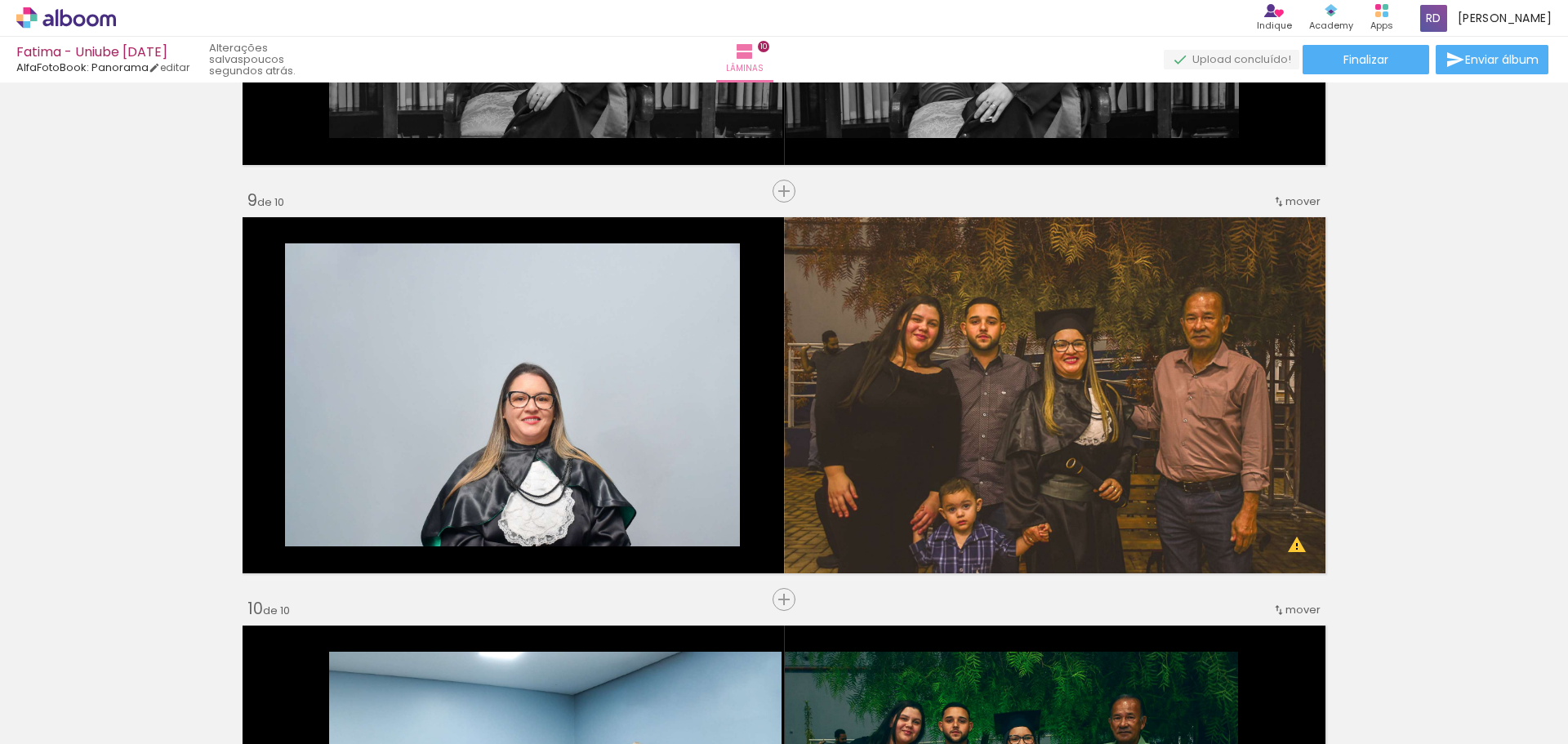
scroll to position [0, 1101]
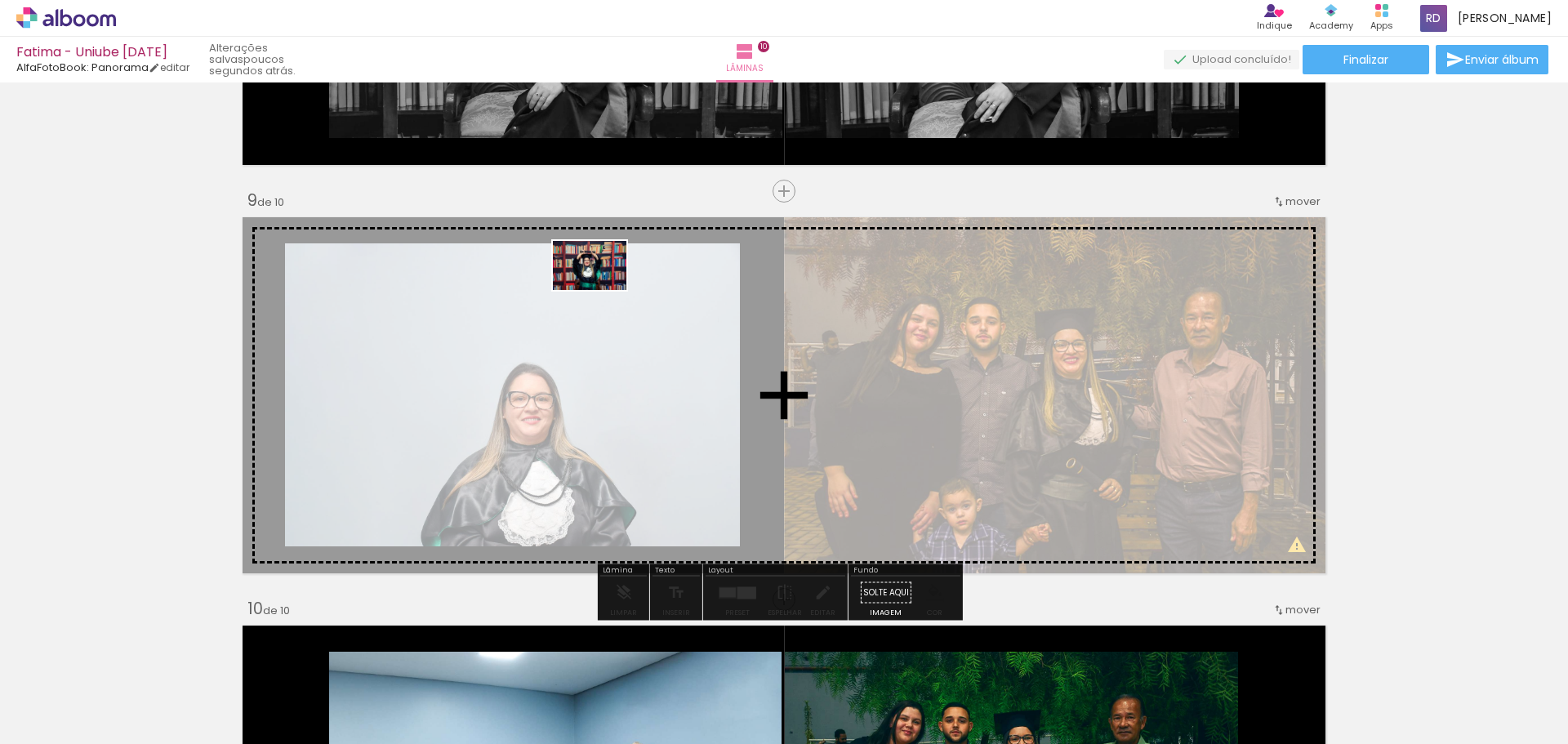
drag, startPoint x: 1193, startPoint y: 695, endPoint x: 622, endPoint y: 312, distance: 687.6
click at [622, 312] on quentale-workspace at bounding box center [784, 372] width 1568 height 744
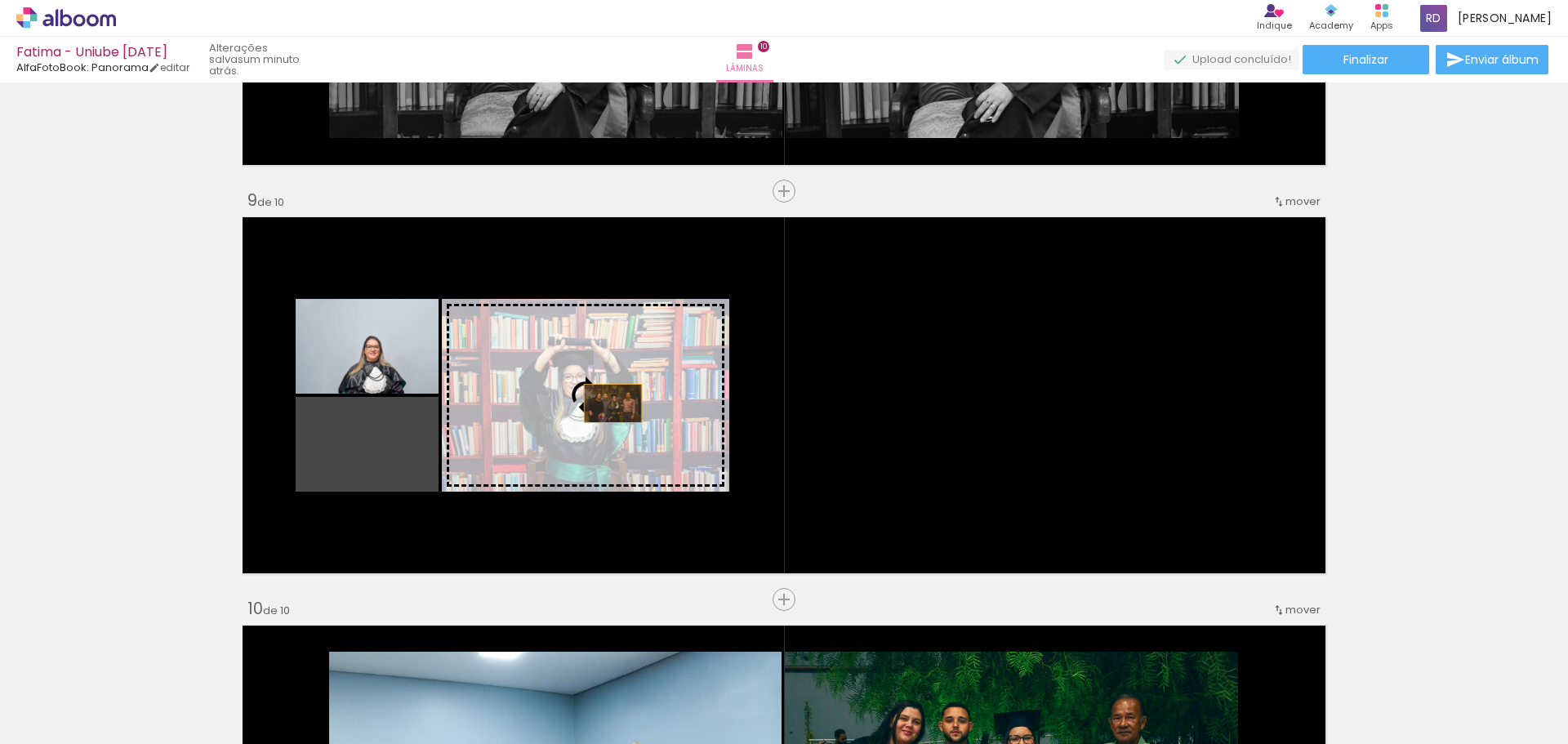
drag, startPoint x: 364, startPoint y: 474, endPoint x: 607, endPoint y: 403, distance: 253.2
click at [0, 0] on slot at bounding box center [0, 0] width 0 height 0
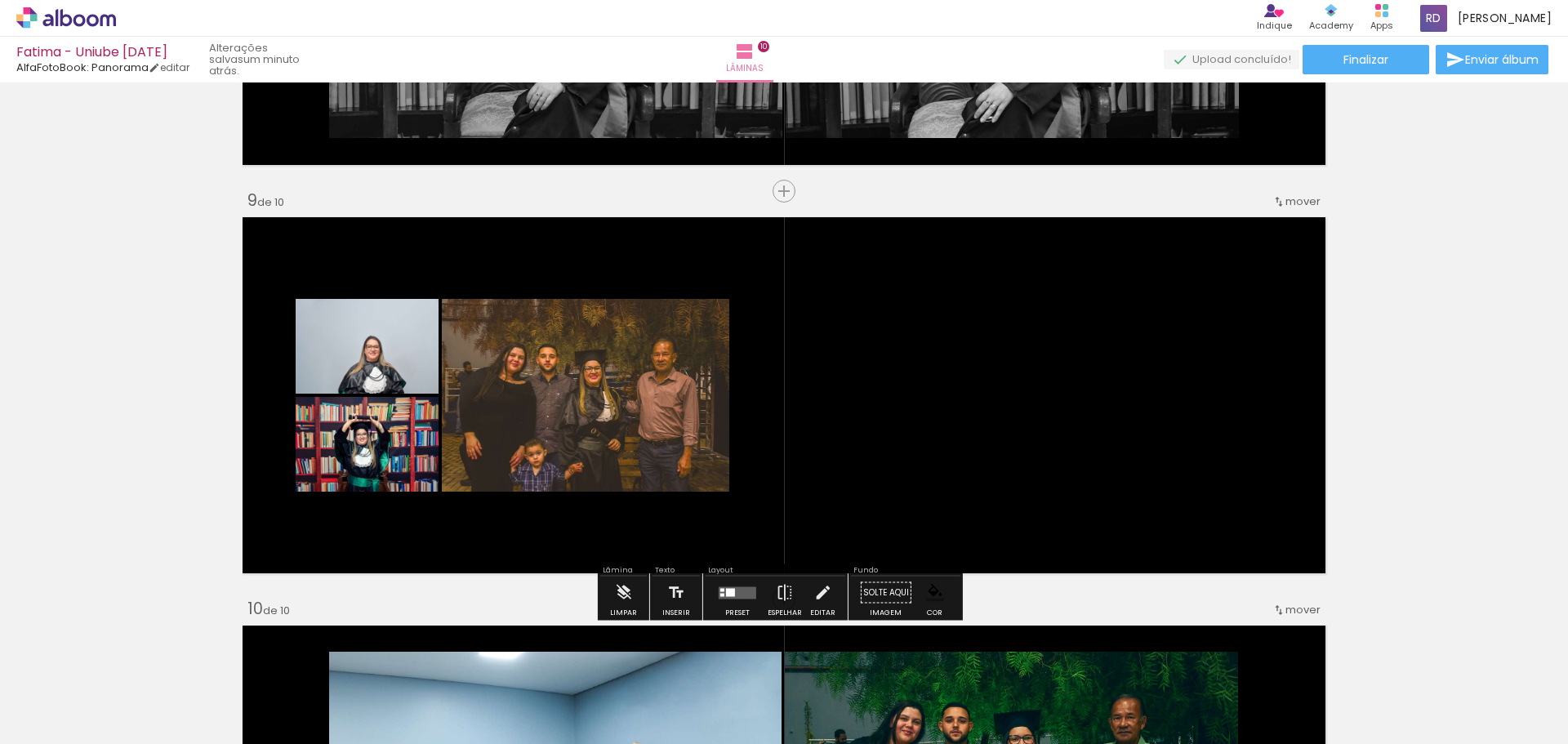
click at [721, 595] on quentale-layouter at bounding box center [738, 592] width 38 height 13
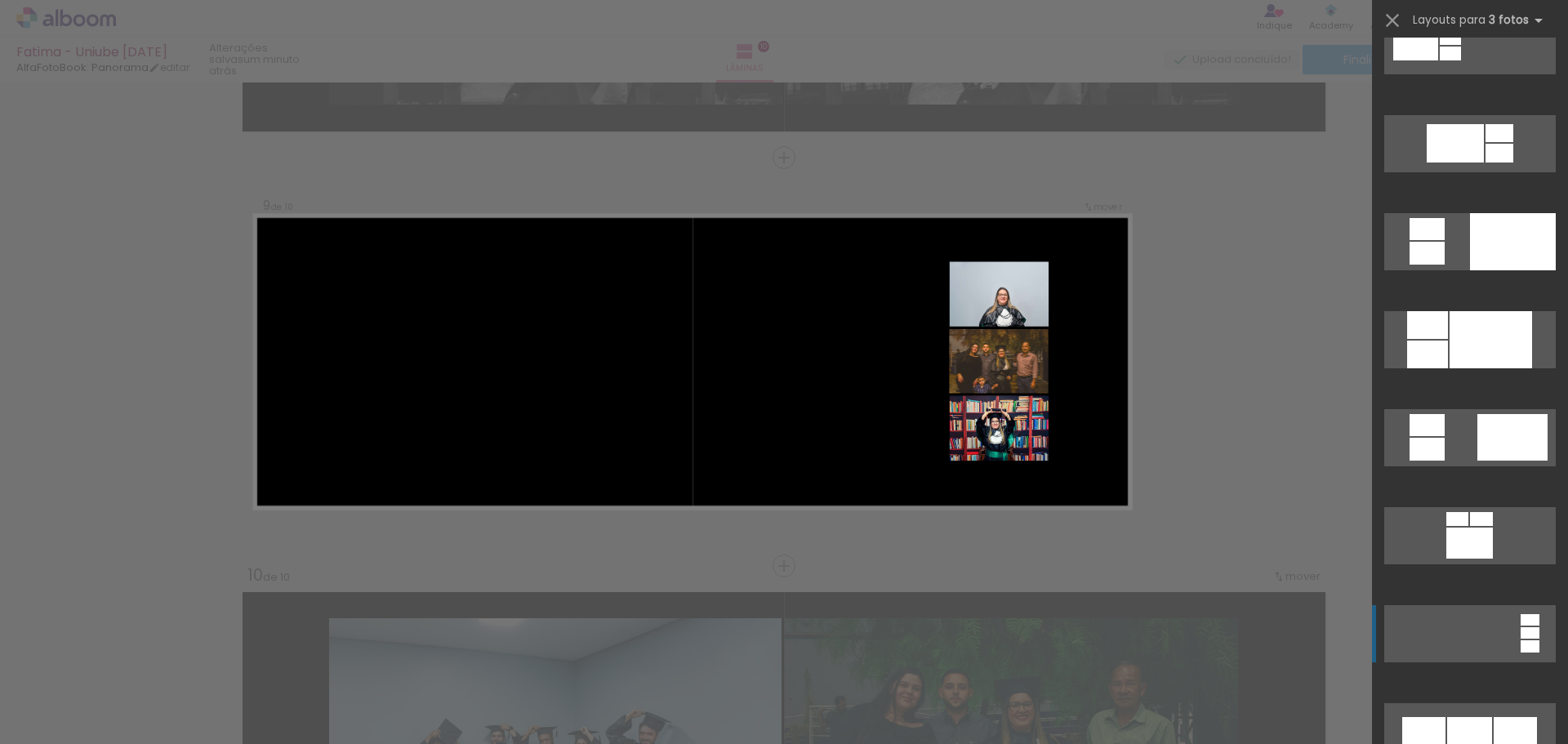
scroll to position [979, 0]
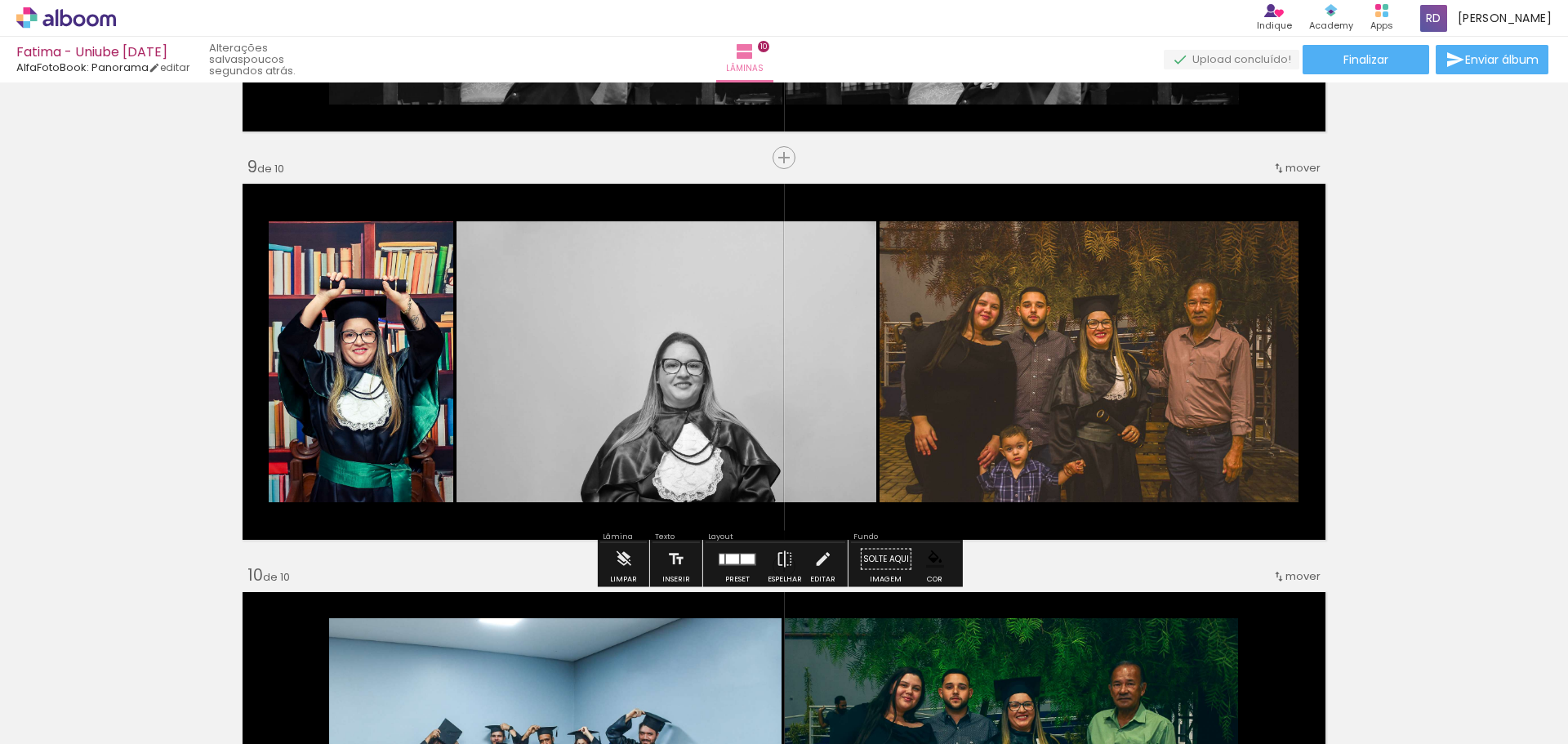
scroll to position [0, 1407]
click at [0, 0] on slot "P&B" at bounding box center [0, 0] width 0 height 0
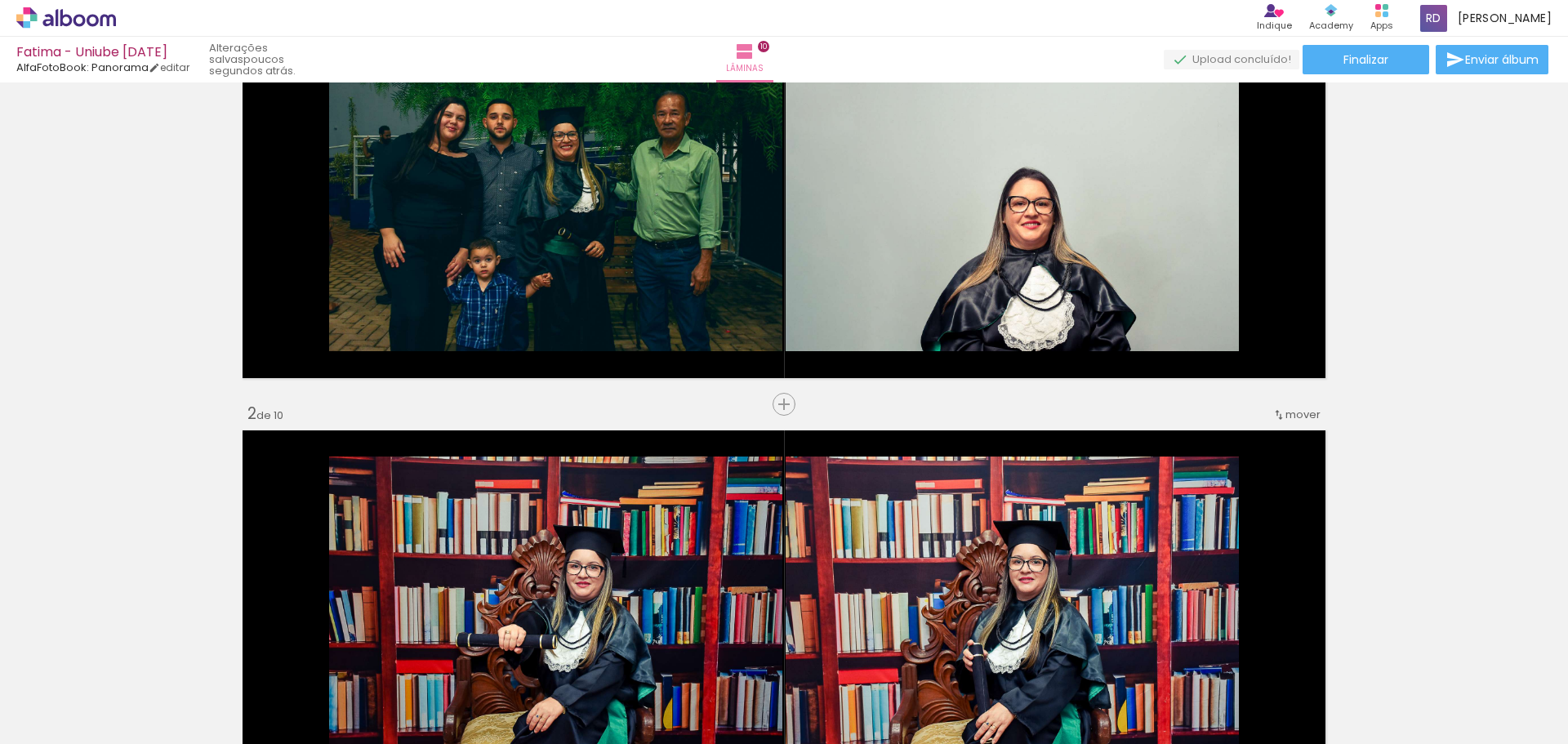
scroll to position [0, 0]
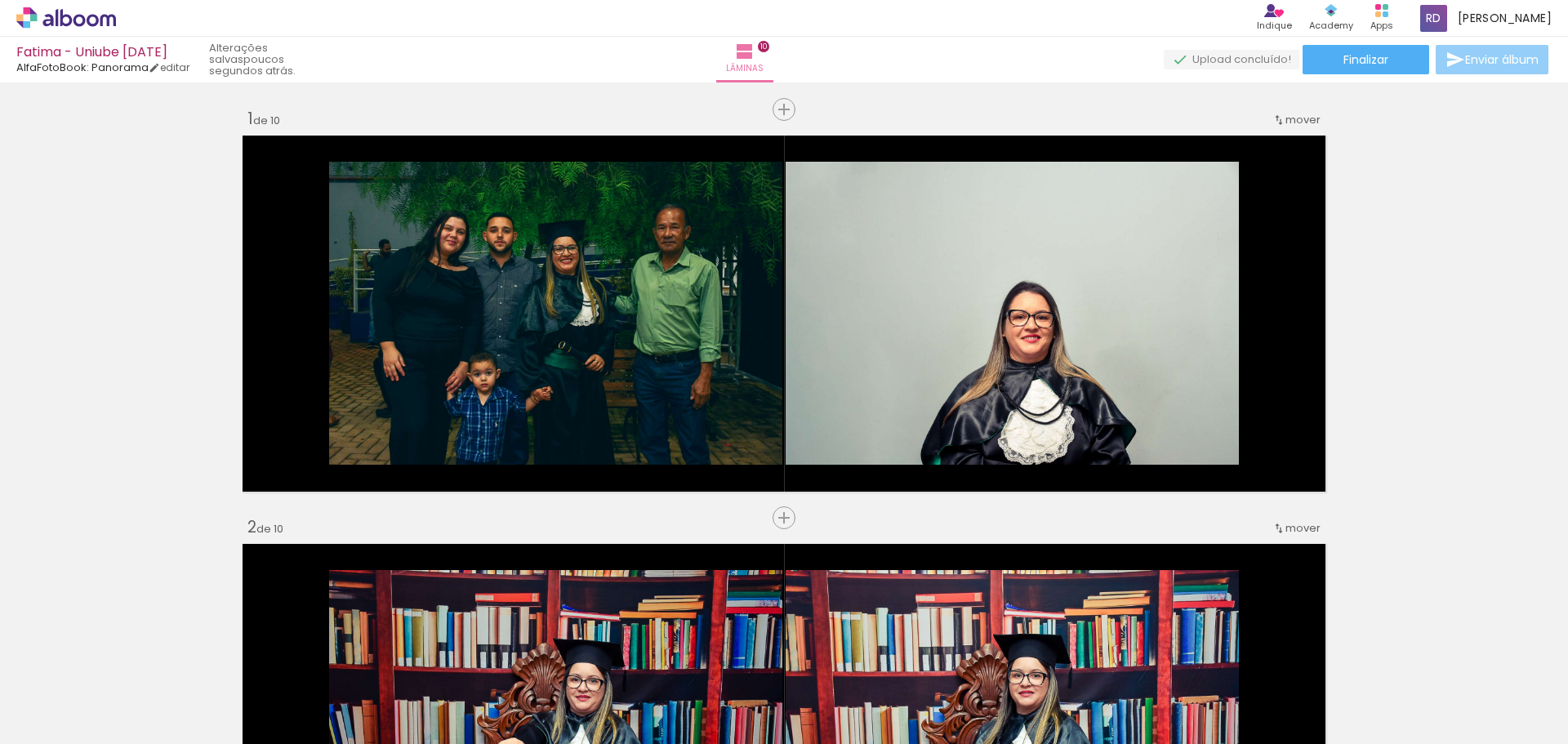
click at [1474, 63] on span "Enviar álbum" at bounding box center [1502, 60] width 74 height 12
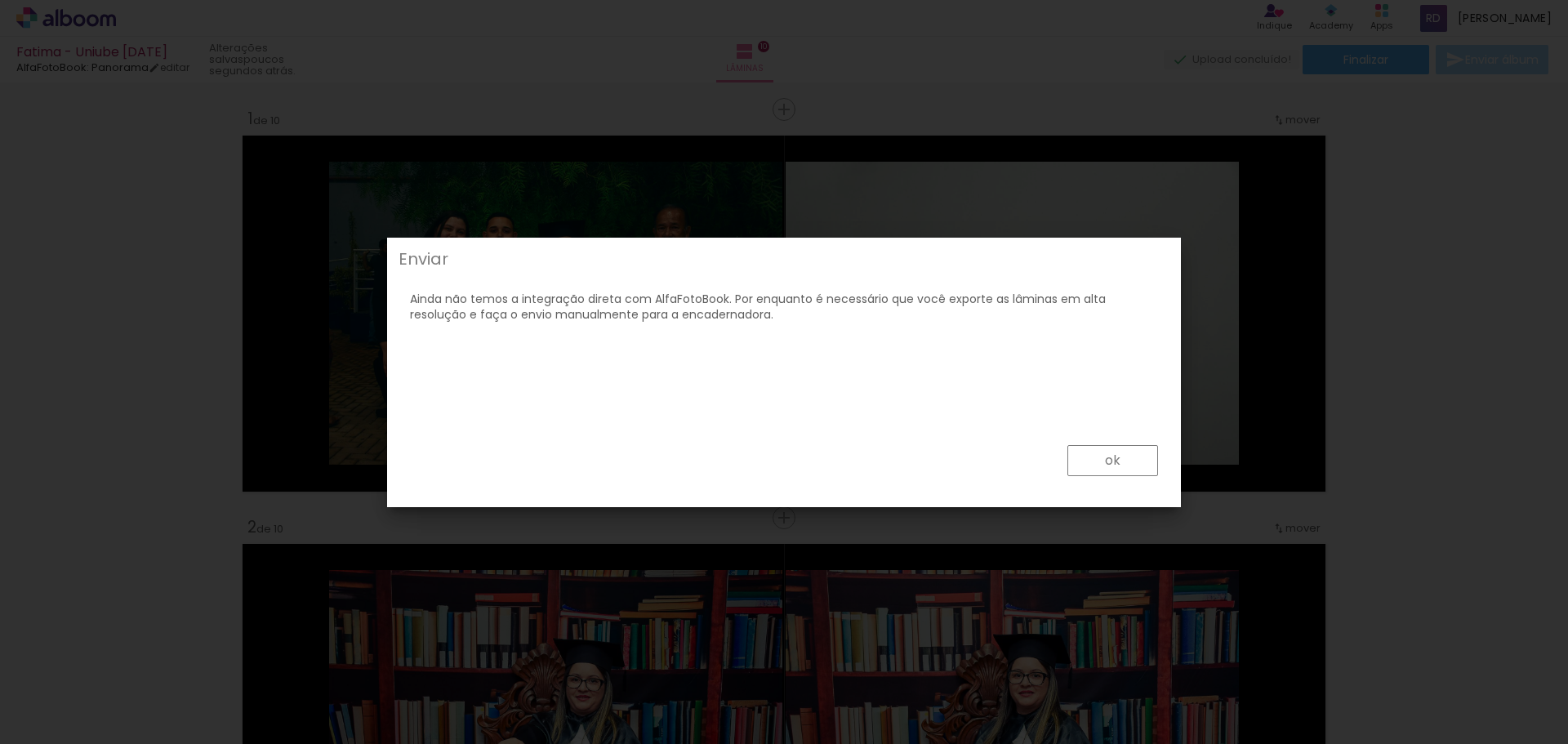
click at [1088, 468] on paper-button "ok" at bounding box center [1113, 460] width 91 height 31
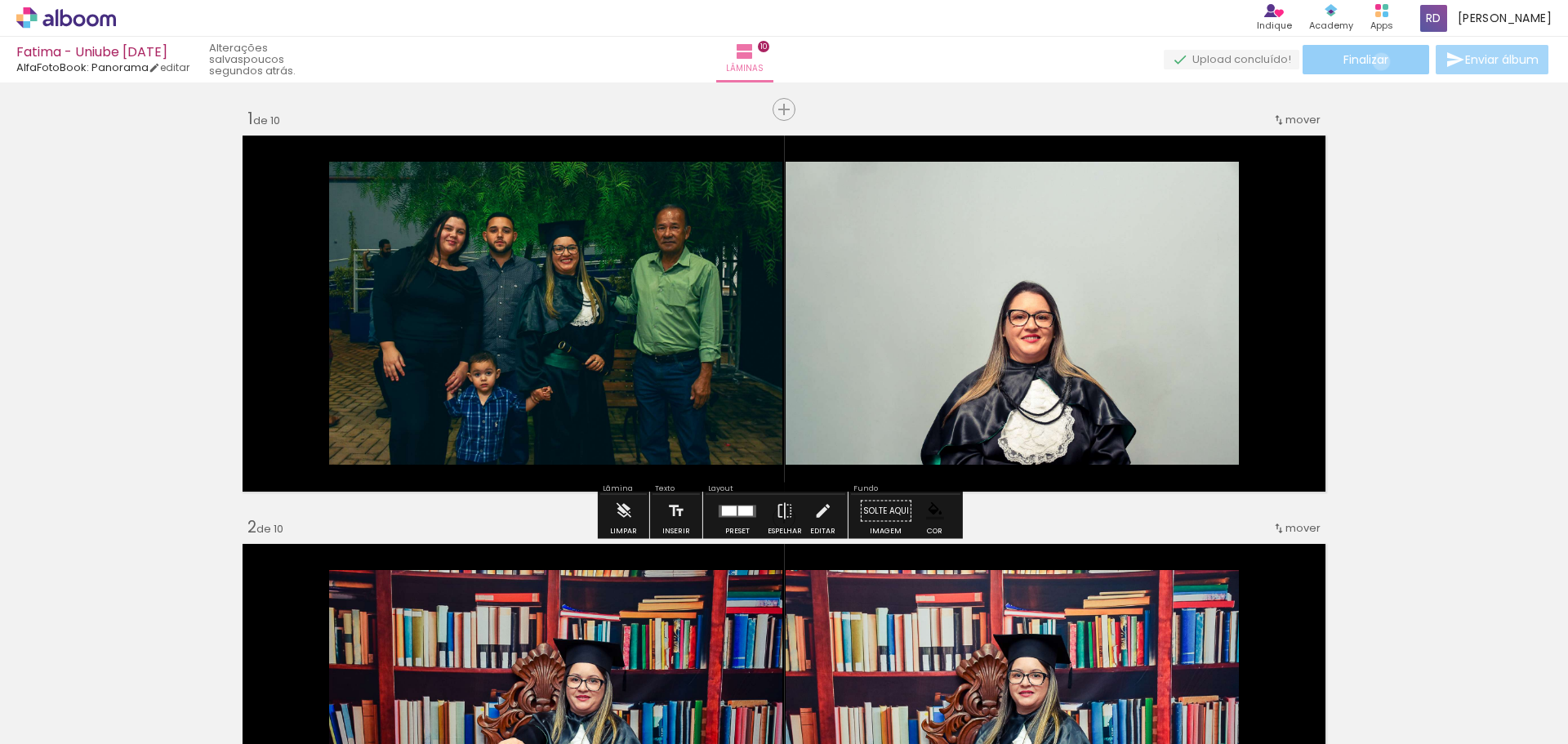
click at [1376, 61] on span "Finalizar" at bounding box center [1367, 60] width 45 height 12
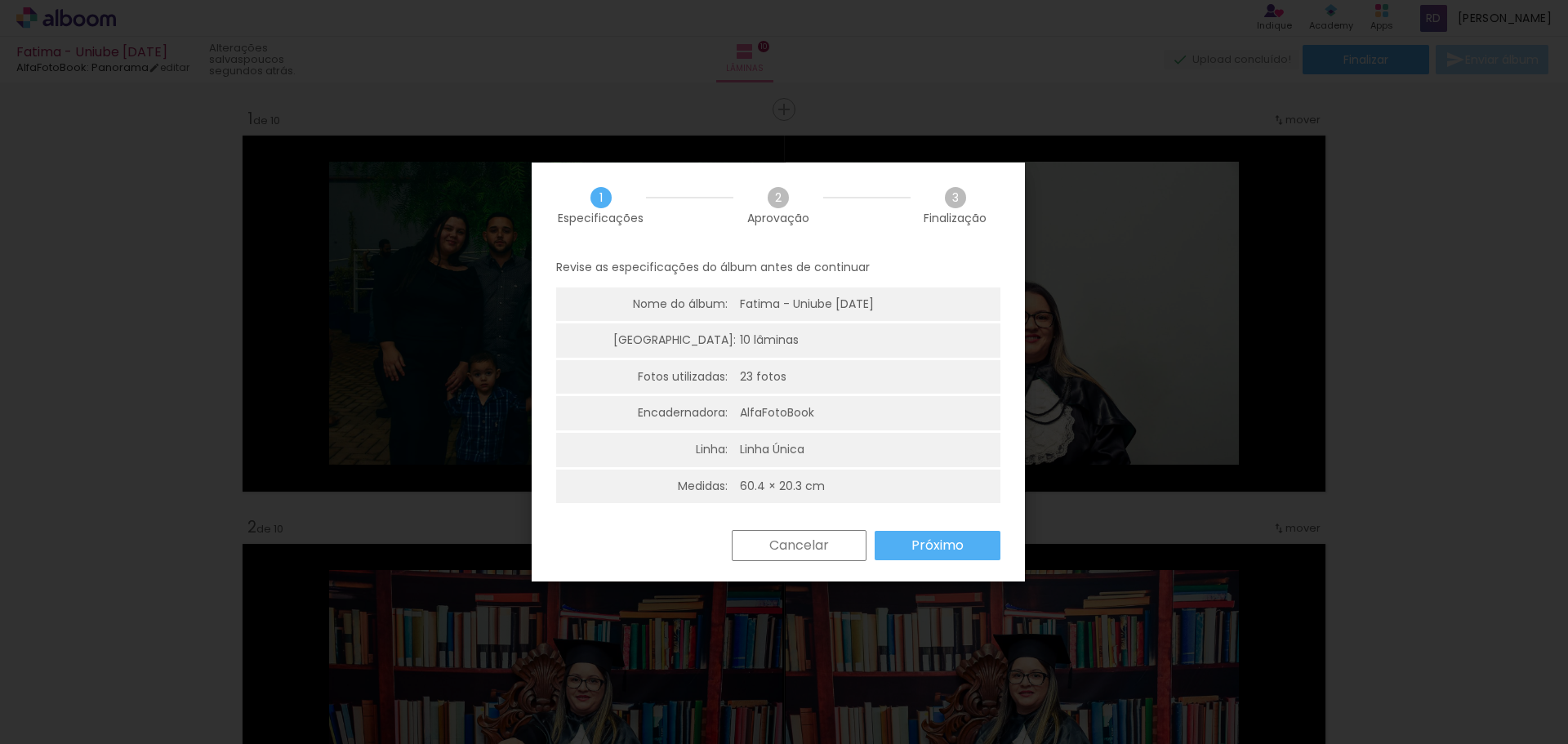
click at [0, 0] on slot "Próximo" at bounding box center [0, 0] width 0 height 0
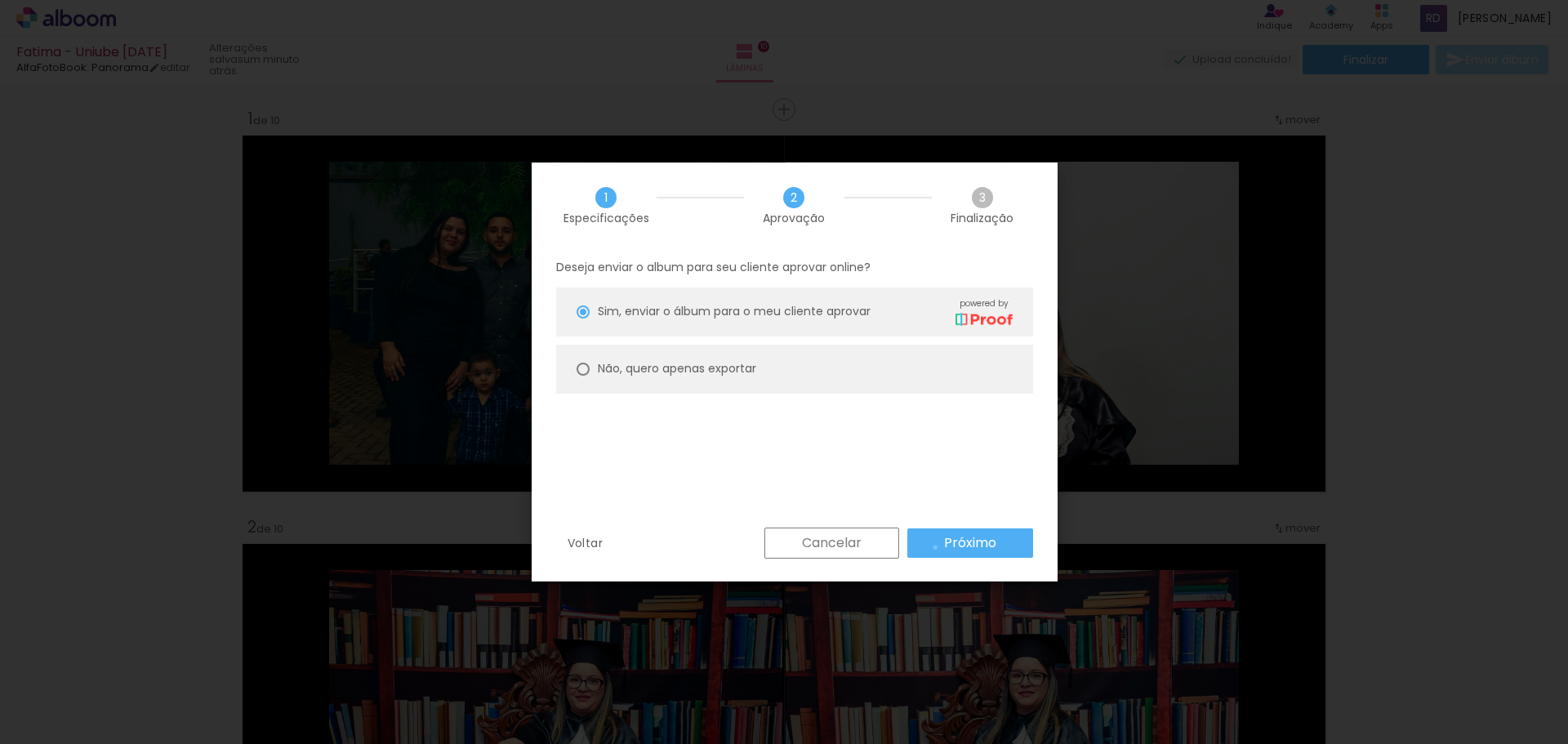
click at [936, 547] on paper-button "Próximo" at bounding box center [970, 543] width 126 height 29
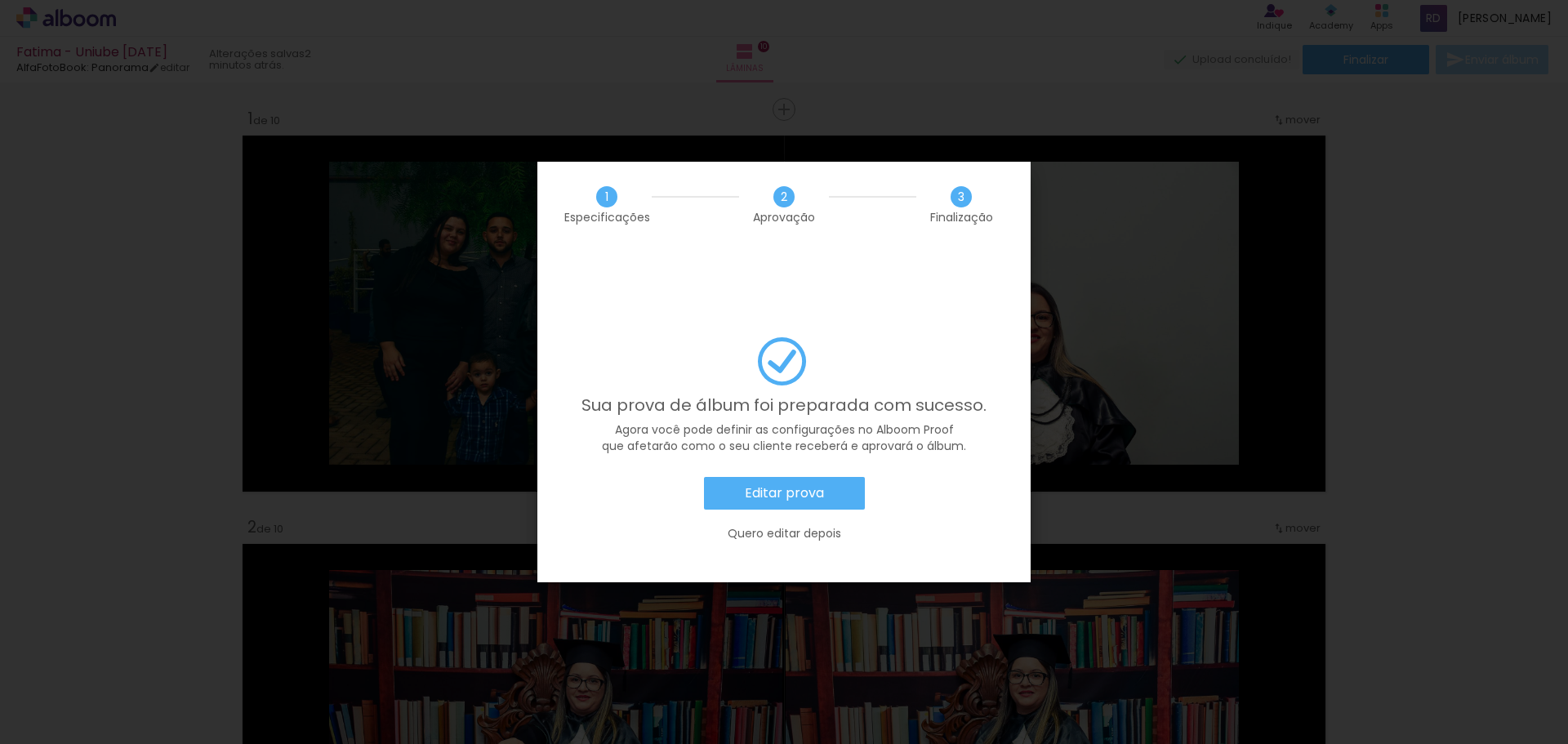
scroll to position [0, 1407]
click at [824, 477] on paper-button "Editar prova" at bounding box center [784, 493] width 161 height 33
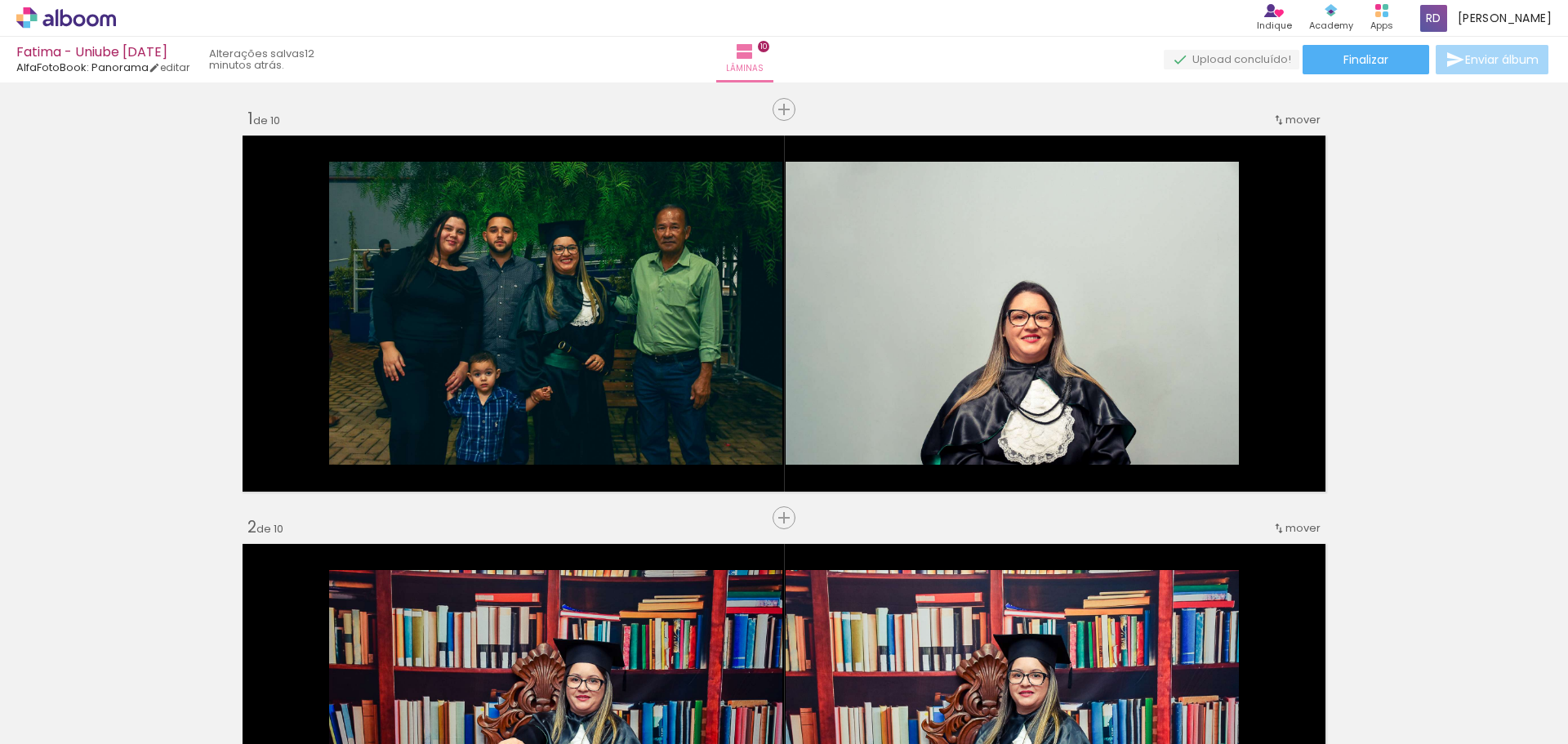
click at [58, 23] on icon at bounding box center [66, 18] width 99 height 21
